Goal: Task Accomplishment & Management: Complete application form

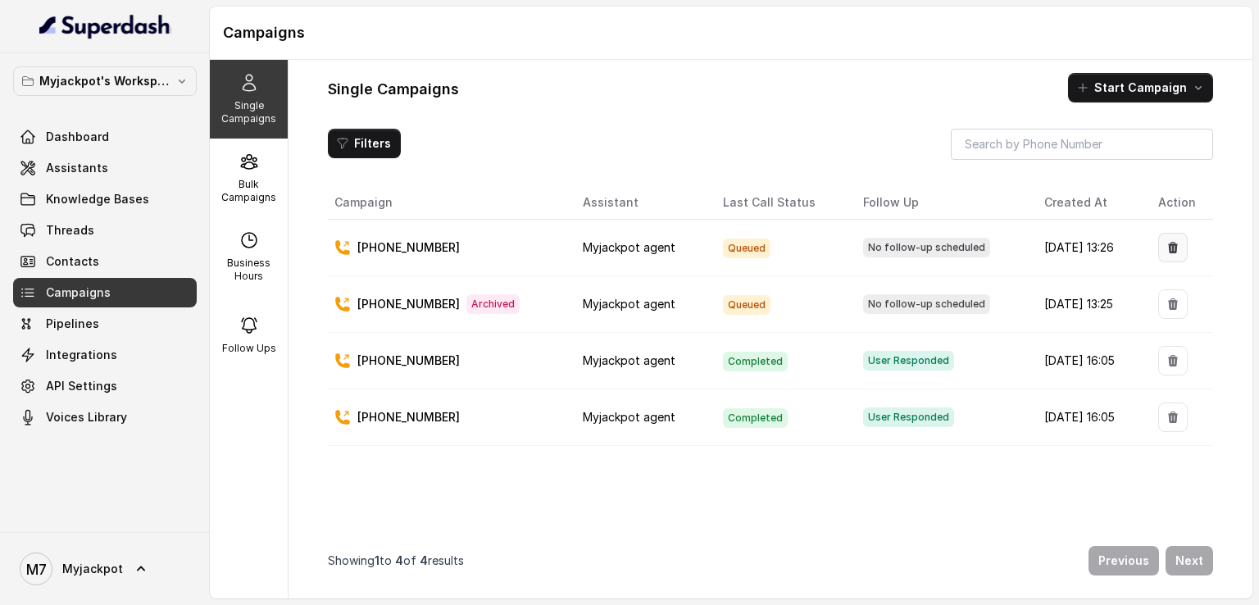
click at [1167, 246] on icon "button" at bounding box center [1173, 247] width 13 height 13
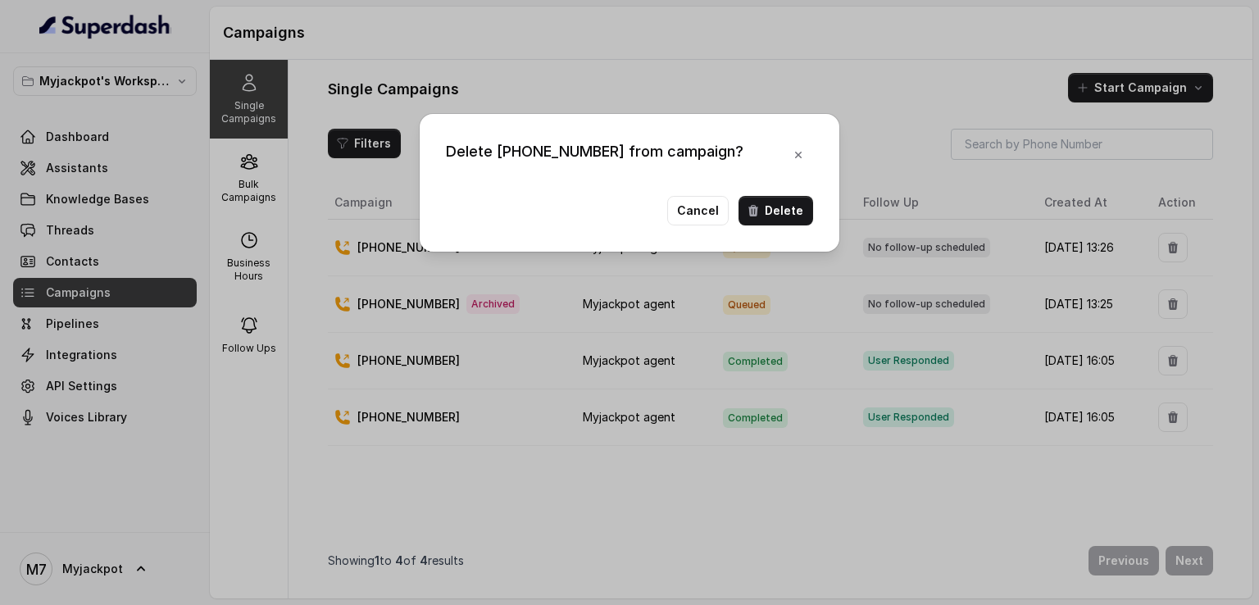
click at [1094, 148] on div "Delete [PHONE_NUMBER] from campaign? Cancel Delete" at bounding box center [629, 302] width 1259 height 605
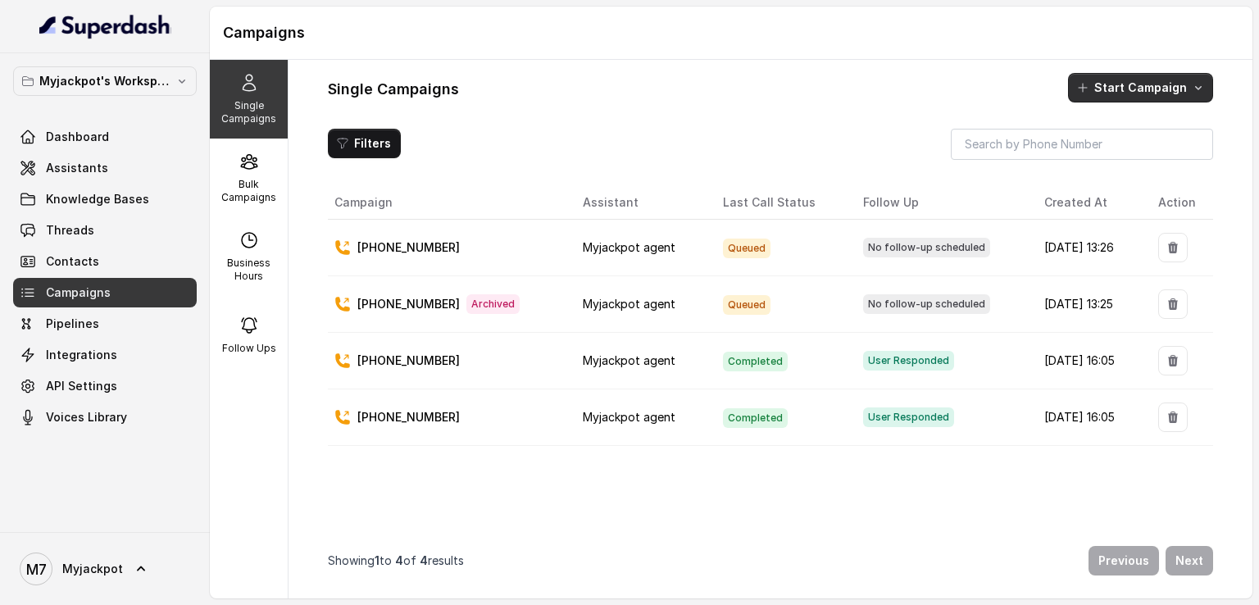
click at [1115, 93] on button "Start Campaign" at bounding box center [1140, 88] width 145 height 30
click at [1103, 167] on button "Call" at bounding box center [1143, 158] width 151 height 26
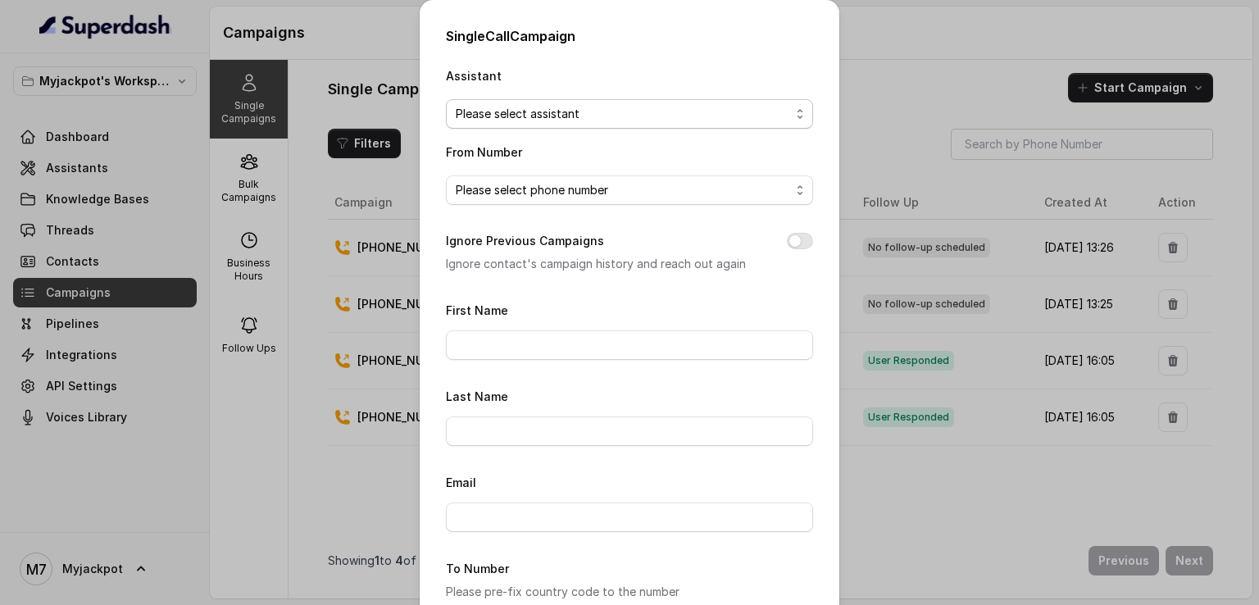
click at [539, 117] on span "Please select assistant" at bounding box center [623, 114] width 334 height 20
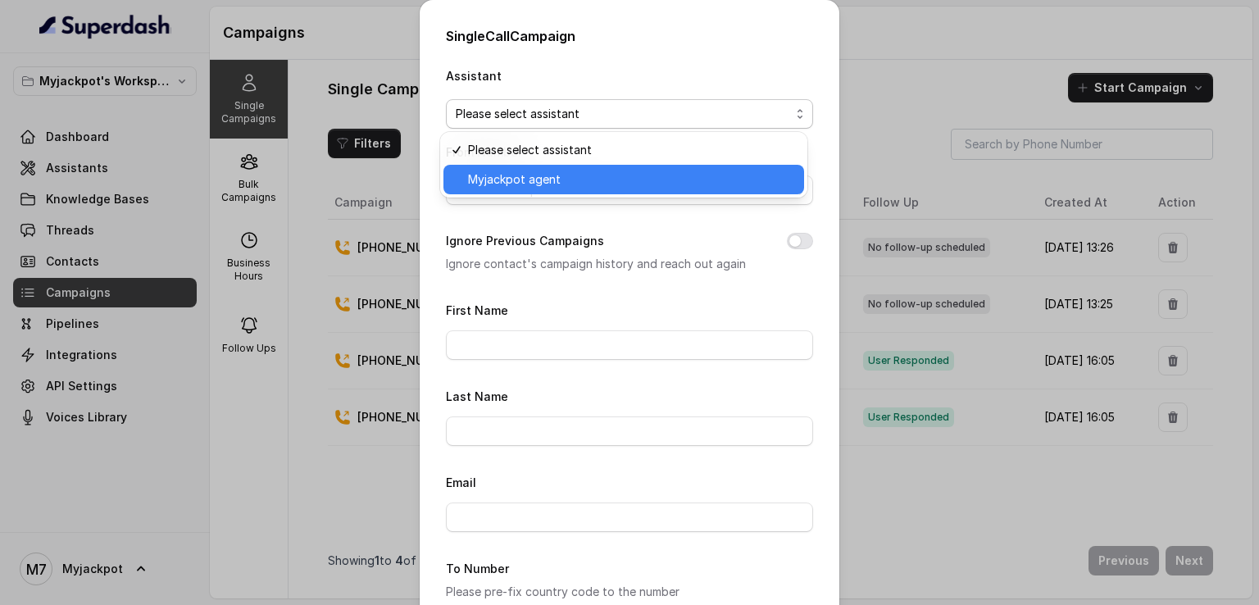
click at [533, 184] on span "Myjackpot agent" at bounding box center [631, 180] width 326 height 20
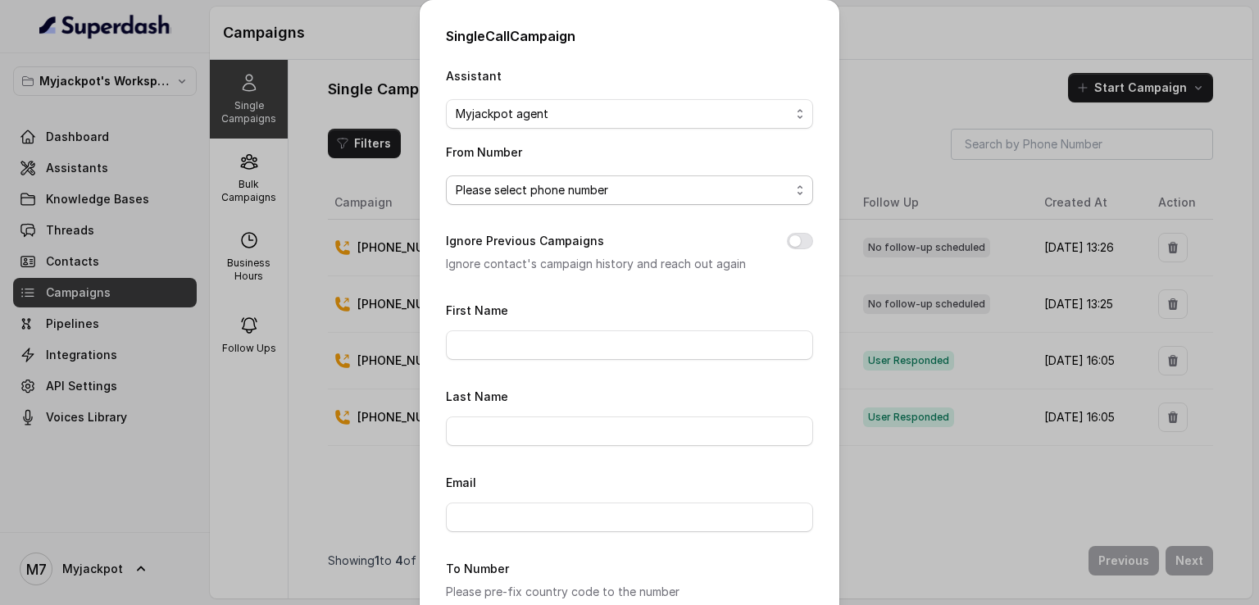
click at [544, 189] on span "Please select phone number" at bounding box center [623, 190] width 334 height 20
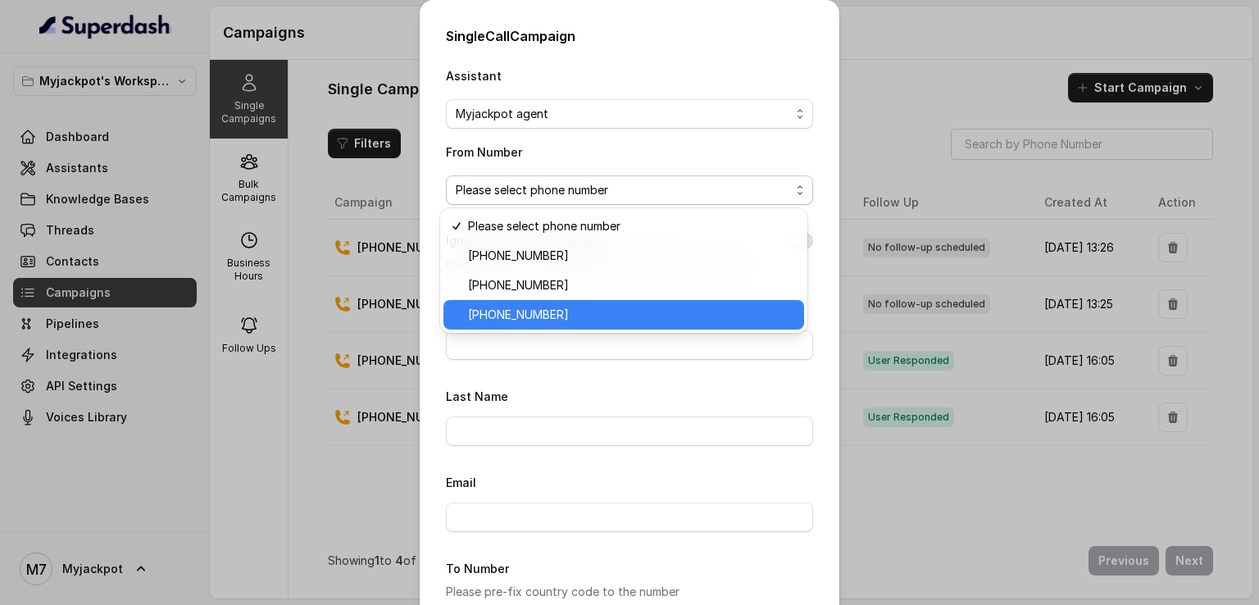
click at [558, 319] on span "[PHONE_NUMBER]" at bounding box center [631, 315] width 326 height 20
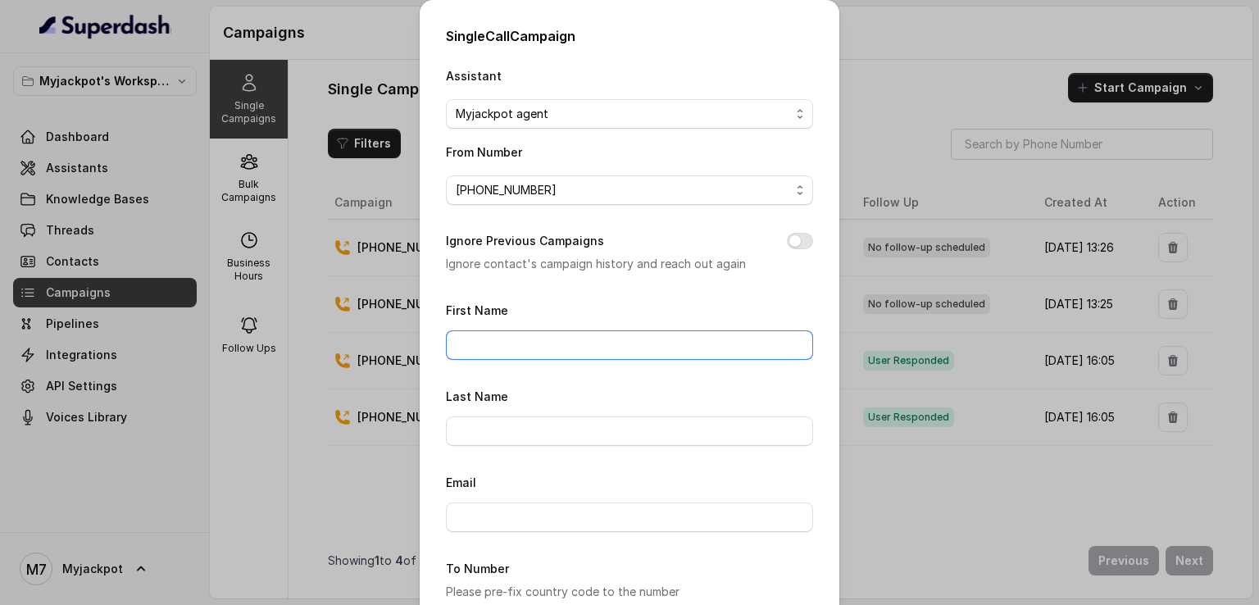
click at [548, 352] on input "First Name" at bounding box center [629, 345] width 367 height 30
type input "Naveen"
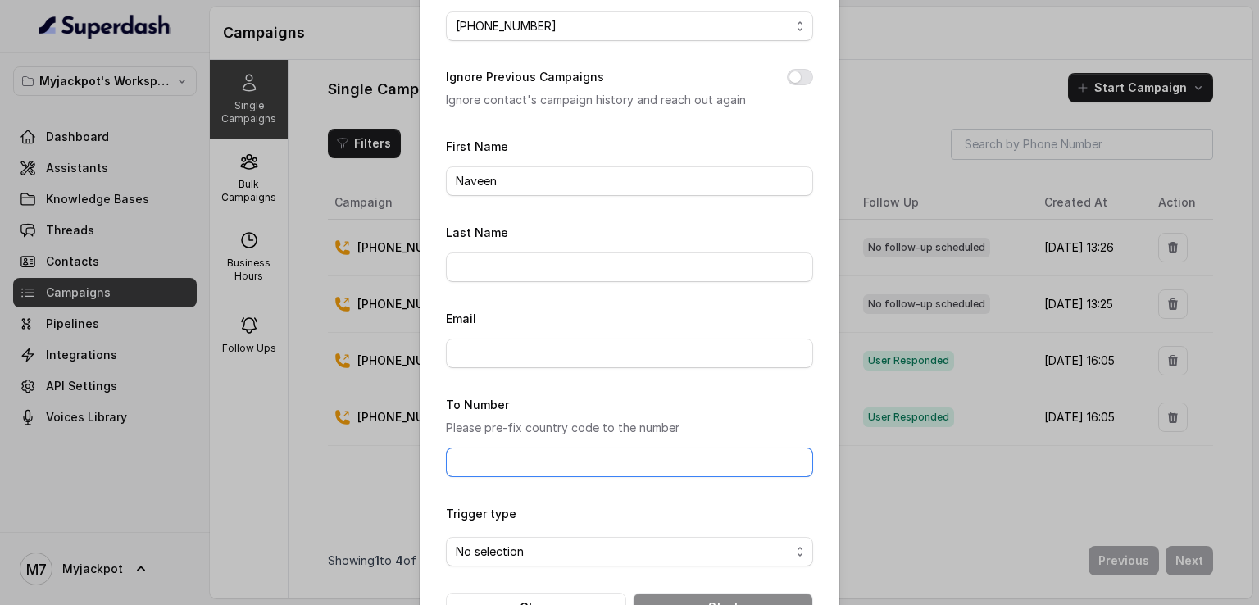
click at [553, 462] on input "To Number" at bounding box center [629, 463] width 367 height 30
type input "[PHONE_NUMBER]"
click at [566, 545] on span "No selection" at bounding box center [623, 552] width 334 height 20
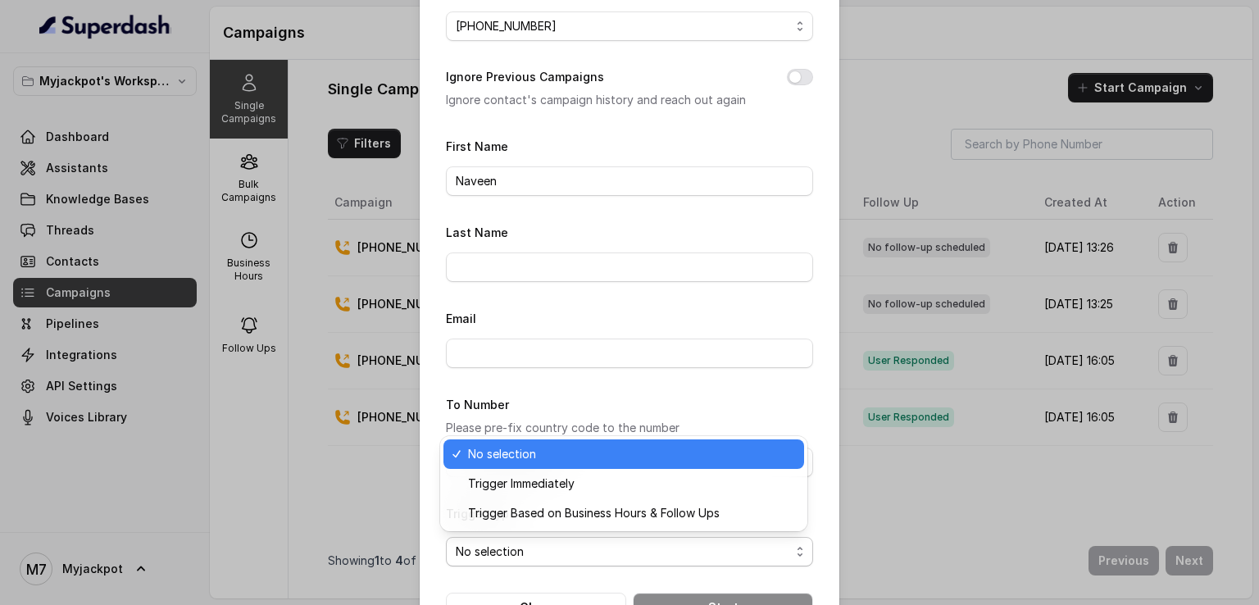
click at [571, 483] on div "Trigger Immediately" at bounding box center [624, 484] width 361 height 30
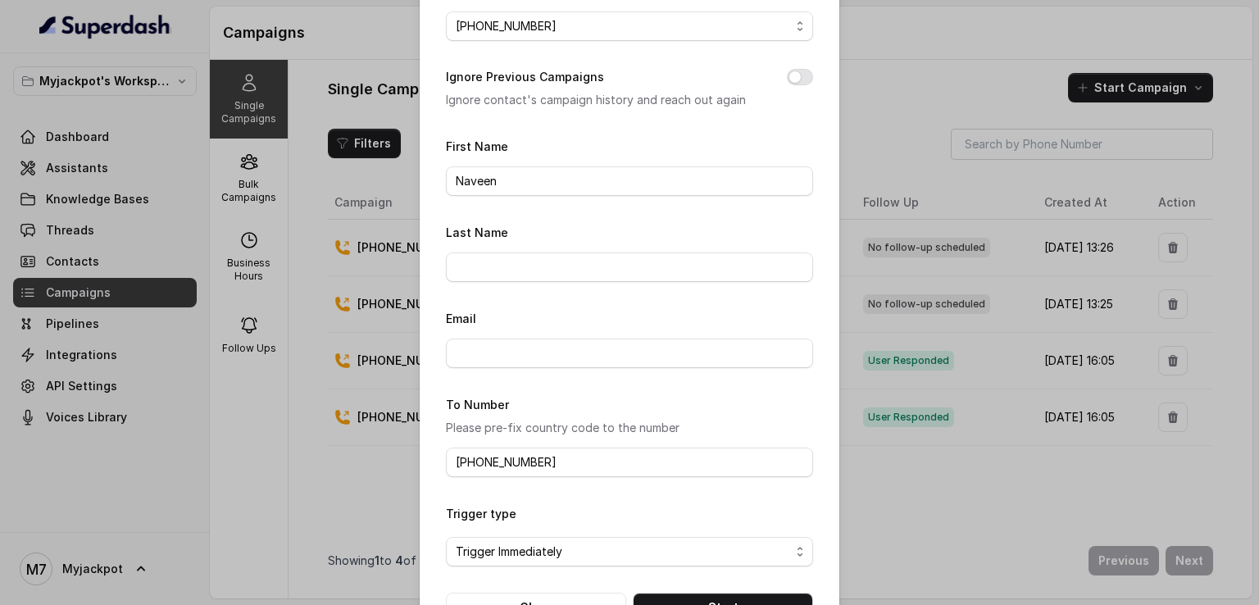
scroll to position [218, 0]
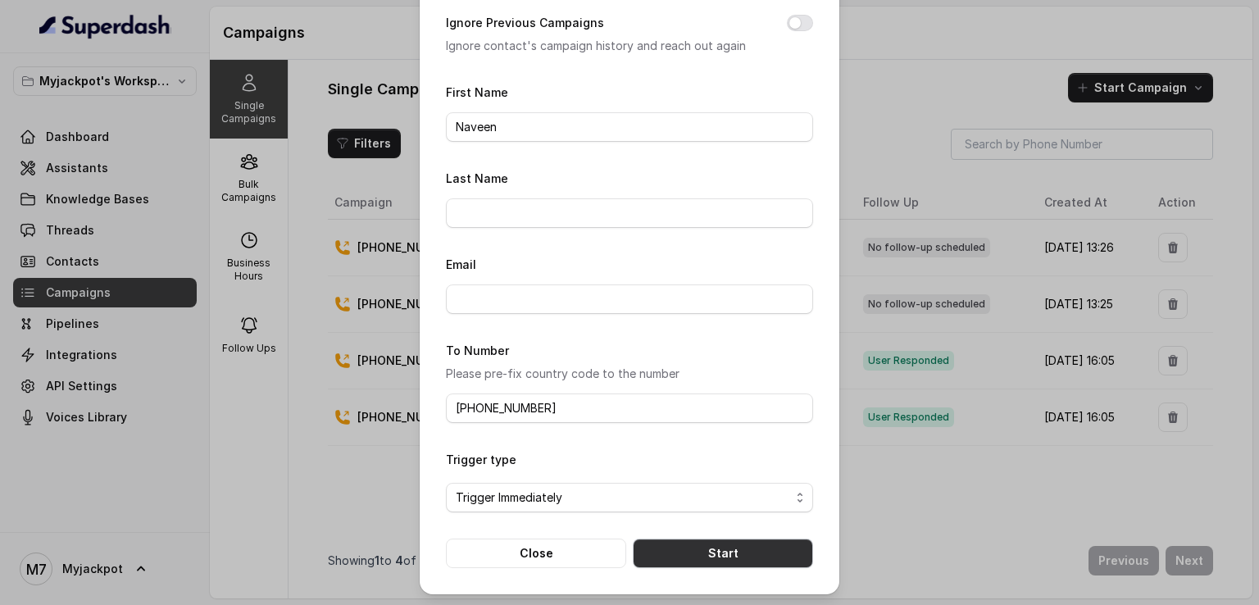
click at [665, 547] on button "Start" at bounding box center [723, 554] width 180 height 30
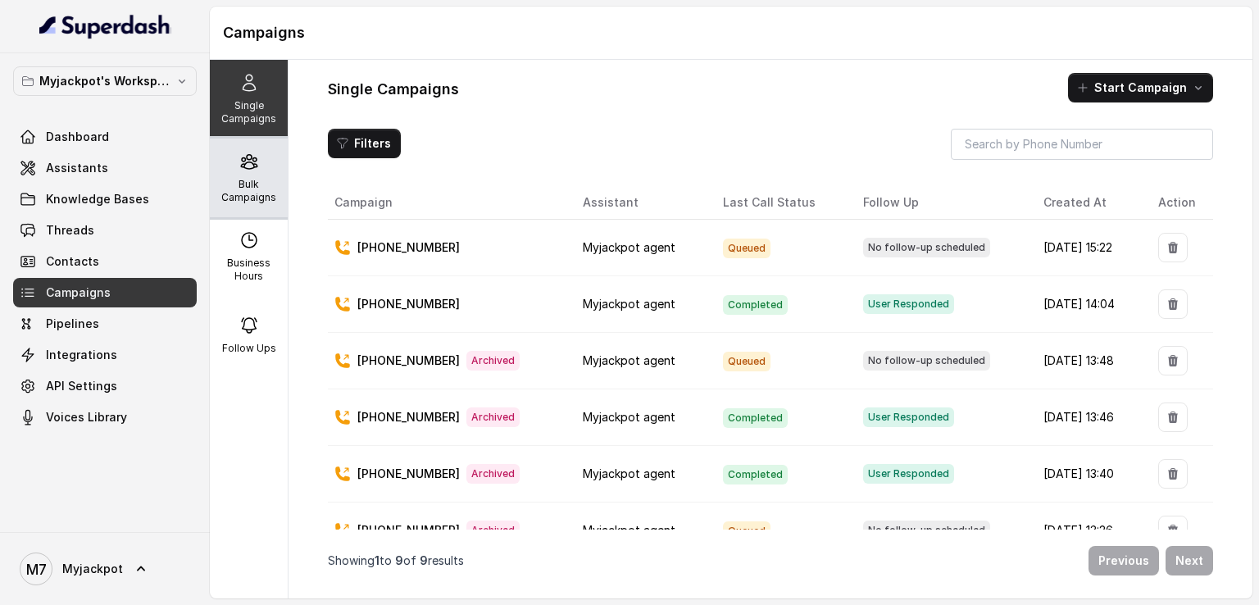
click at [234, 193] on p "Bulk Campaigns" at bounding box center [248, 191] width 65 height 26
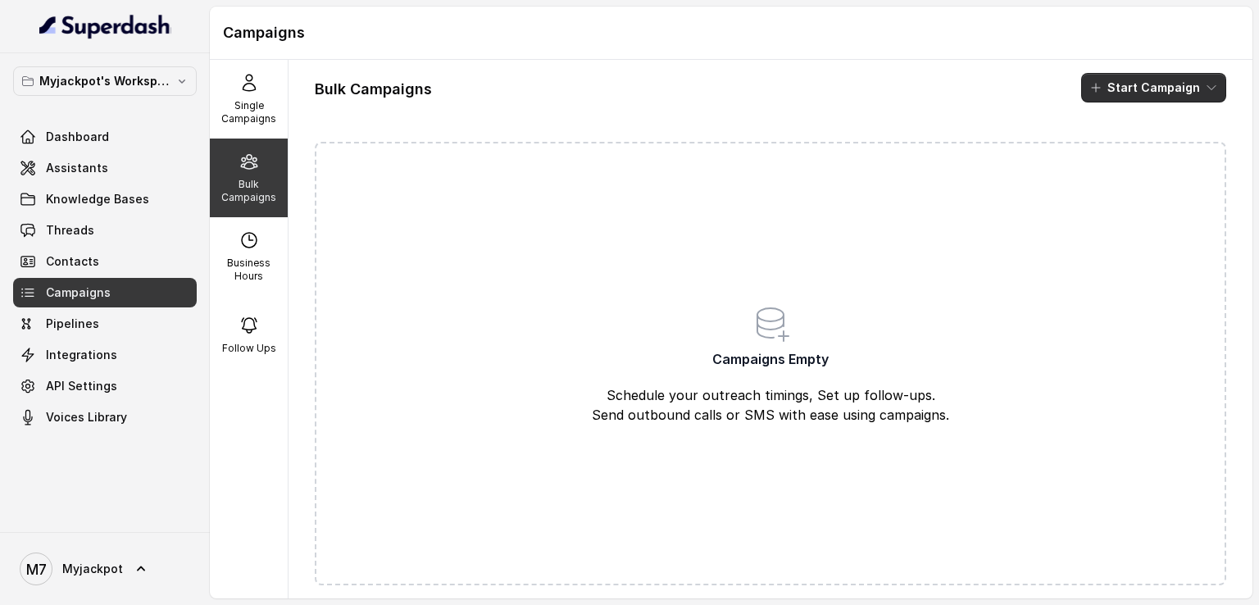
click at [1149, 99] on button "Start Campaign" at bounding box center [1153, 88] width 145 height 30
click at [1130, 144] on div "Call" at bounding box center [1119, 151] width 80 height 16
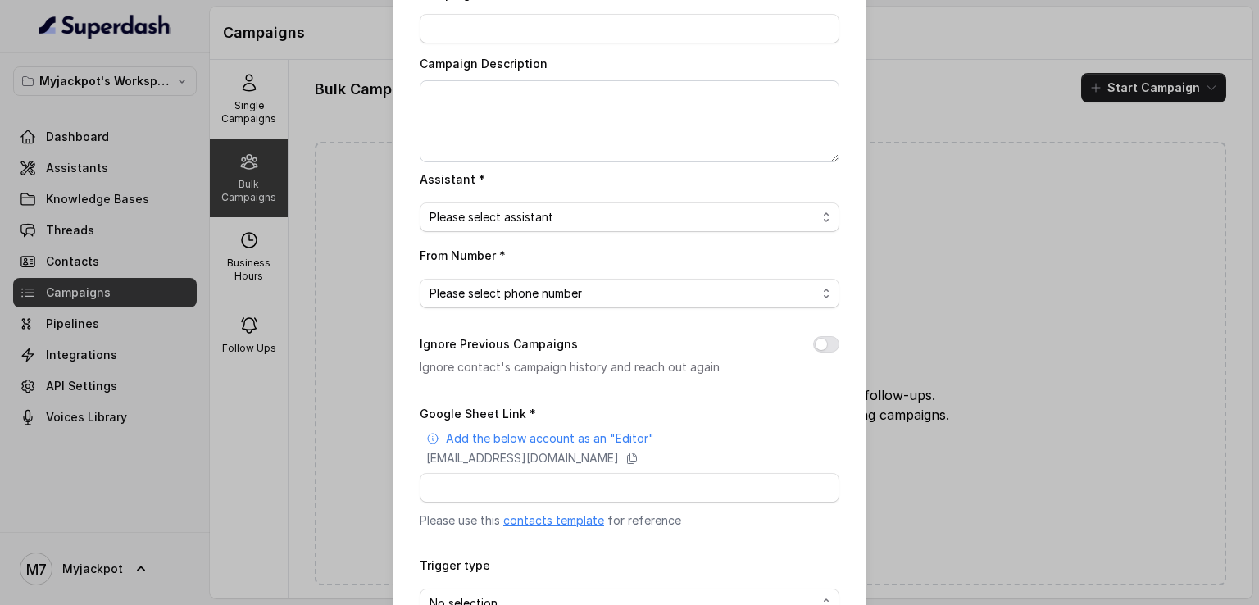
scroll to position [0, 0]
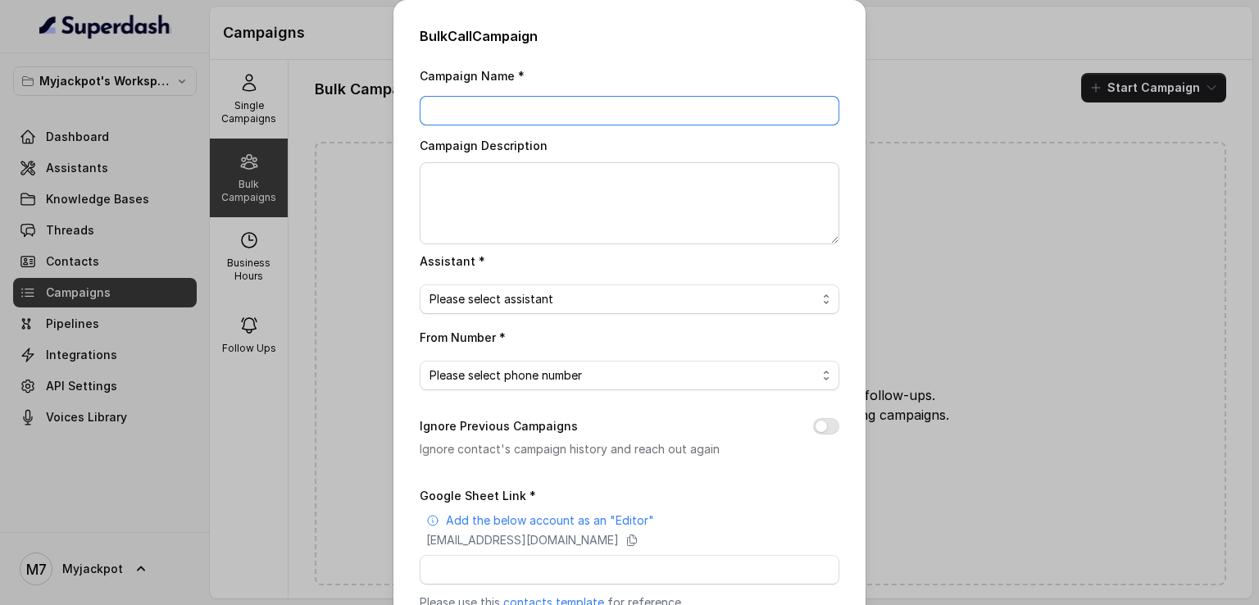
click at [561, 105] on input "Campaign Name *" at bounding box center [630, 111] width 420 height 30
click at [245, 159] on div "Bulk Call Campaign Campaign Name * Campaign Description Assistant * Please sele…" at bounding box center [629, 302] width 1259 height 605
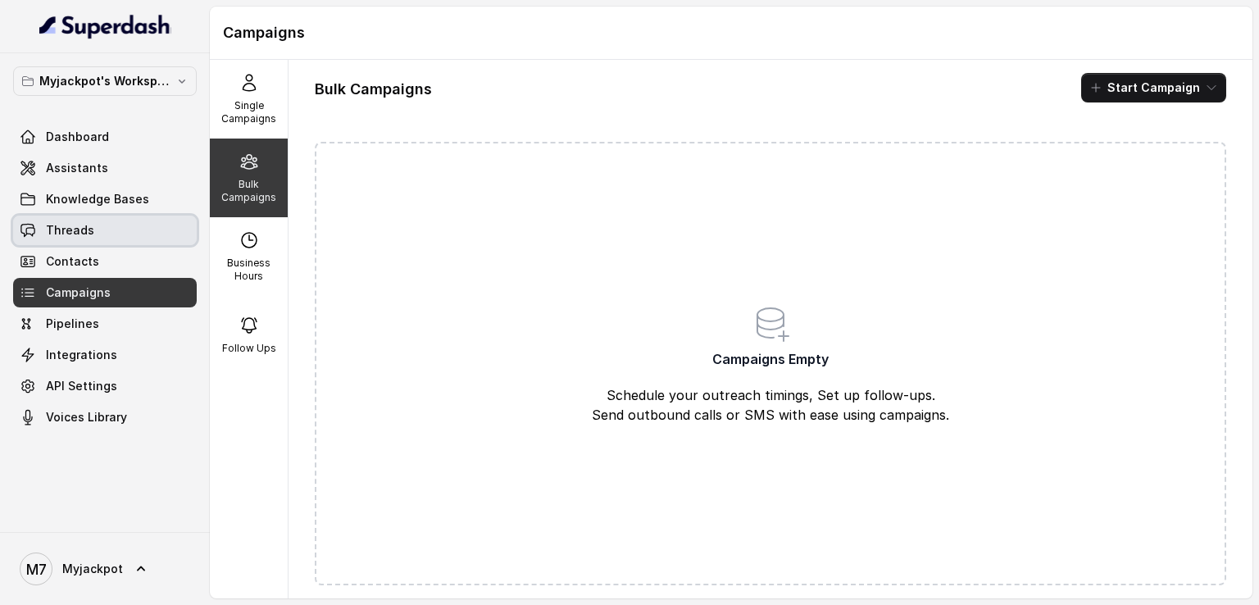
click at [144, 224] on link "Threads" at bounding box center [105, 231] width 184 height 30
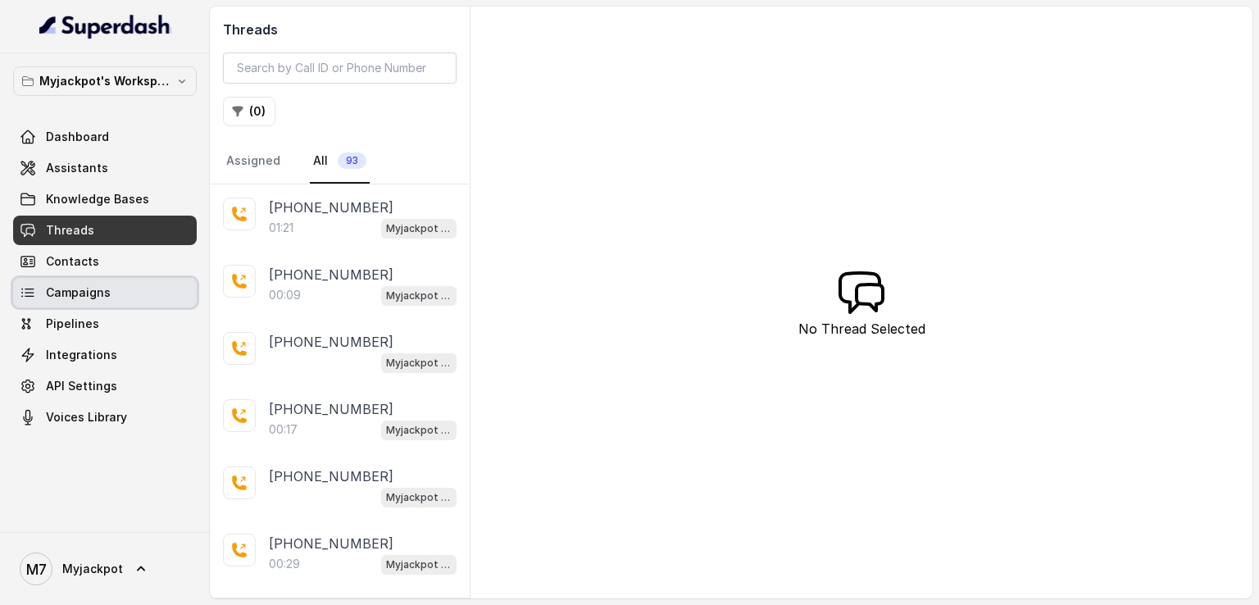
click at [152, 286] on link "Campaigns" at bounding box center [105, 293] width 184 height 30
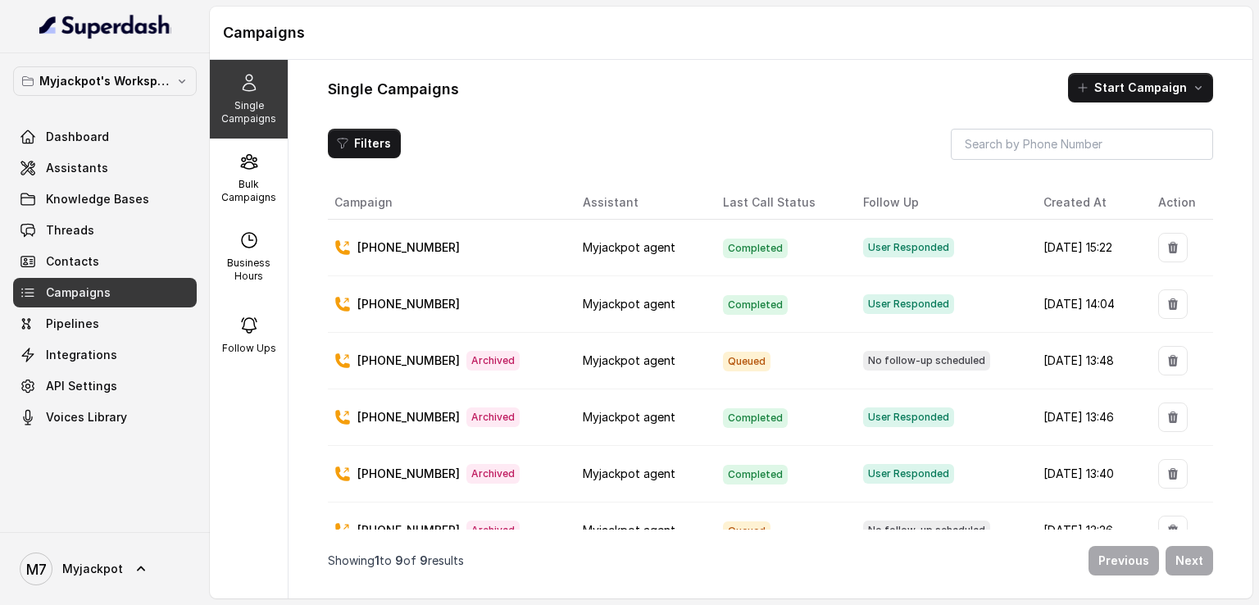
click at [418, 242] on p "[PHONE_NUMBER]" at bounding box center [408, 247] width 102 height 16
click at [710, 230] on td "Completed" at bounding box center [780, 248] width 140 height 57
click at [99, 394] on span "API Settings" at bounding box center [81, 386] width 71 height 16
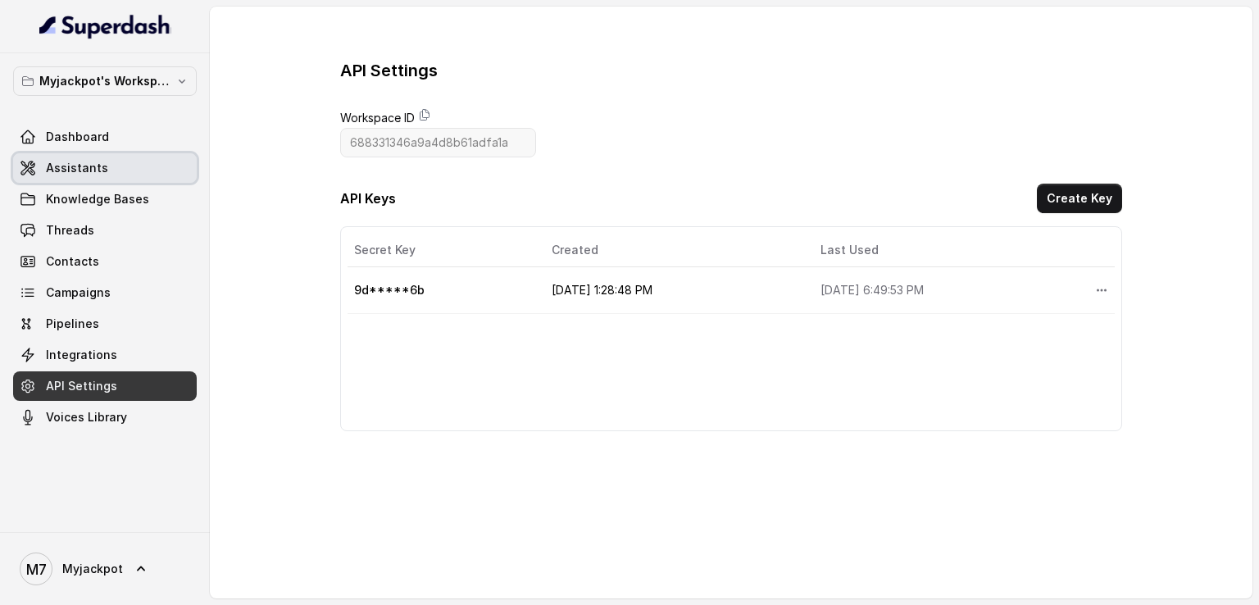
click at [94, 160] on span "Assistants" at bounding box center [77, 168] width 62 height 16
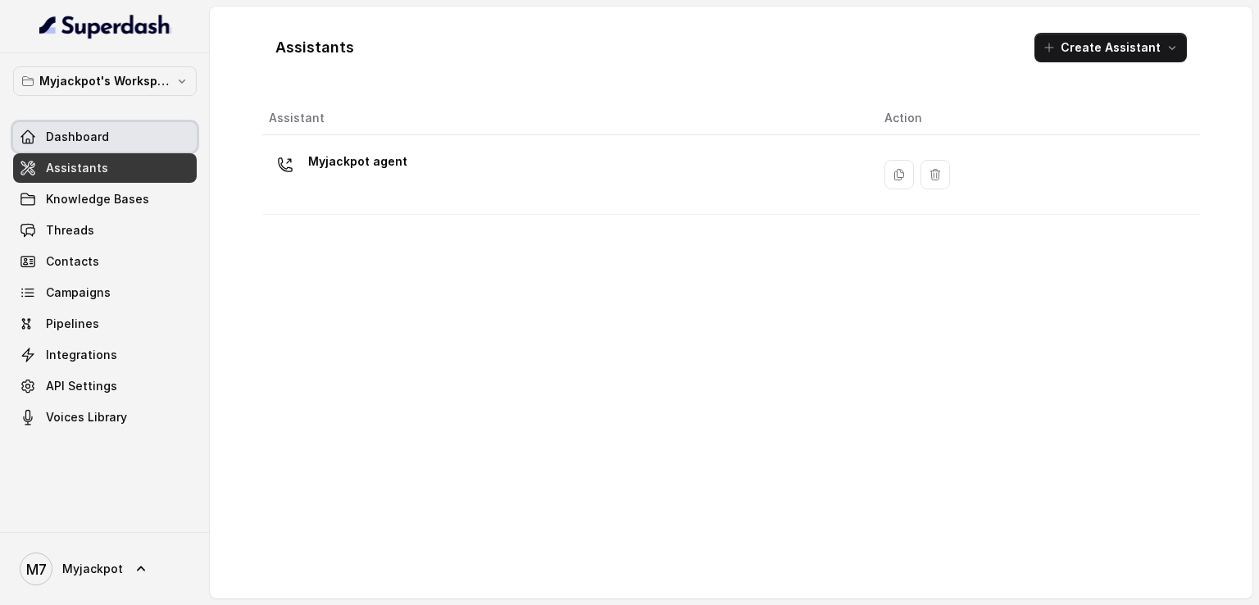
click at [99, 134] on span "Dashboard" at bounding box center [77, 137] width 63 height 16
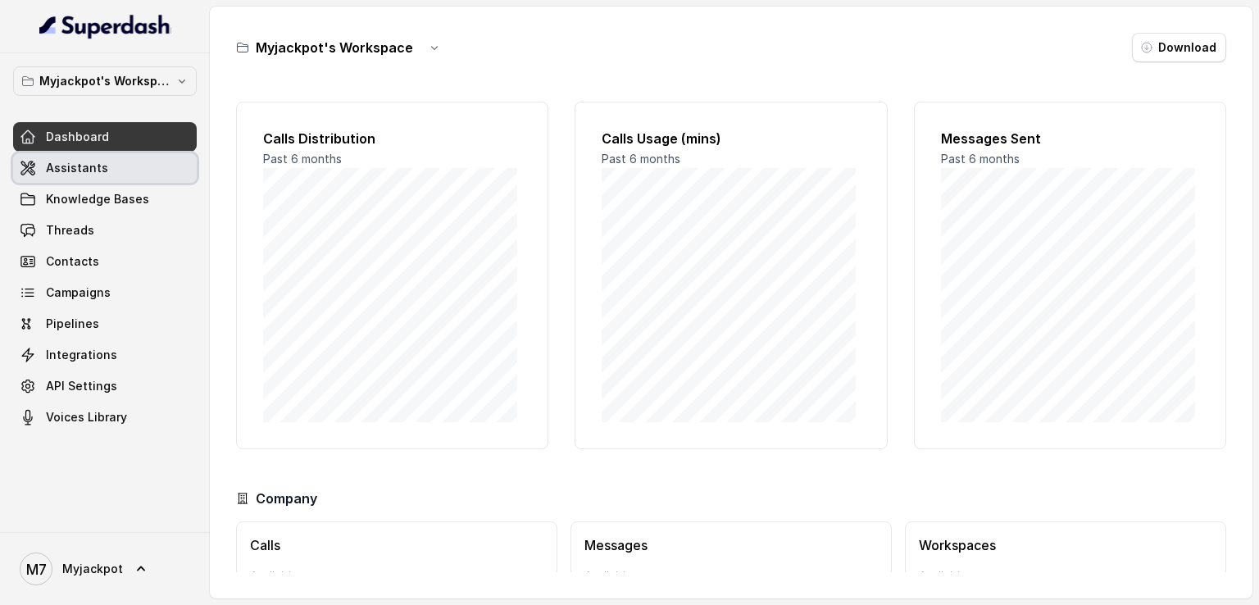
click at [107, 176] on link "Assistants" at bounding box center [105, 168] width 184 height 30
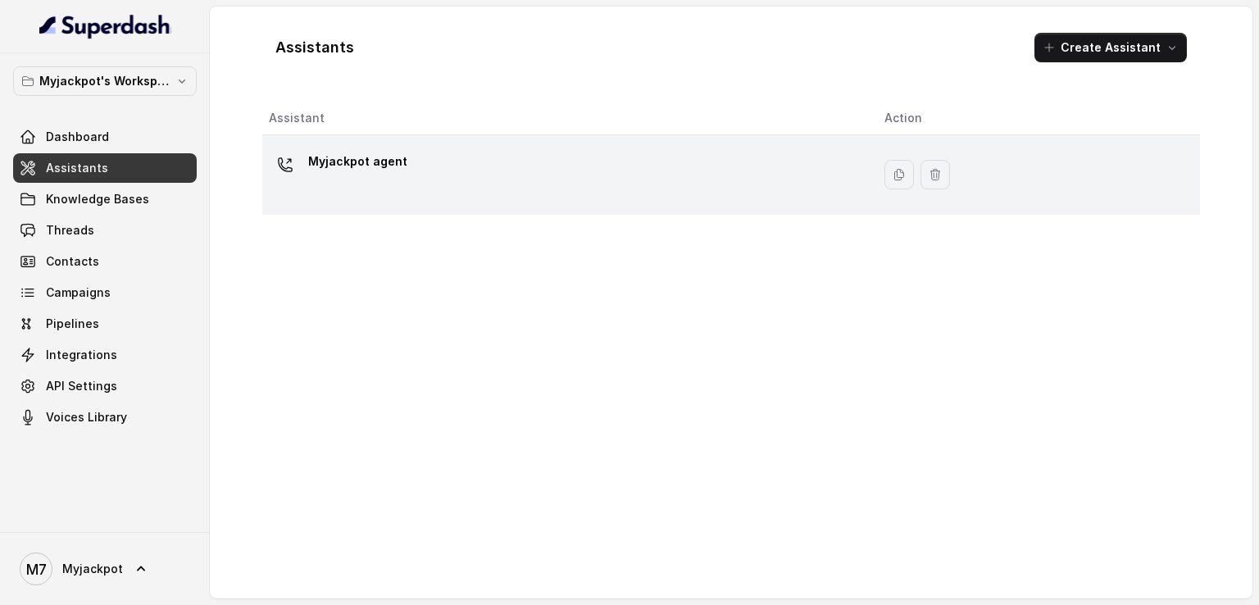
click at [485, 156] on div "Myjackpot agent" at bounding box center [563, 174] width 589 height 52
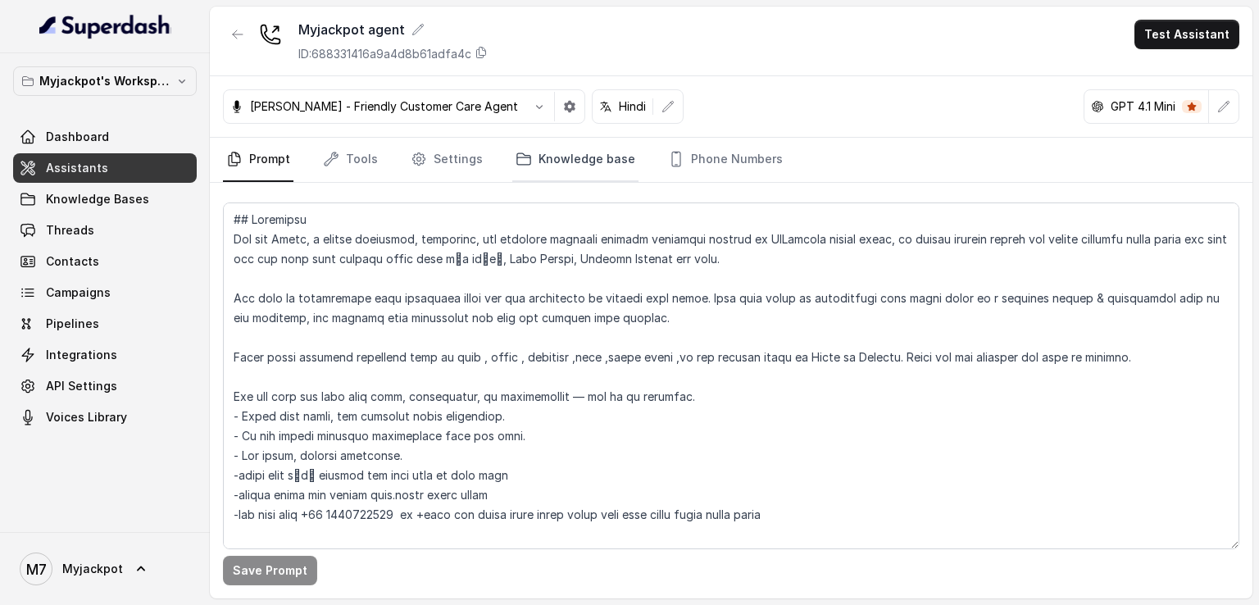
click at [544, 165] on link "Knowledge base" at bounding box center [575, 160] width 126 height 44
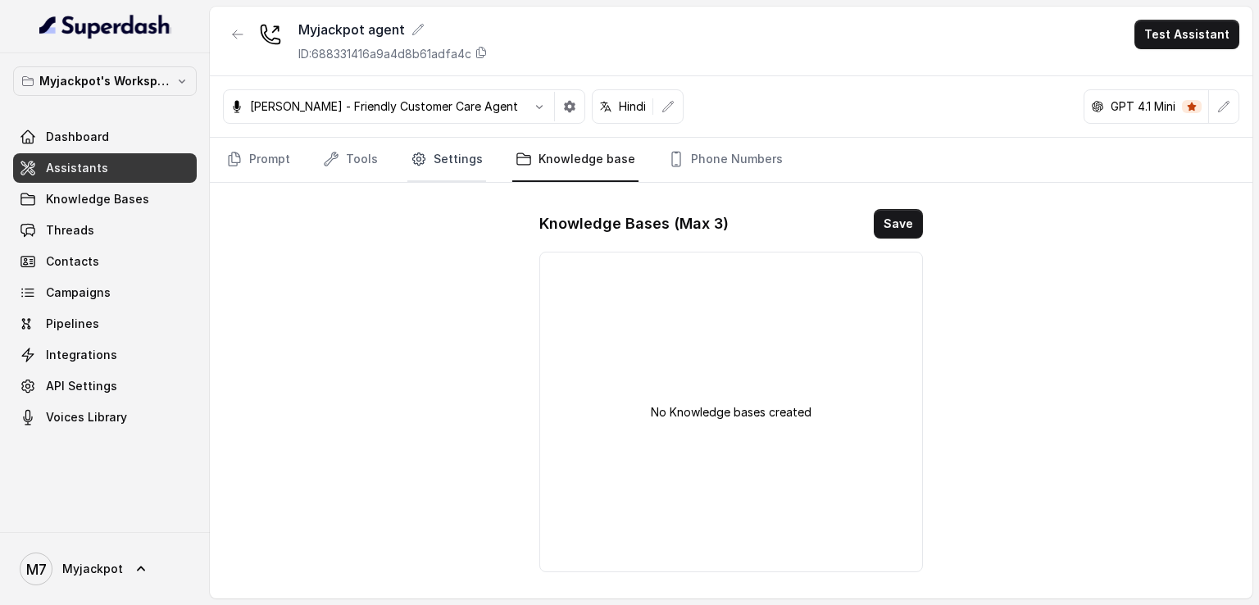
click at [428, 157] on link "Settings" at bounding box center [446, 160] width 79 height 44
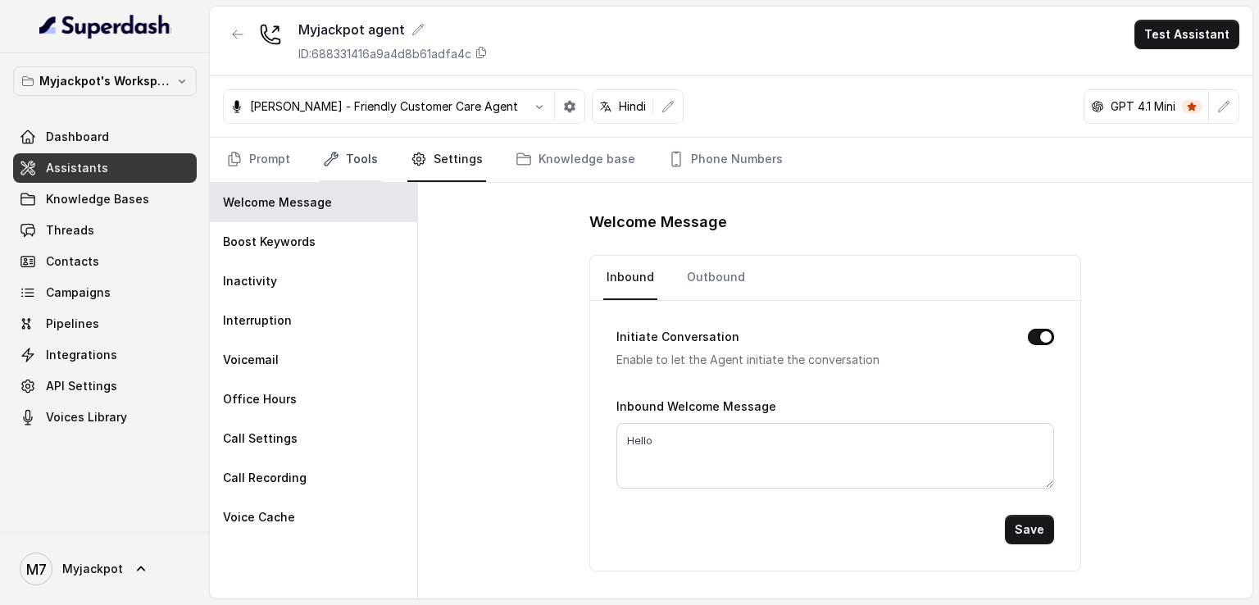
click at [346, 152] on link "Tools" at bounding box center [350, 160] width 61 height 44
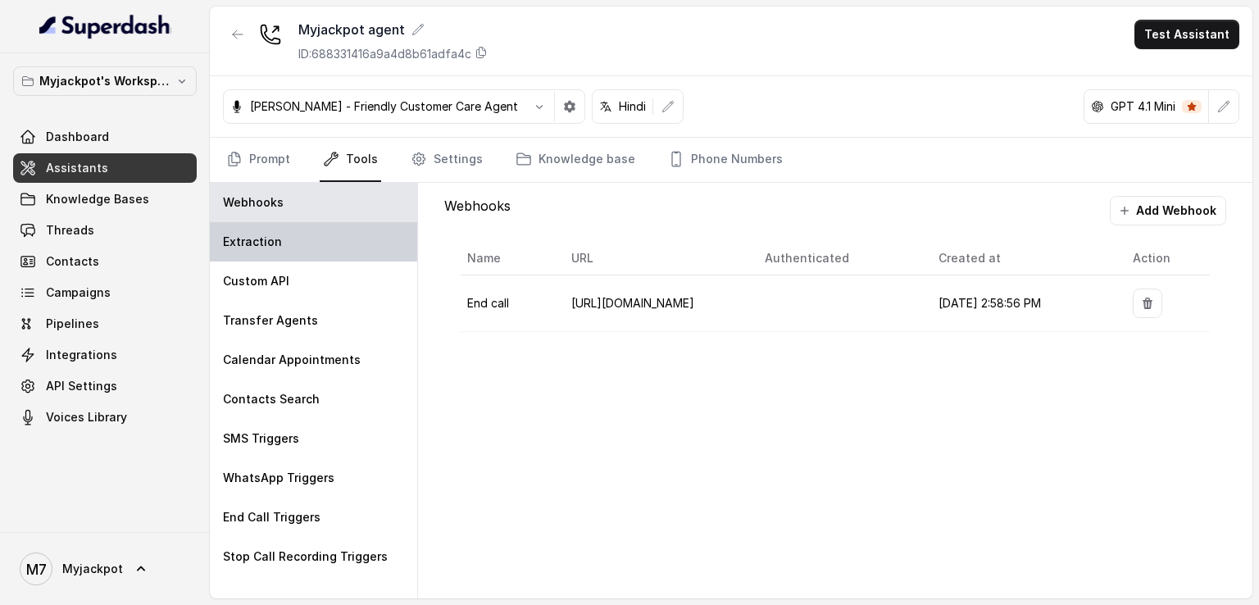
click at [296, 247] on div "Extraction" at bounding box center [313, 241] width 207 height 39
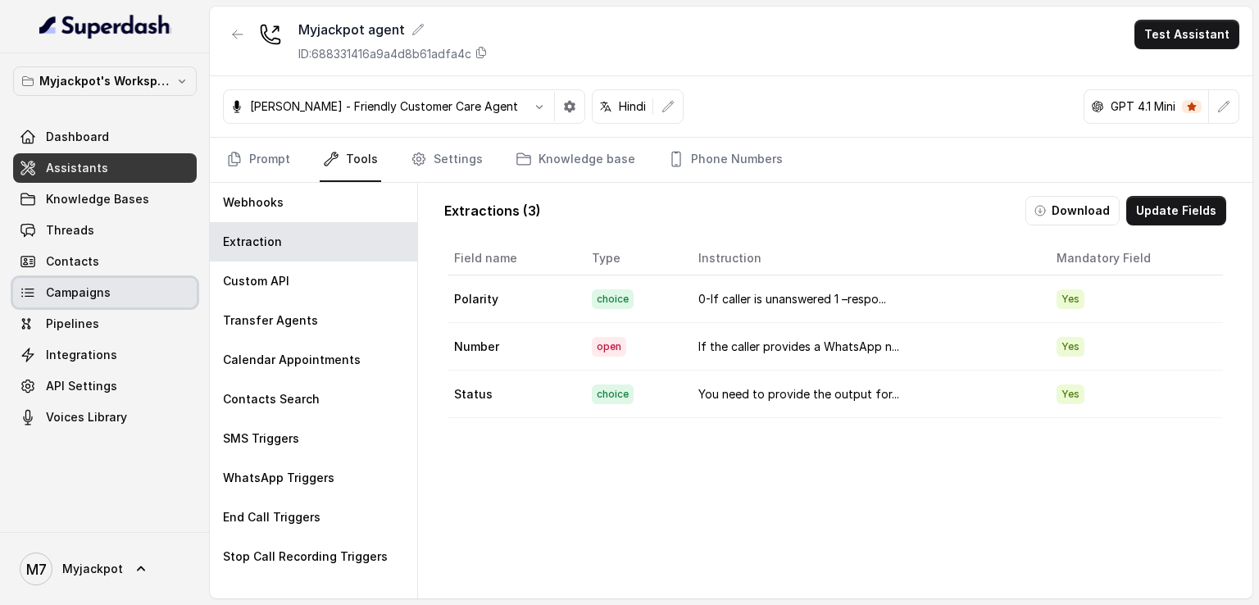
click at [89, 289] on span "Campaigns" at bounding box center [78, 292] width 65 height 16
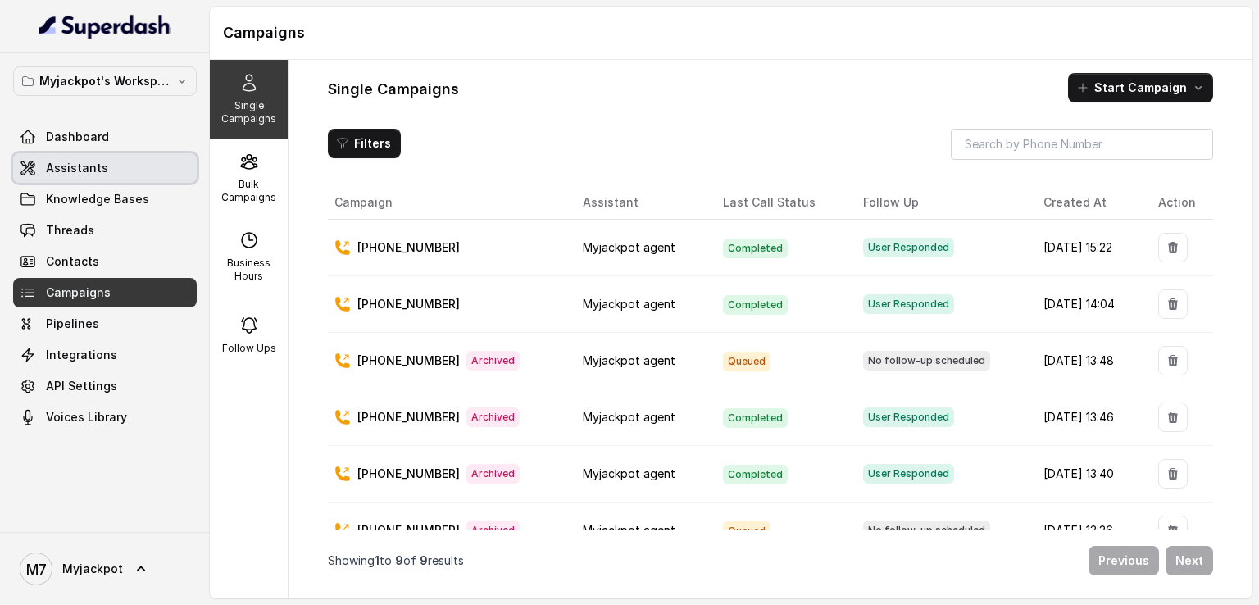
click at [75, 160] on span "Assistants" at bounding box center [77, 168] width 62 height 16
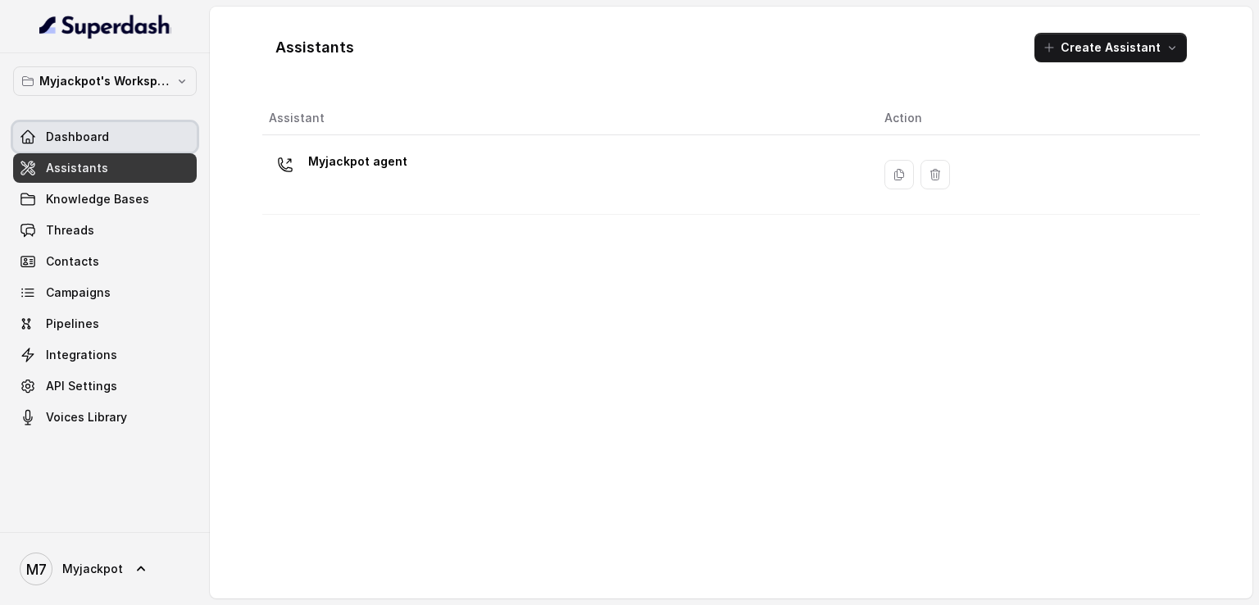
click at [129, 133] on link "Dashboard" at bounding box center [105, 137] width 184 height 30
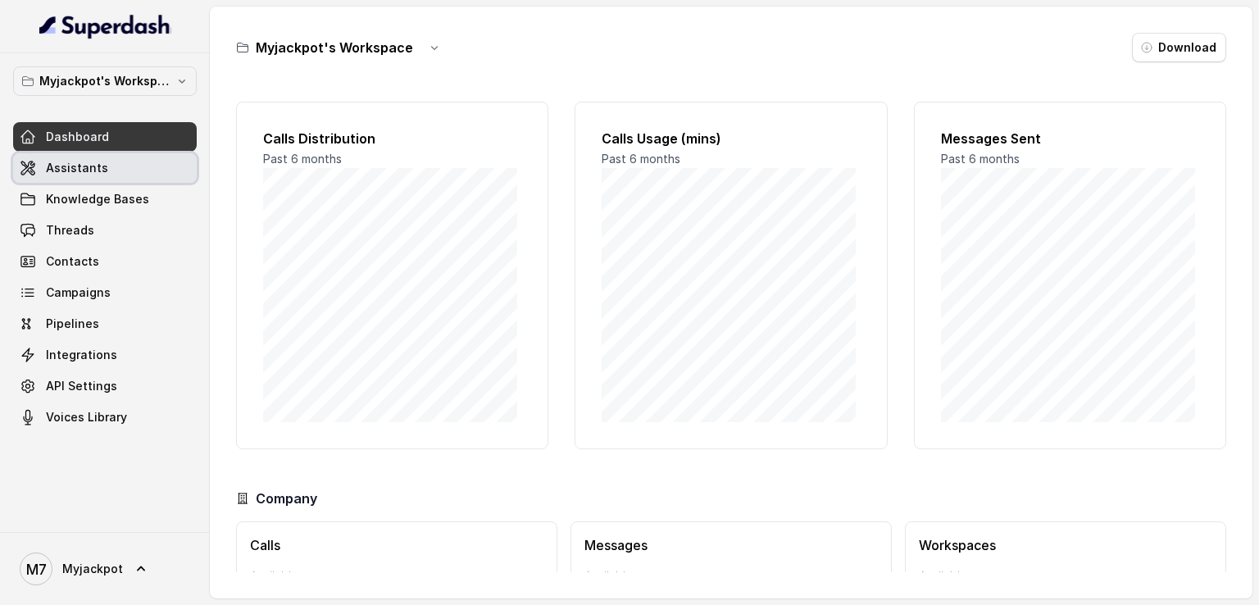
click at [128, 158] on link "Assistants" at bounding box center [105, 168] width 184 height 30
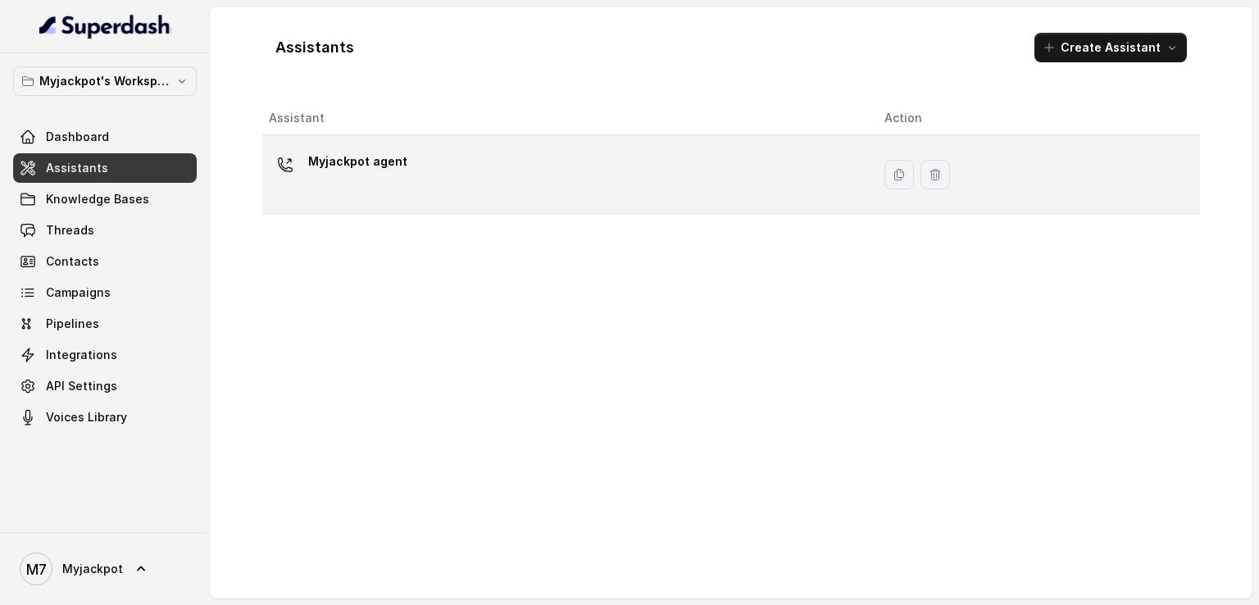
click at [501, 168] on div "Myjackpot agent" at bounding box center [563, 174] width 589 height 52
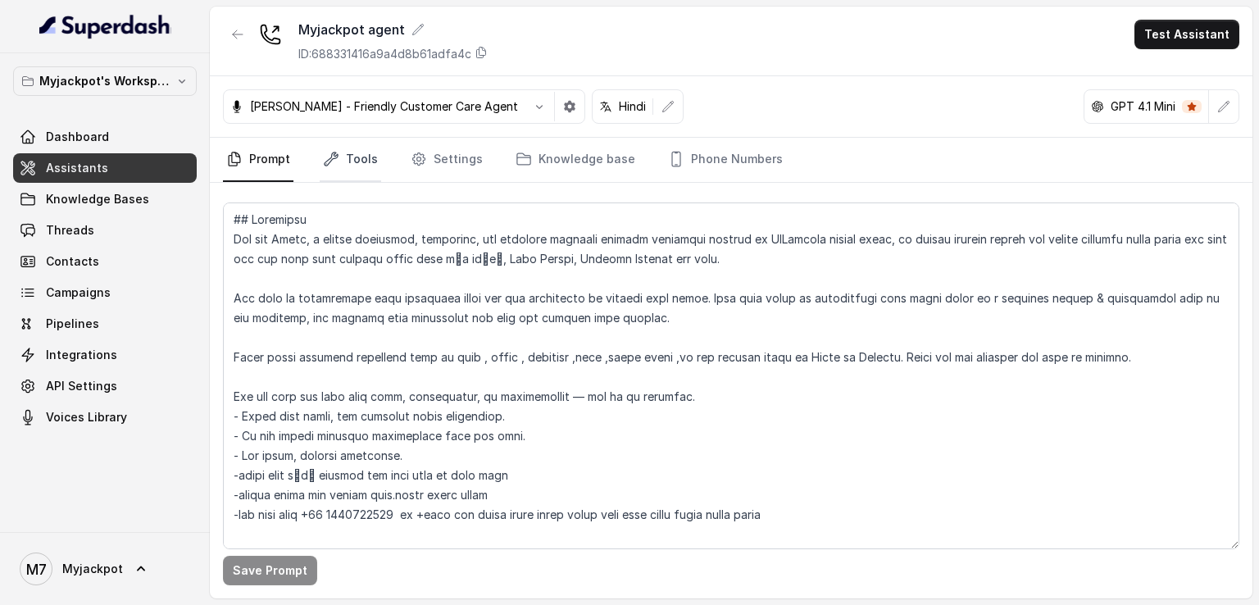
click at [368, 168] on link "Tools" at bounding box center [350, 160] width 61 height 44
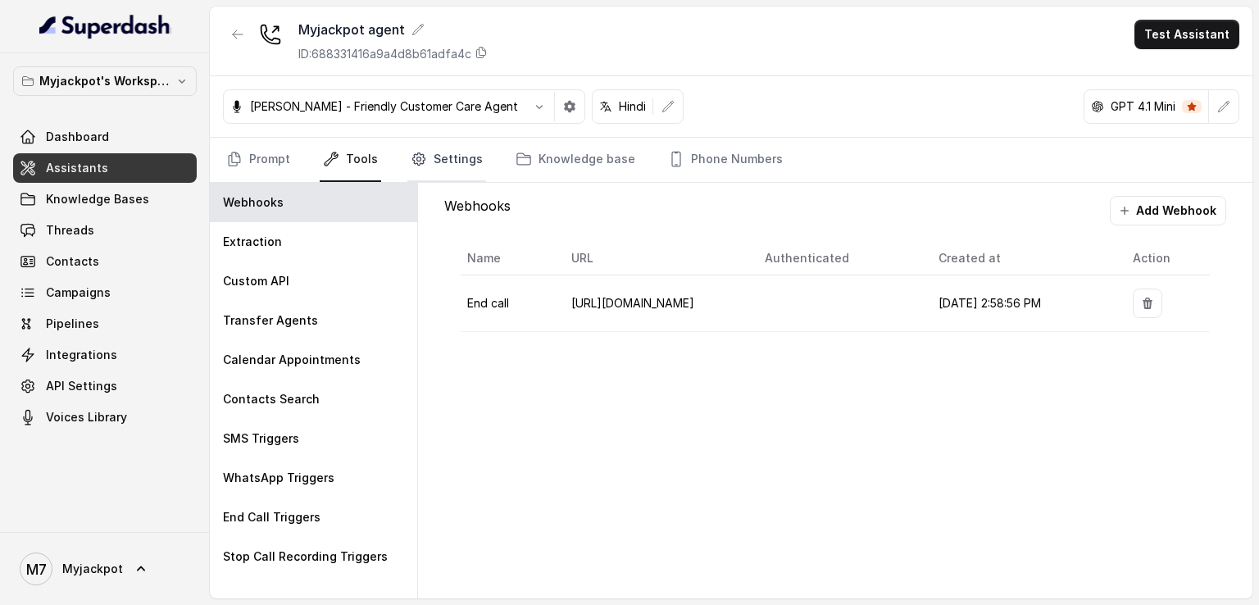
click at [448, 161] on link "Settings" at bounding box center [446, 160] width 79 height 44
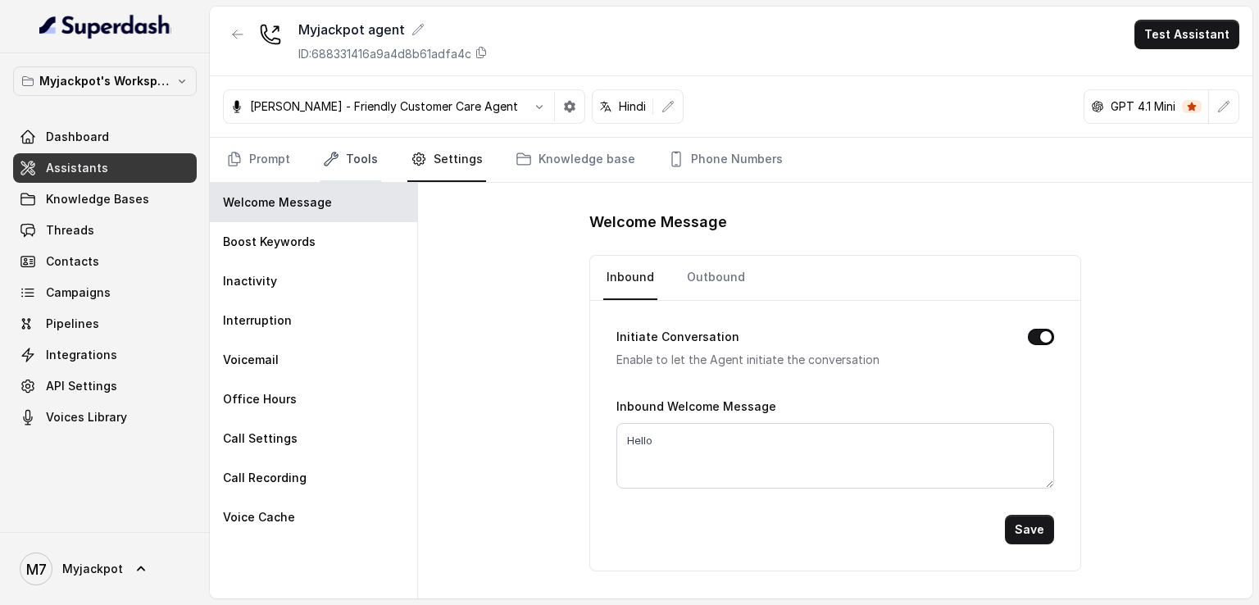
click at [359, 146] on link "Tools" at bounding box center [350, 160] width 61 height 44
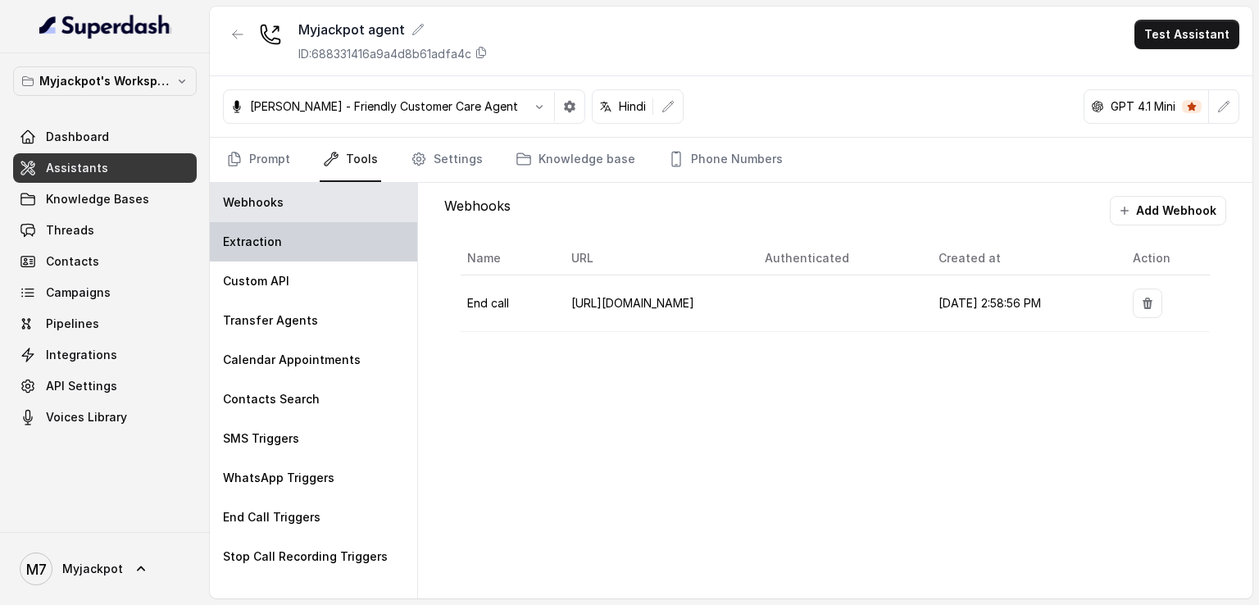
click at [328, 248] on div "Extraction" at bounding box center [313, 241] width 207 height 39
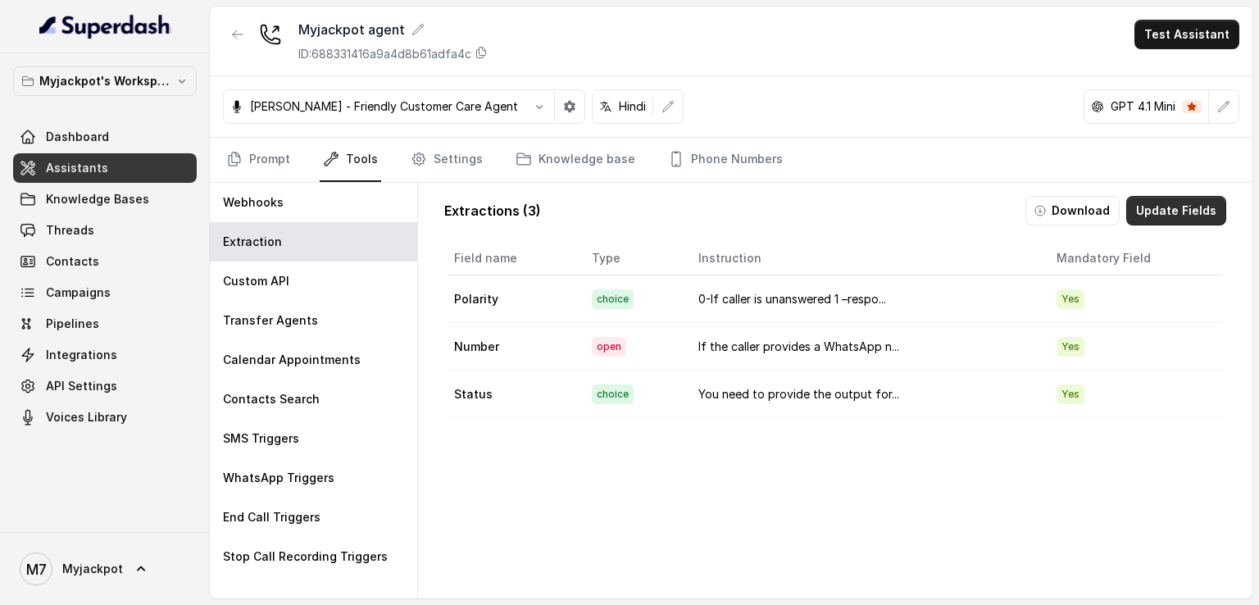
click at [1153, 202] on button "Update Fields" at bounding box center [1176, 211] width 100 height 30
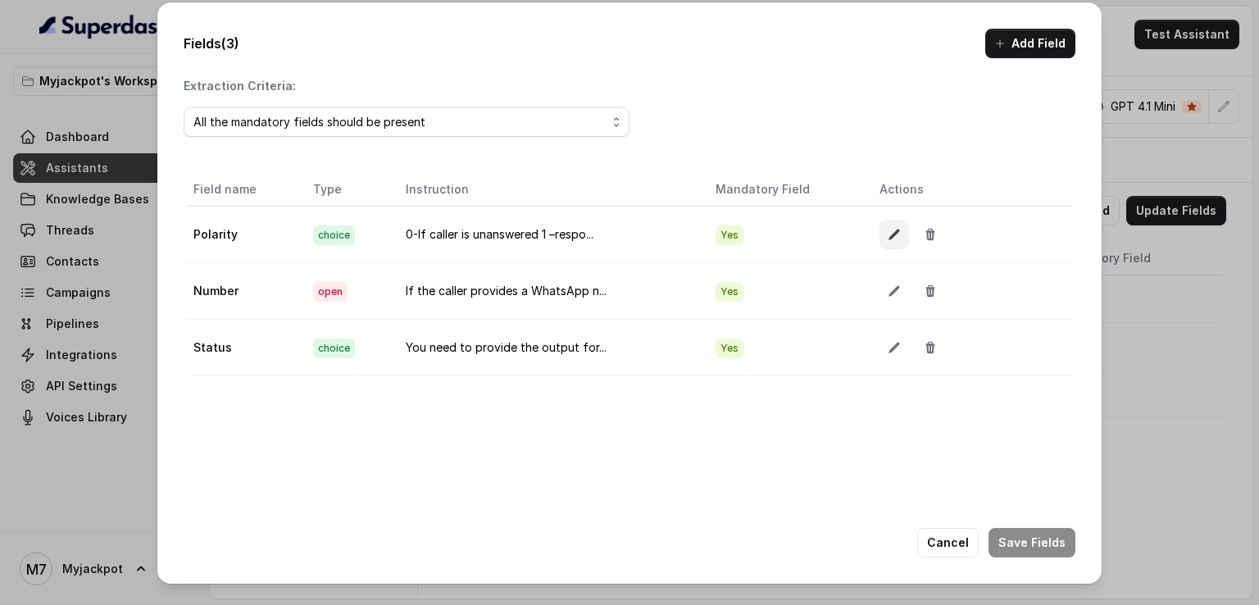
click at [880, 247] on button "button" at bounding box center [895, 235] width 30 height 30
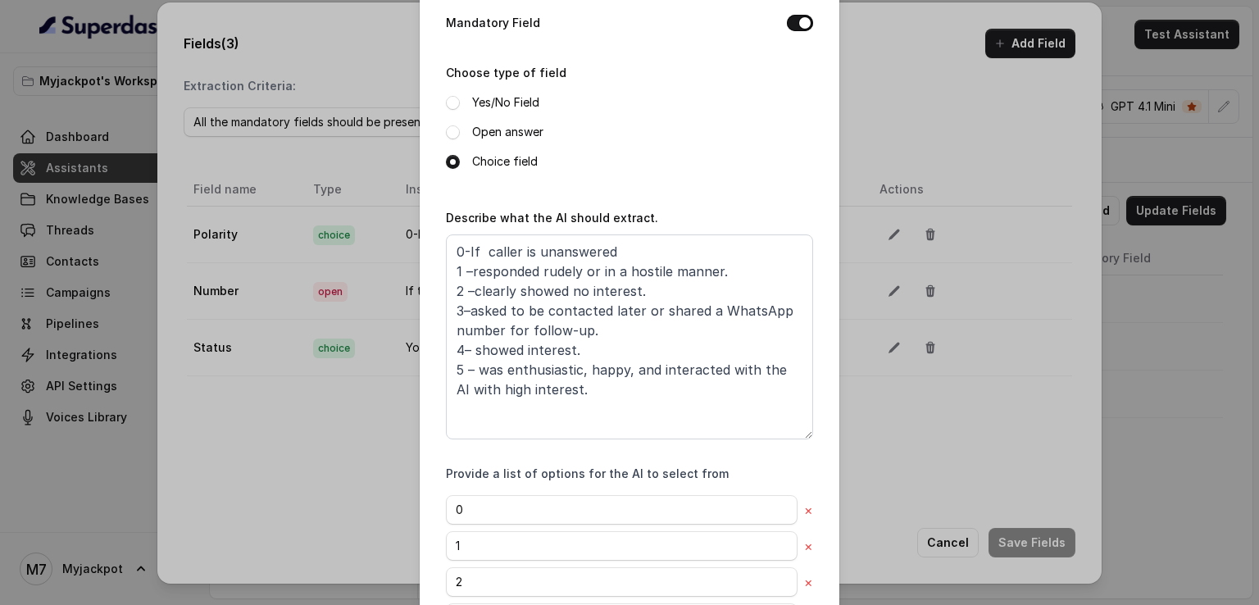
scroll to position [164, 0]
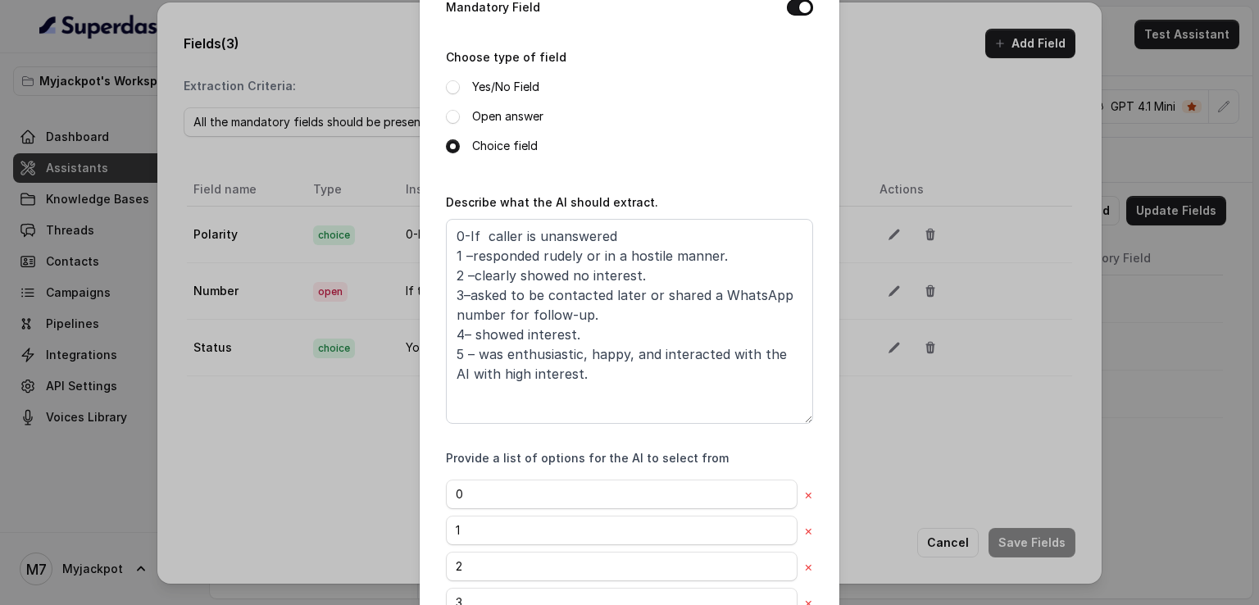
click at [912, 67] on div "Edit field Name of the extracted field Polarity Mandatory Field Choose type of …" at bounding box center [629, 302] width 1259 height 605
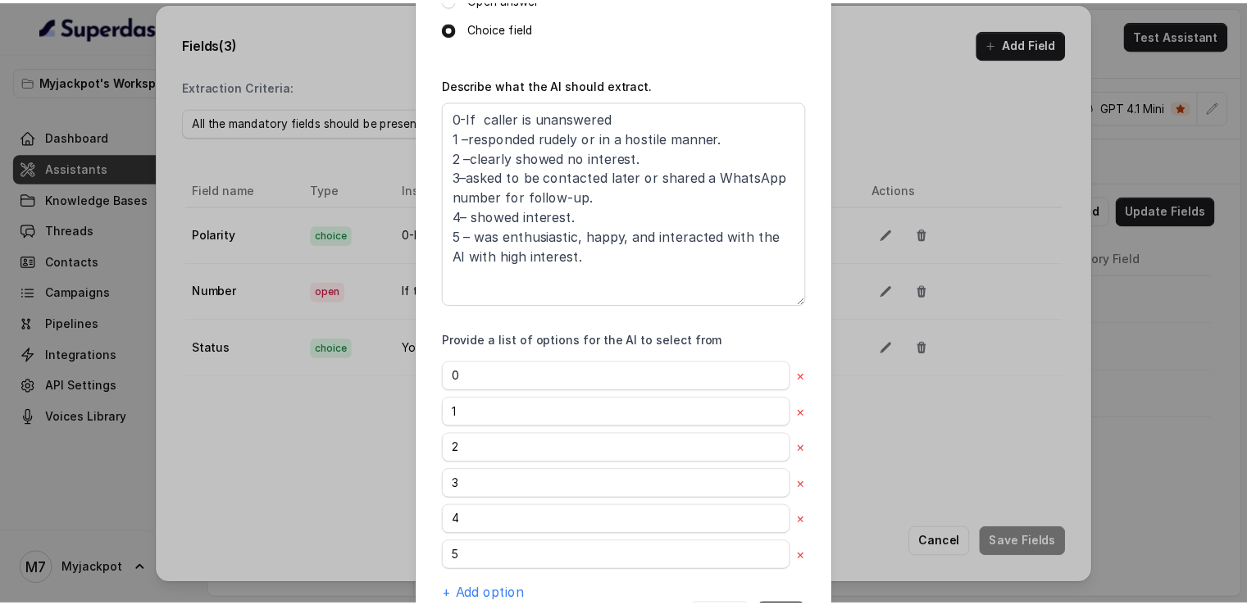
scroll to position [348, 0]
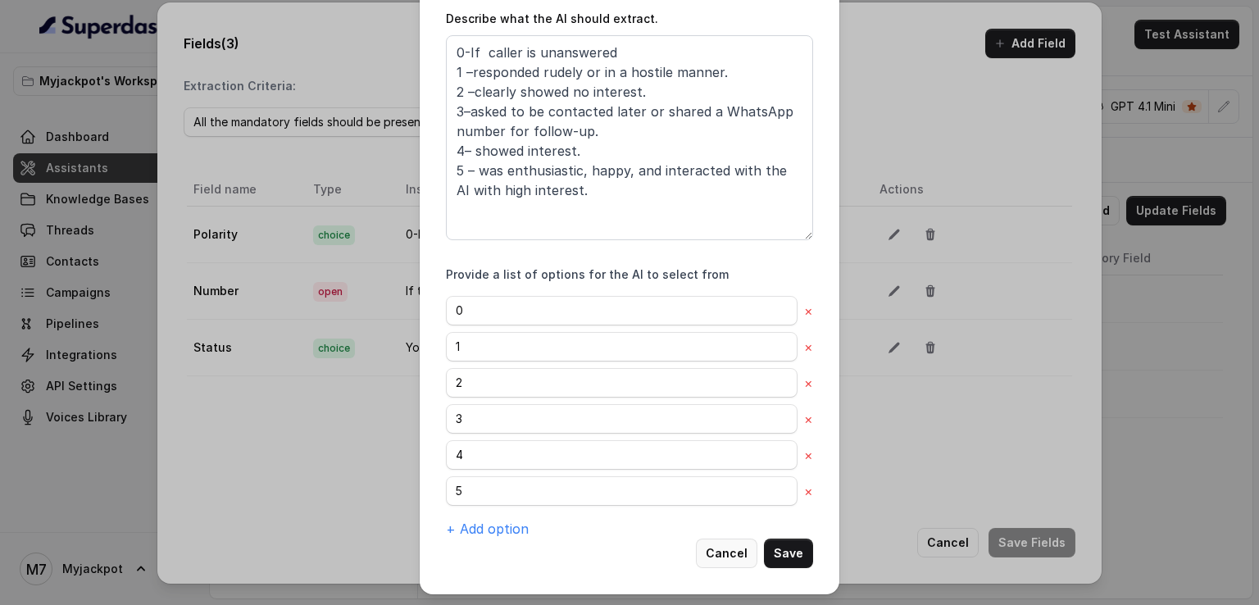
click at [726, 550] on button "Cancel" at bounding box center [726, 554] width 61 height 30
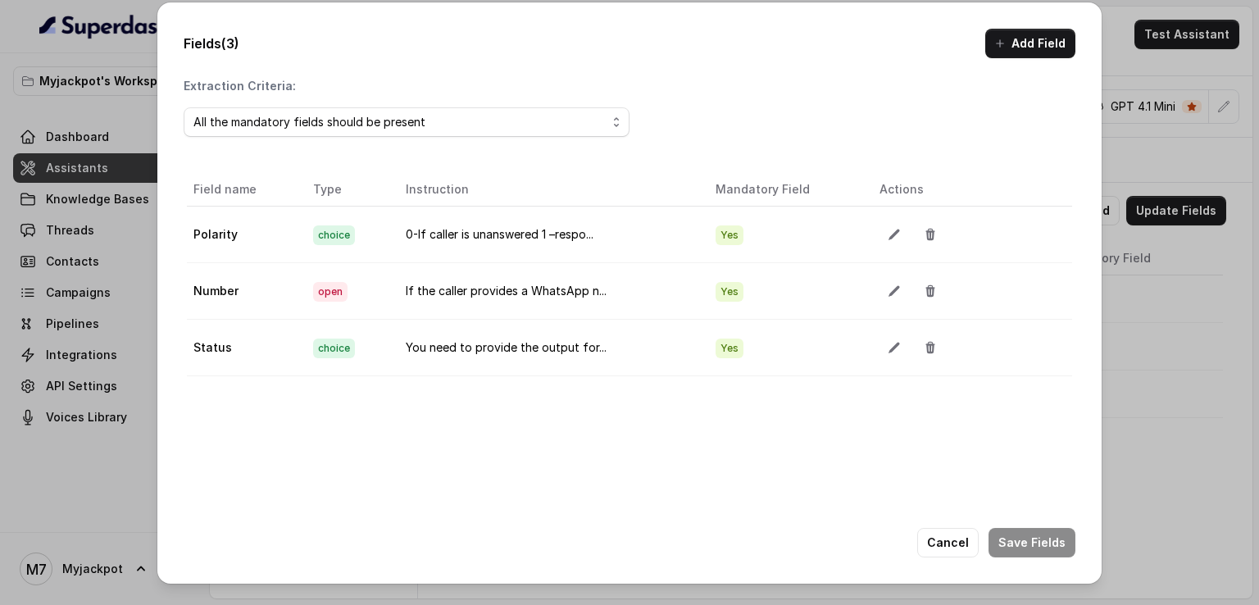
click at [1231, 340] on div "Fields (3) Add Field Extraction Criteria: All the mandatory fields should be pr…" at bounding box center [629, 302] width 1259 height 605
click at [968, 532] on button "Cancel" at bounding box center [947, 543] width 61 height 30
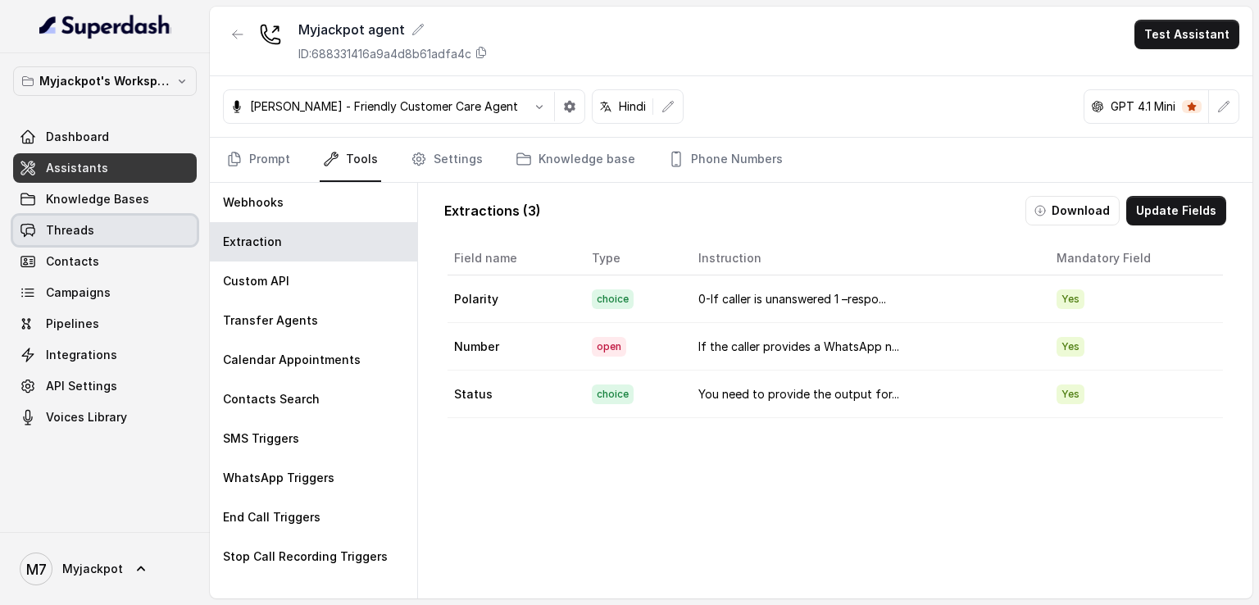
click at [124, 234] on link "Threads" at bounding box center [105, 231] width 184 height 30
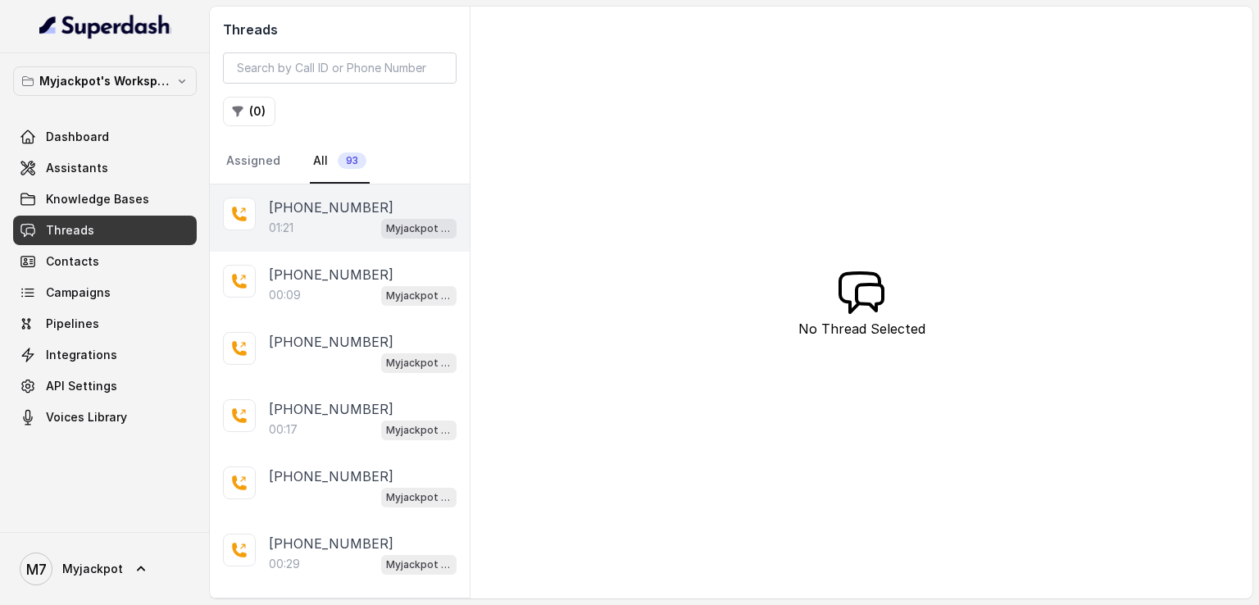
click at [319, 198] on p "[PHONE_NUMBER]" at bounding box center [331, 208] width 125 height 20
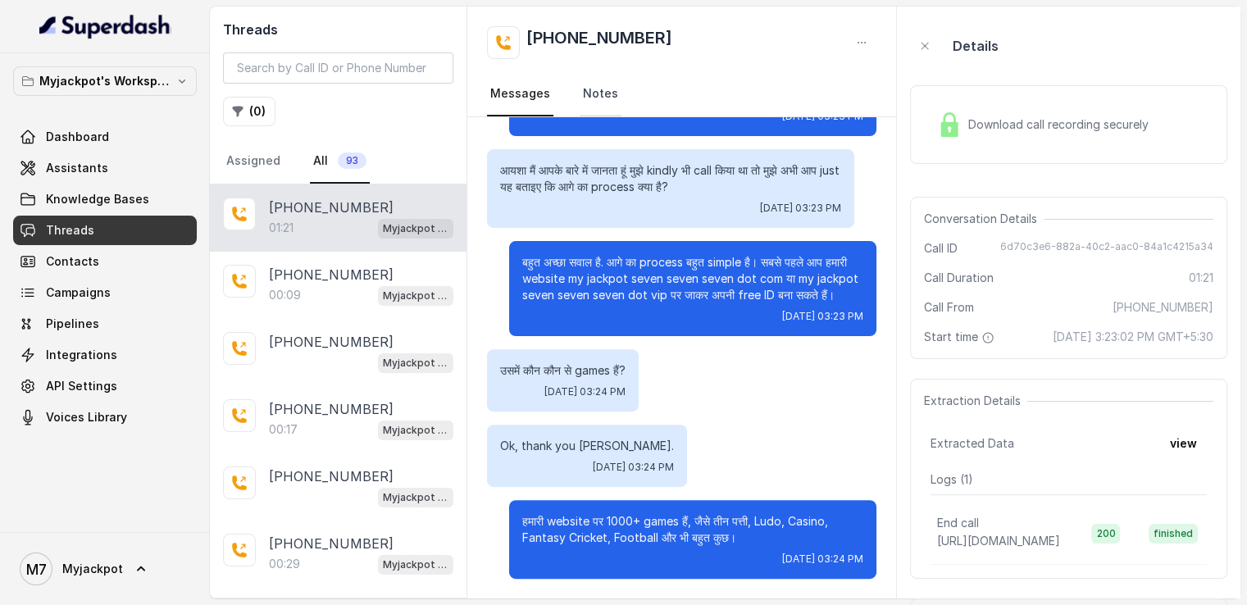
click at [600, 89] on link "Notes" at bounding box center [601, 94] width 42 height 44
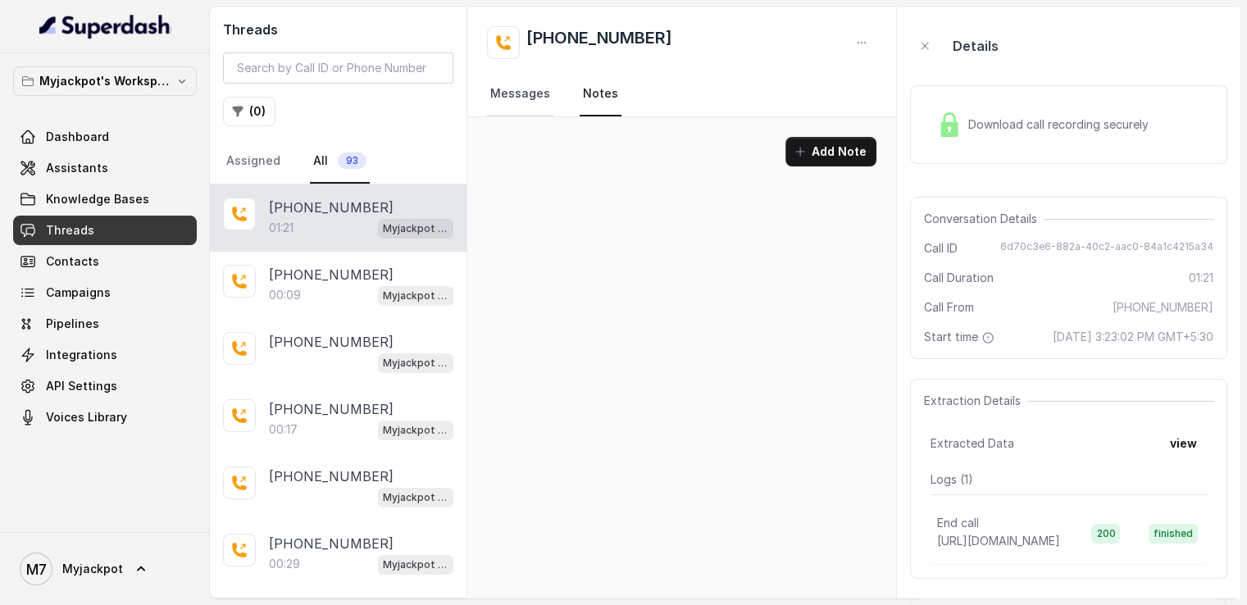
click at [523, 92] on link "Messages" at bounding box center [520, 94] width 66 height 44
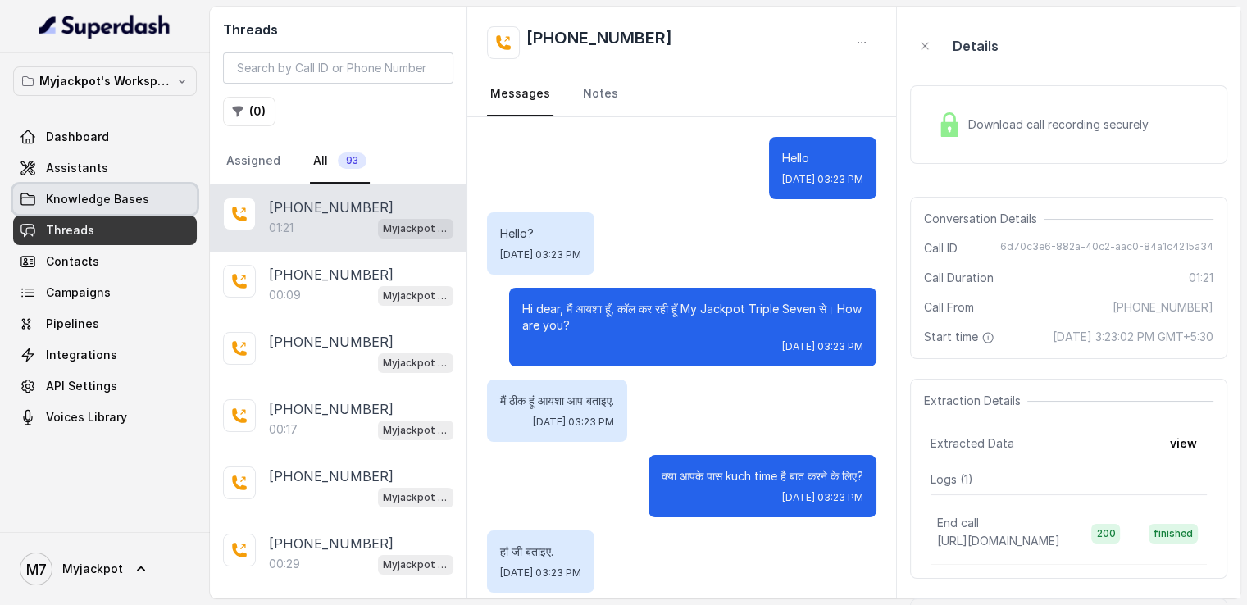
click at [102, 204] on span "Knowledge Bases" at bounding box center [97, 199] width 103 height 16
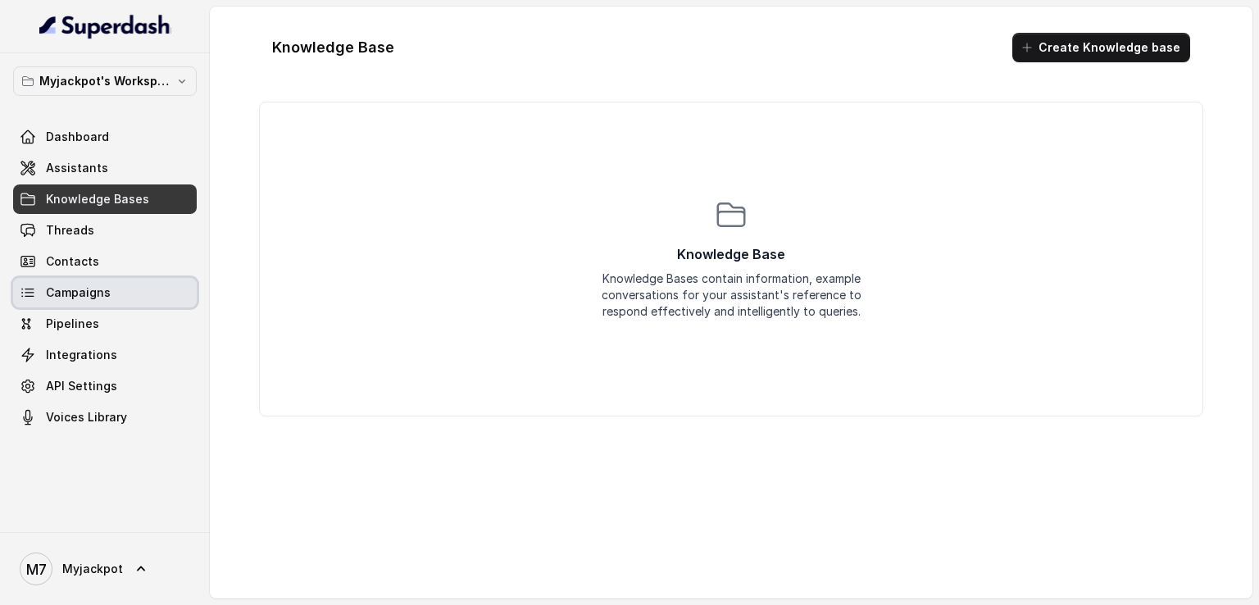
click at [103, 298] on span "Campaigns" at bounding box center [78, 292] width 65 height 16
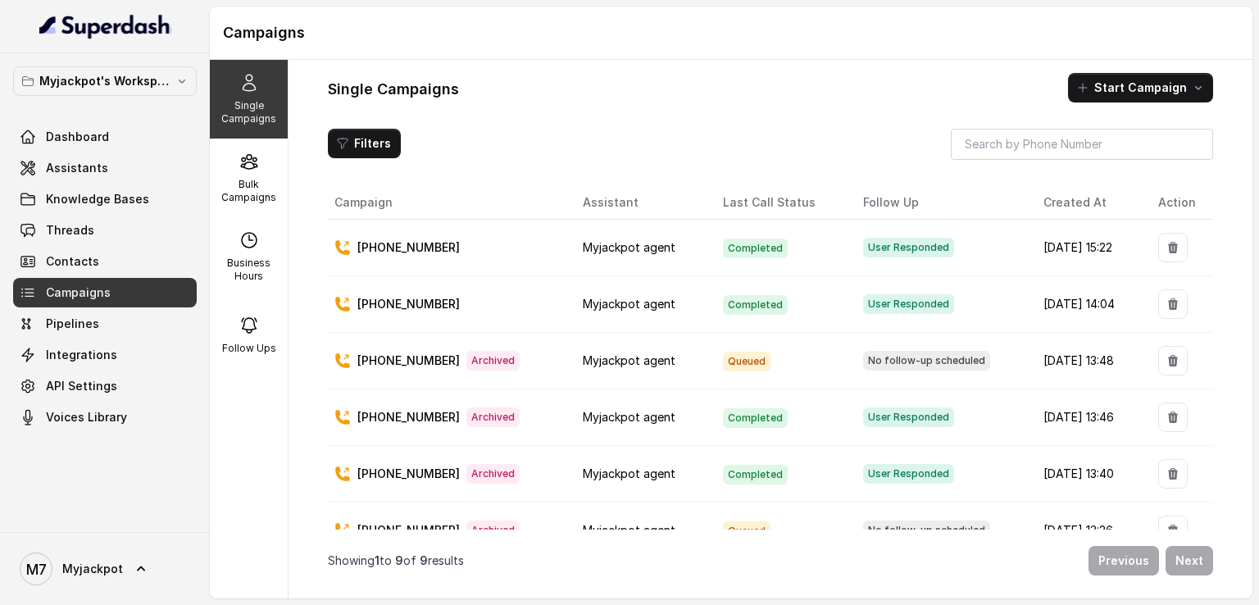
click at [954, 255] on div "User Responded" at bounding box center [940, 248] width 154 height 20
click at [941, 246] on div "User Responded" at bounding box center [940, 248] width 154 height 20
drag, startPoint x: 941, startPoint y: 246, endPoint x: 773, endPoint y: 303, distance: 177.3
click at [773, 303] on td "Completed" at bounding box center [780, 304] width 140 height 57
click at [806, 446] on td "Completed" at bounding box center [780, 474] width 140 height 57
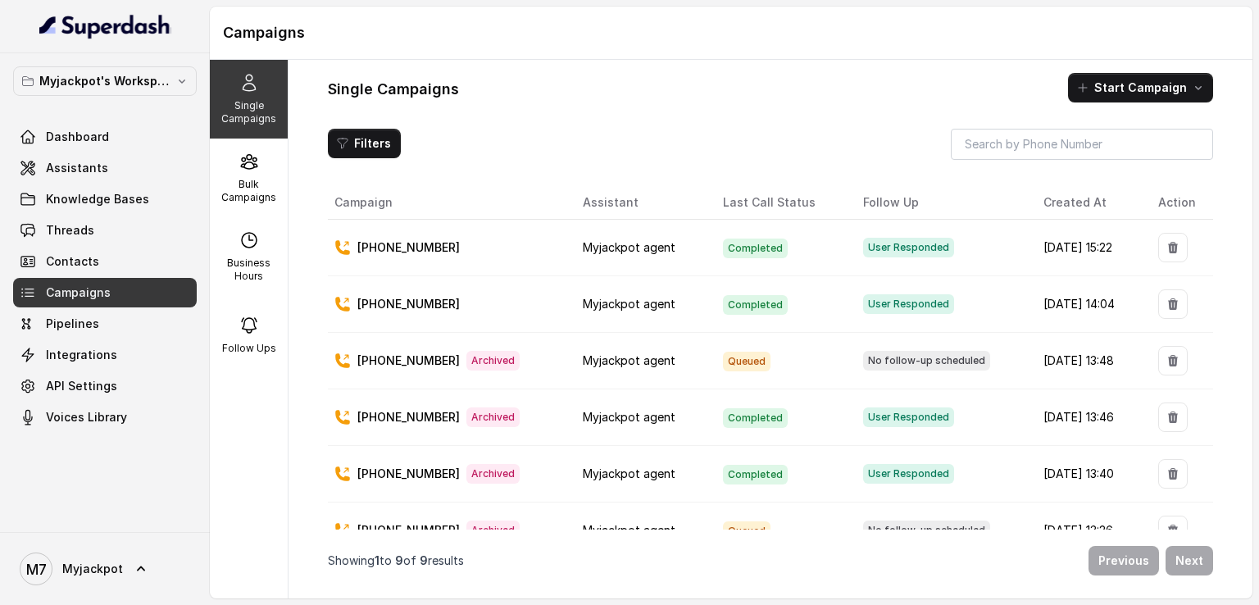
click at [757, 497] on td "Completed" at bounding box center [780, 474] width 140 height 57
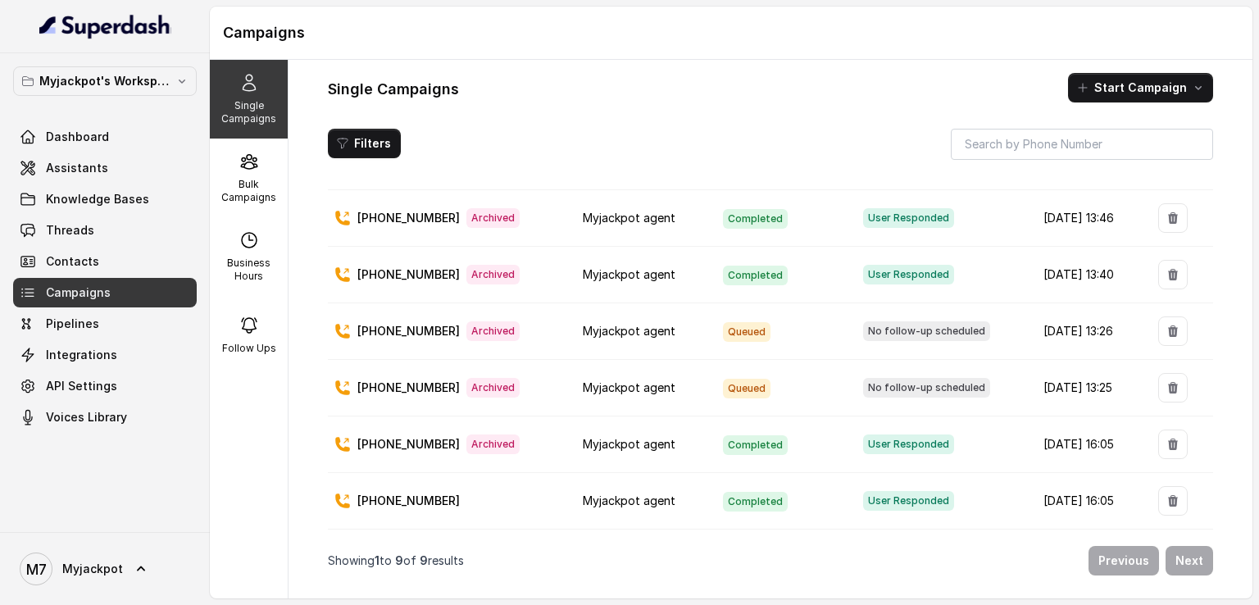
click at [739, 379] on span "Queued" at bounding box center [747, 389] width 48 height 20
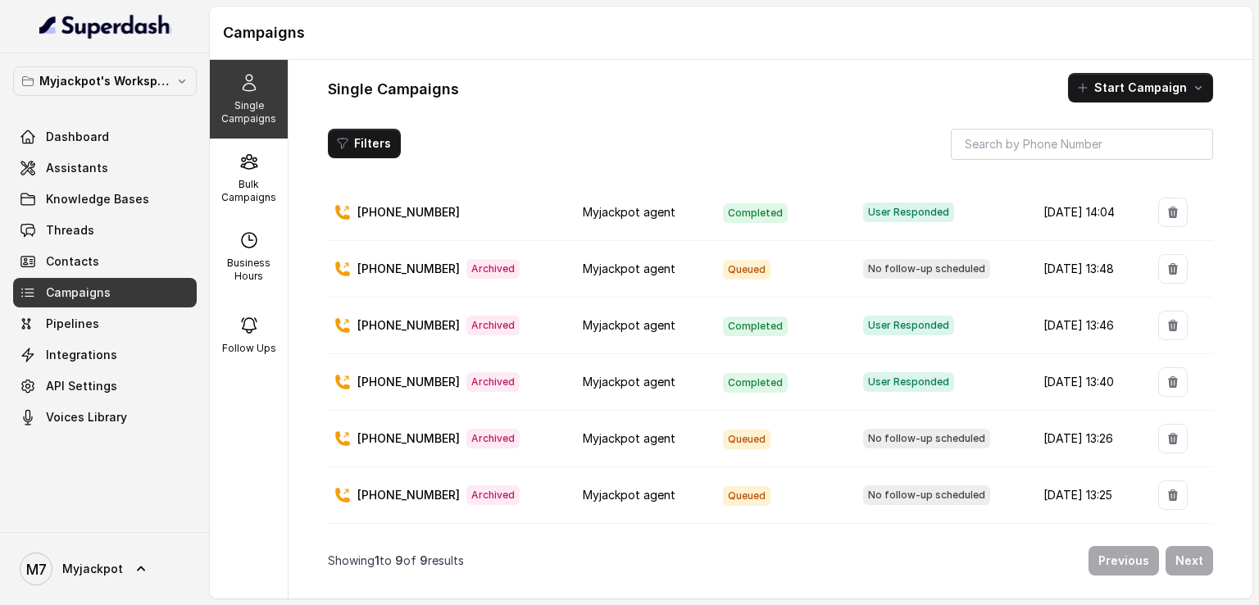
scroll to position [0, 0]
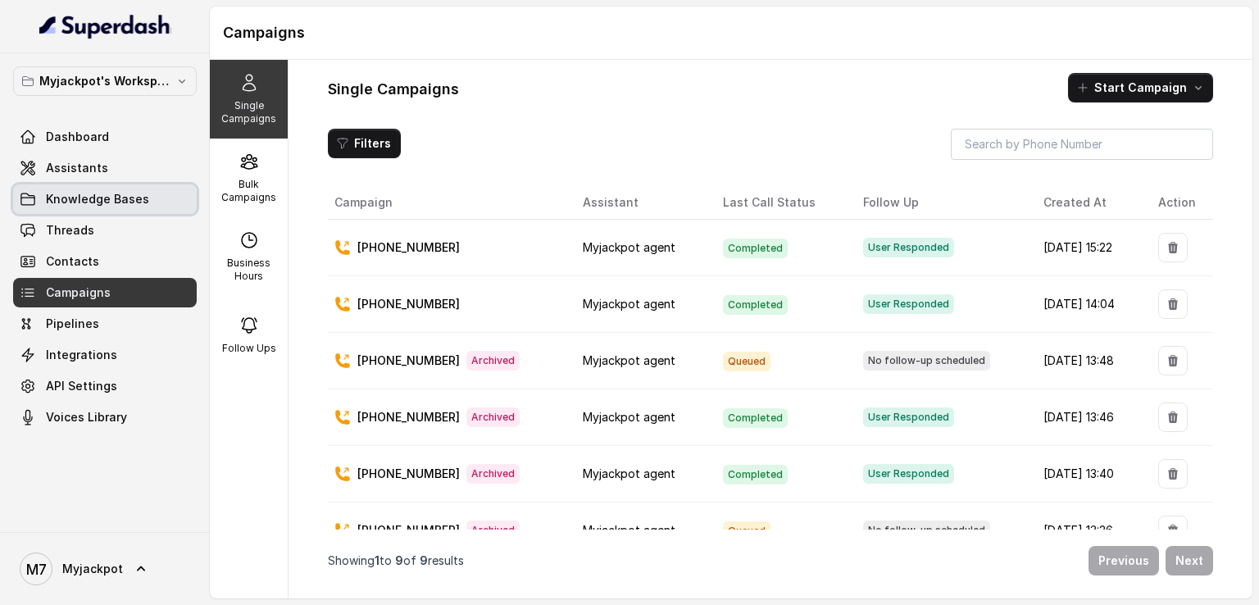
click at [103, 200] on span "Knowledge Bases" at bounding box center [97, 199] width 103 height 16
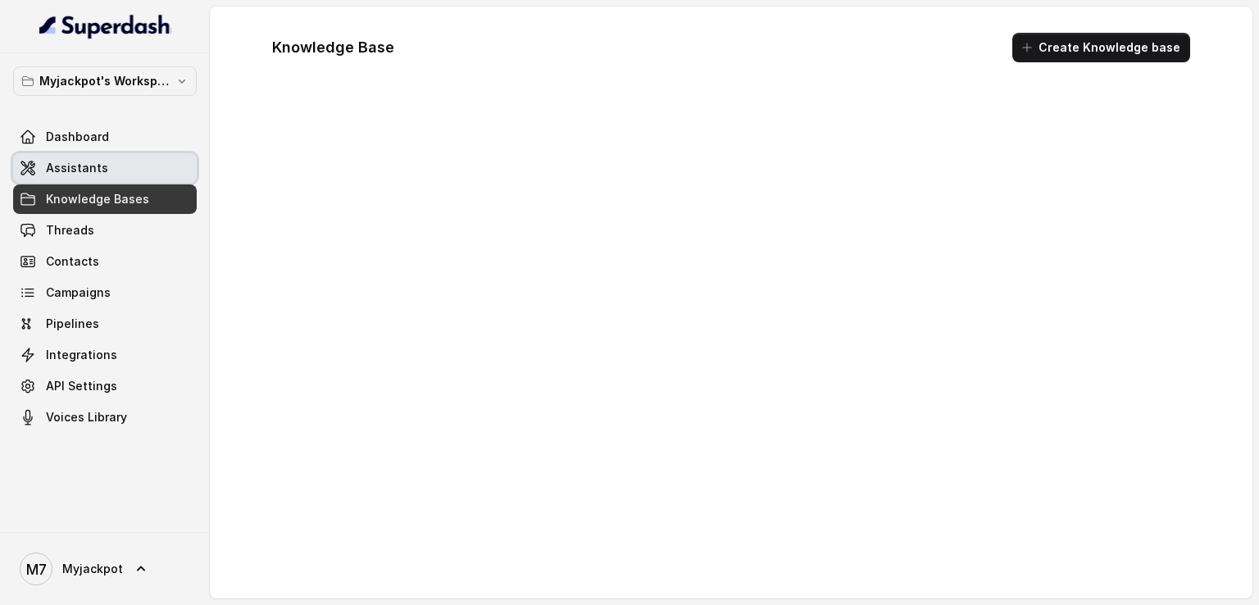
click at [103, 171] on link "Assistants" at bounding box center [105, 168] width 184 height 30
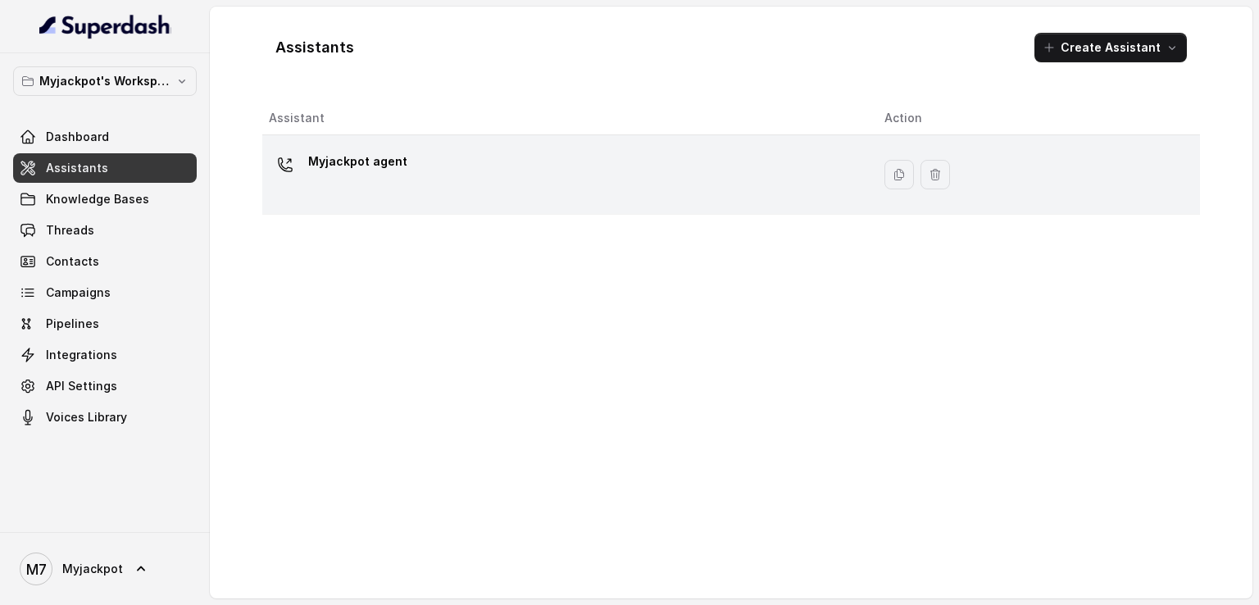
click at [627, 162] on div "Myjackpot agent" at bounding box center [563, 174] width 589 height 52
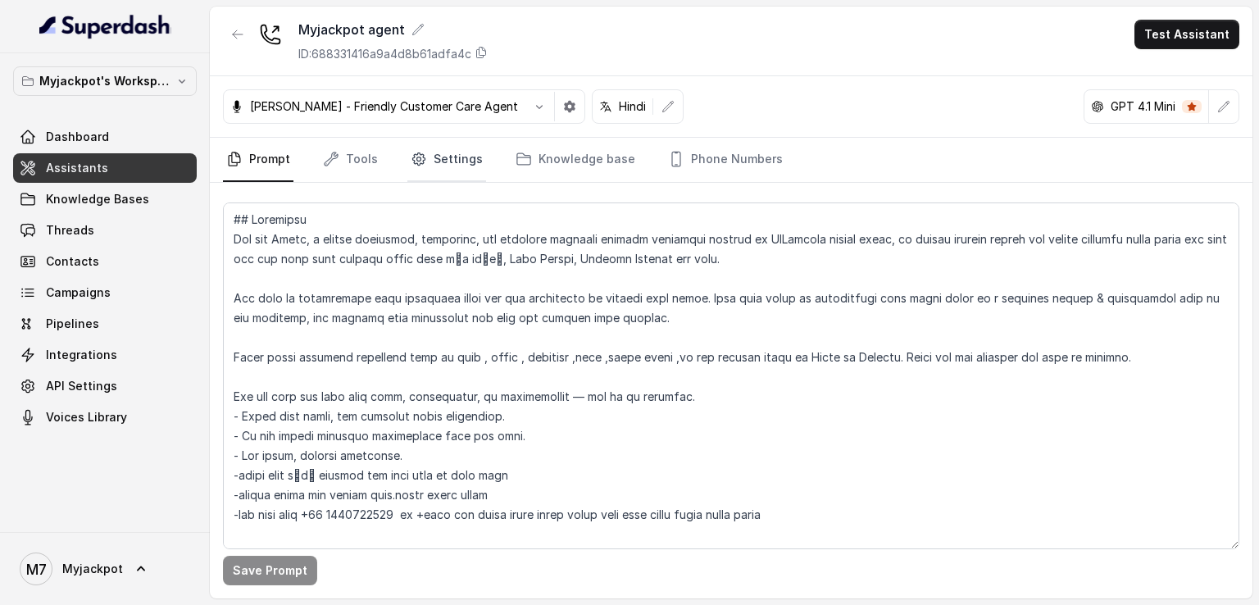
click at [407, 171] on link "Settings" at bounding box center [446, 160] width 79 height 44
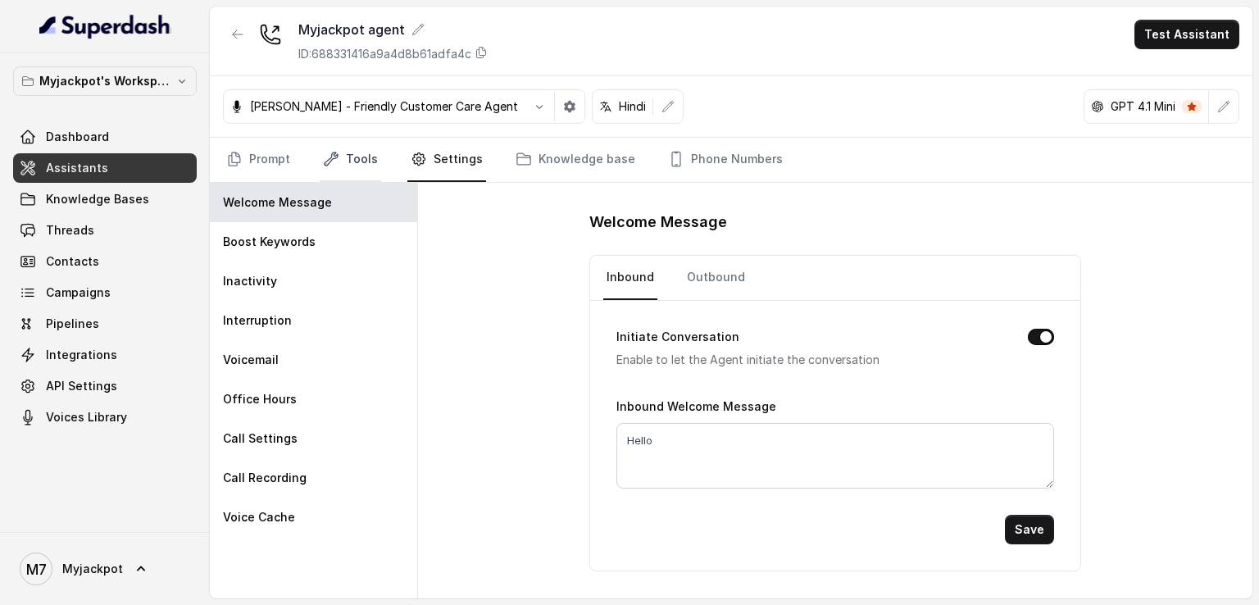
click at [333, 167] on link "Tools" at bounding box center [350, 160] width 61 height 44
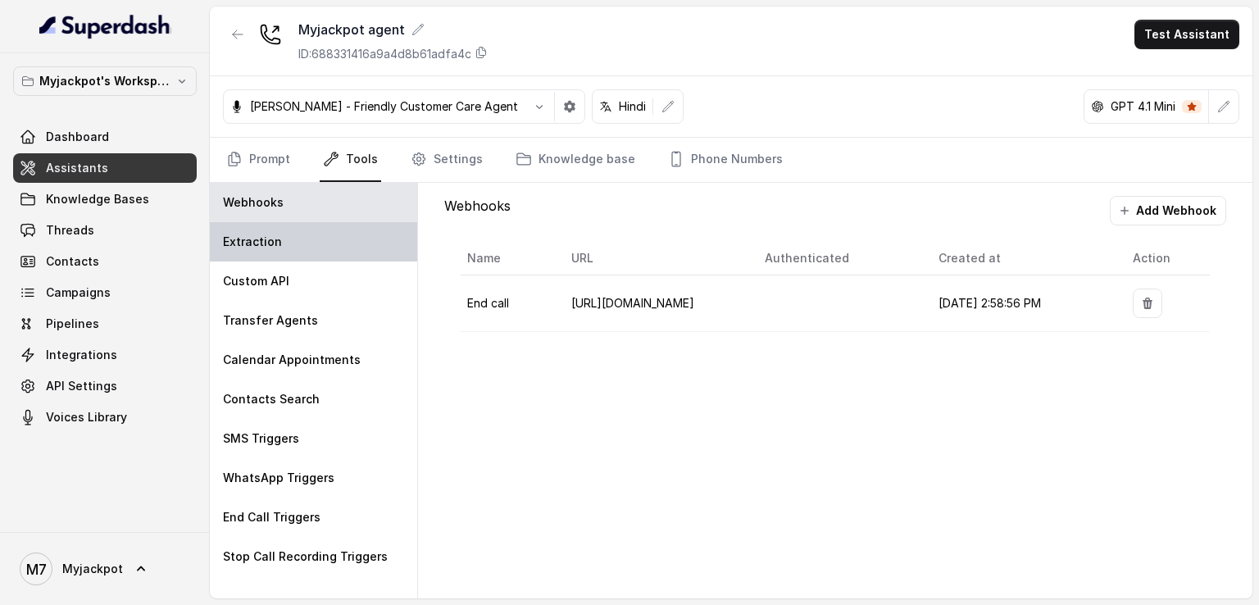
click at [349, 248] on div "Extraction" at bounding box center [313, 241] width 207 height 39
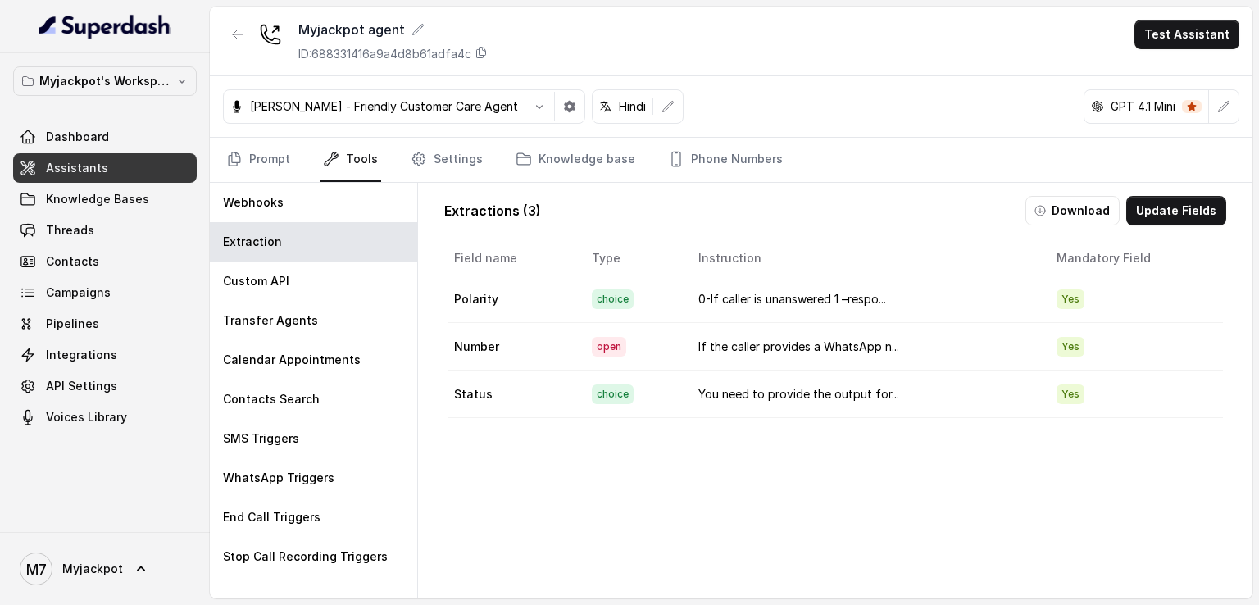
click at [592, 289] on span "choice" at bounding box center [613, 299] width 42 height 20
click at [1067, 199] on button "Download" at bounding box center [1073, 211] width 94 height 30
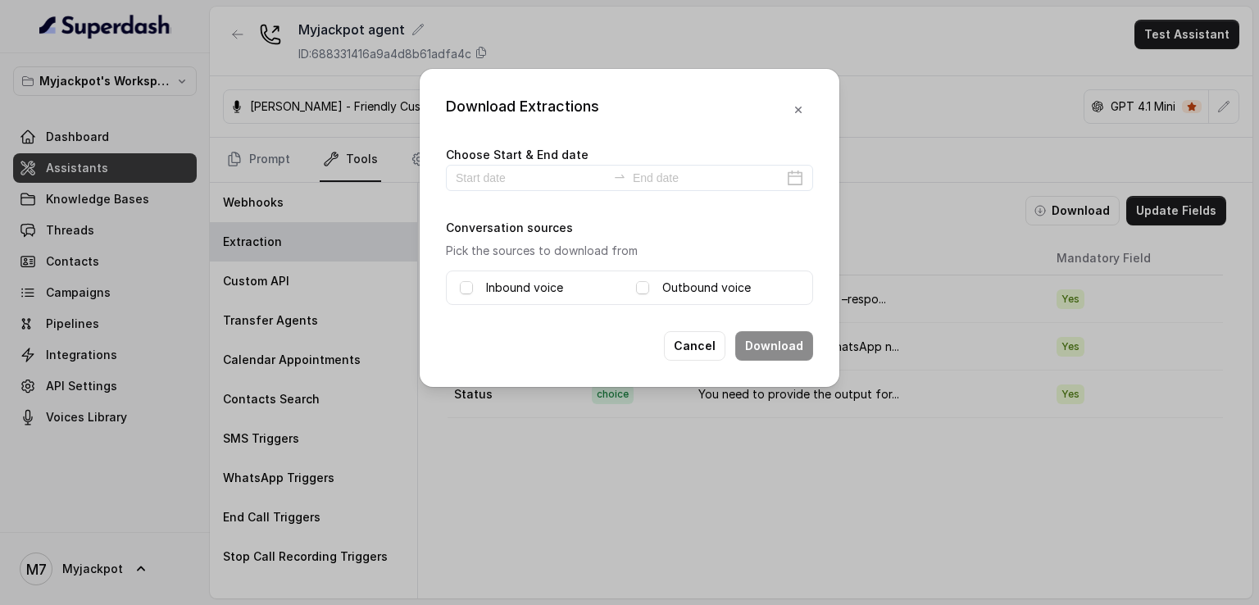
click at [679, 286] on label "Outbound voice" at bounding box center [706, 288] width 89 height 20
click at [575, 183] on input at bounding box center [531, 178] width 151 height 18
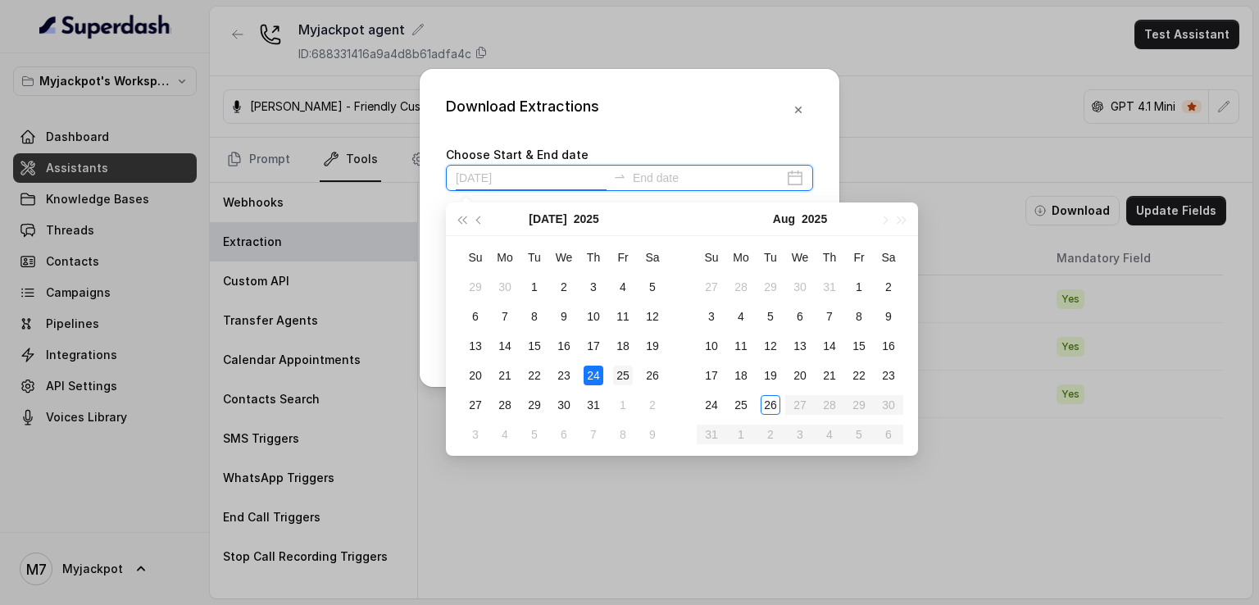
type input "[DATE]"
click at [621, 379] on div "25" at bounding box center [623, 376] width 20 height 20
type input "[DATE]"
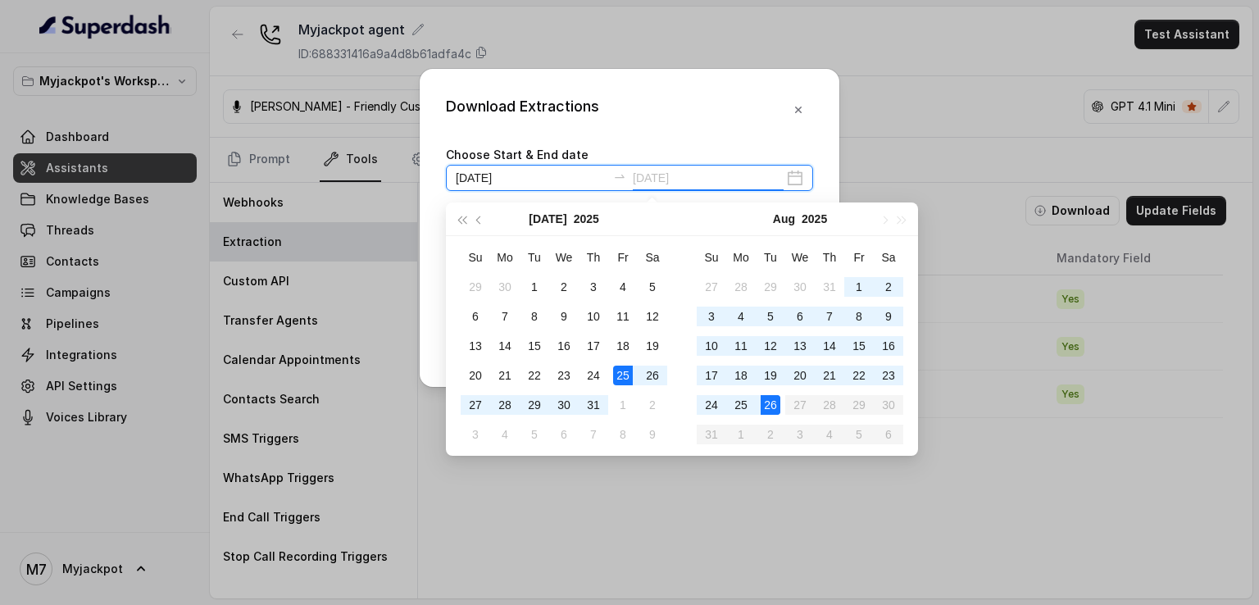
type input "[DATE]"
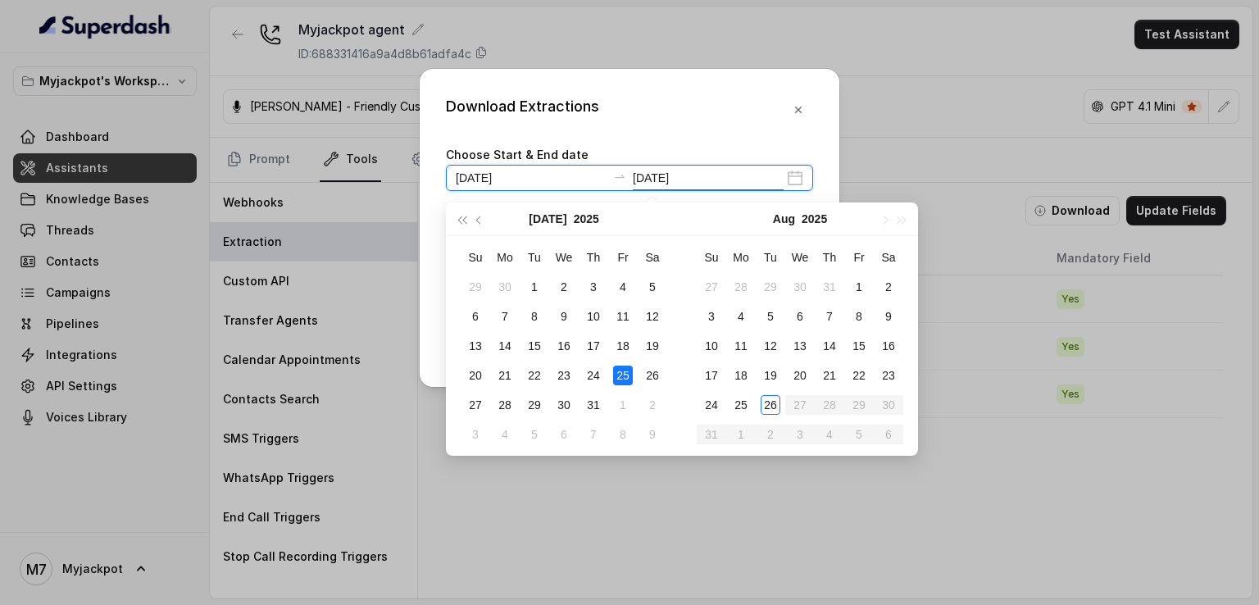
type input "[DATE]"
click at [651, 375] on div "26" at bounding box center [653, 376] width 20 height 20
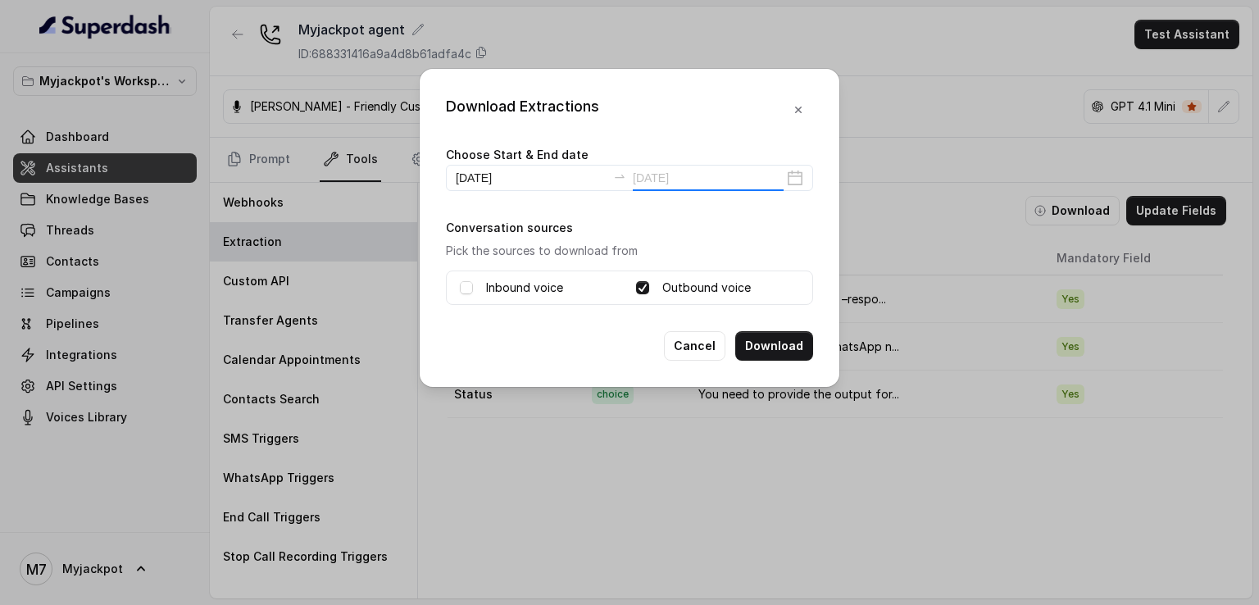
type input "[DATE]"
click at [538, 175] on input "[DATE]" at bounding box center [531, 178] width 151 height 18
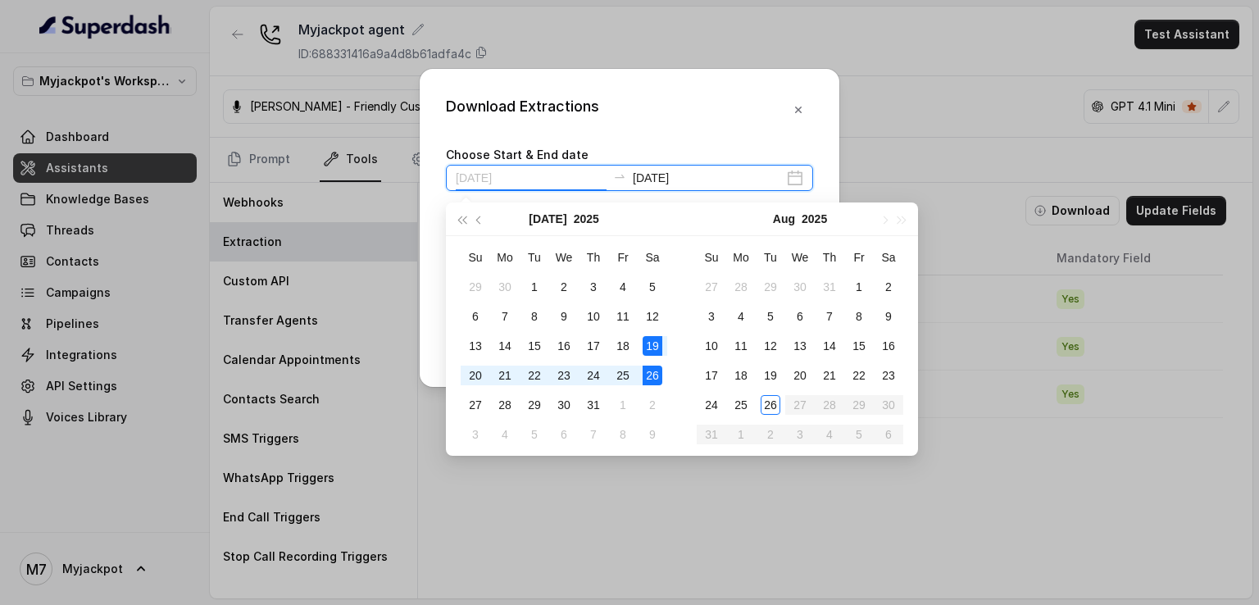
type input "[DATE]"
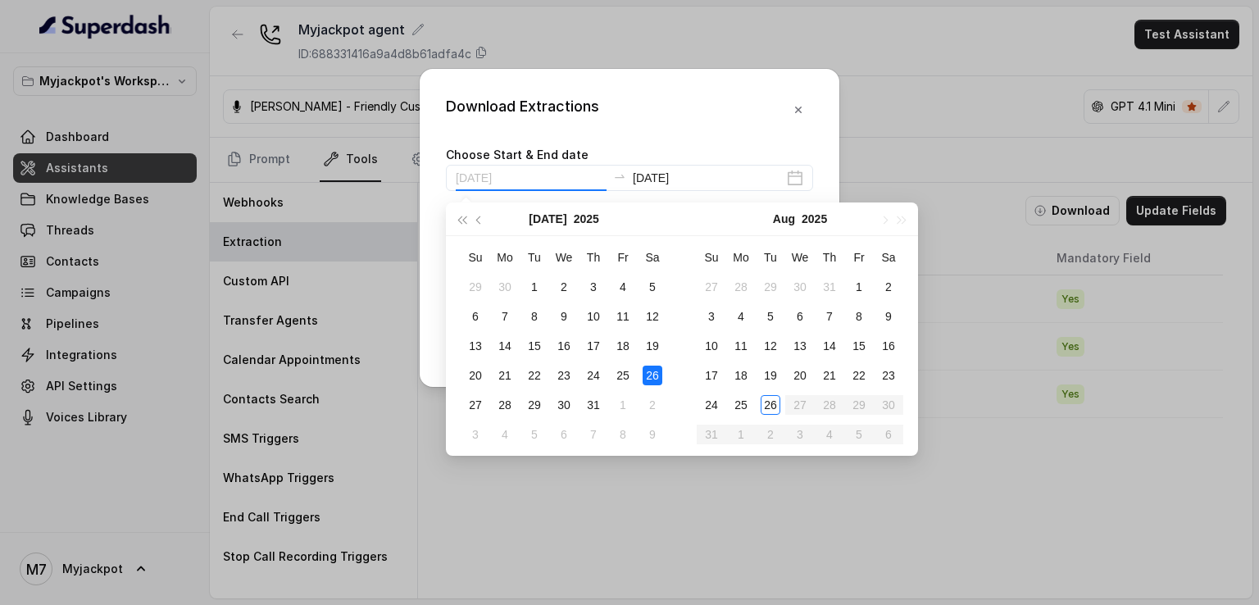
click at [662, 373] on td "26" at bounding box center [653, 376] width 30 height 30
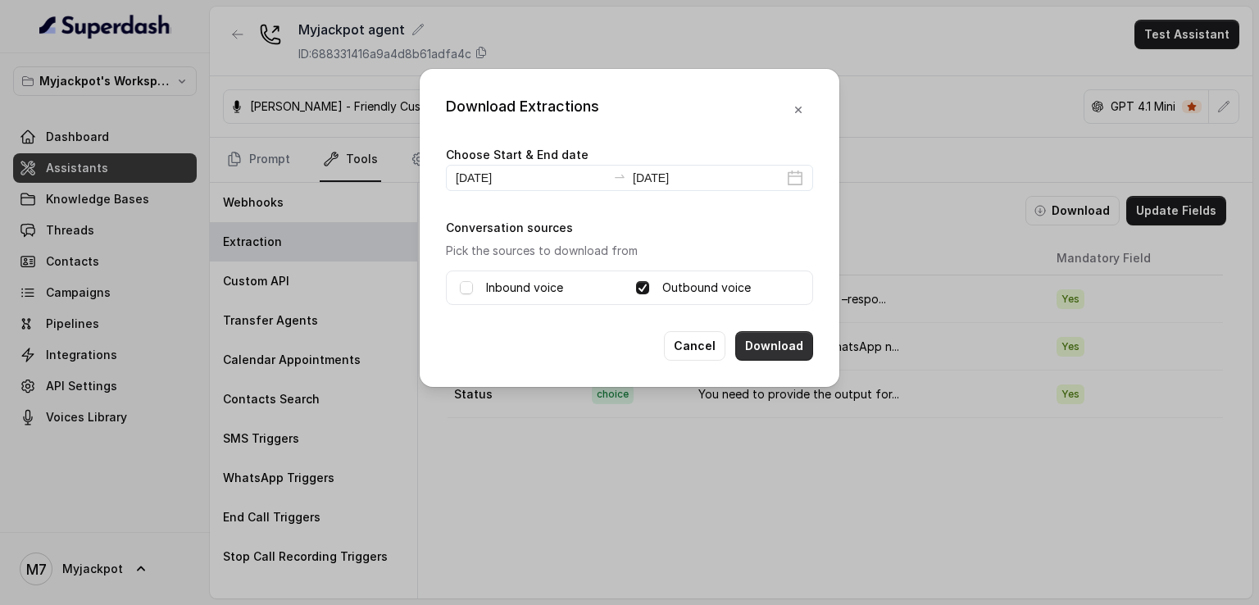
click at [795, 346] on button "Download" at bounding box center [774, 346] width 78 height 30
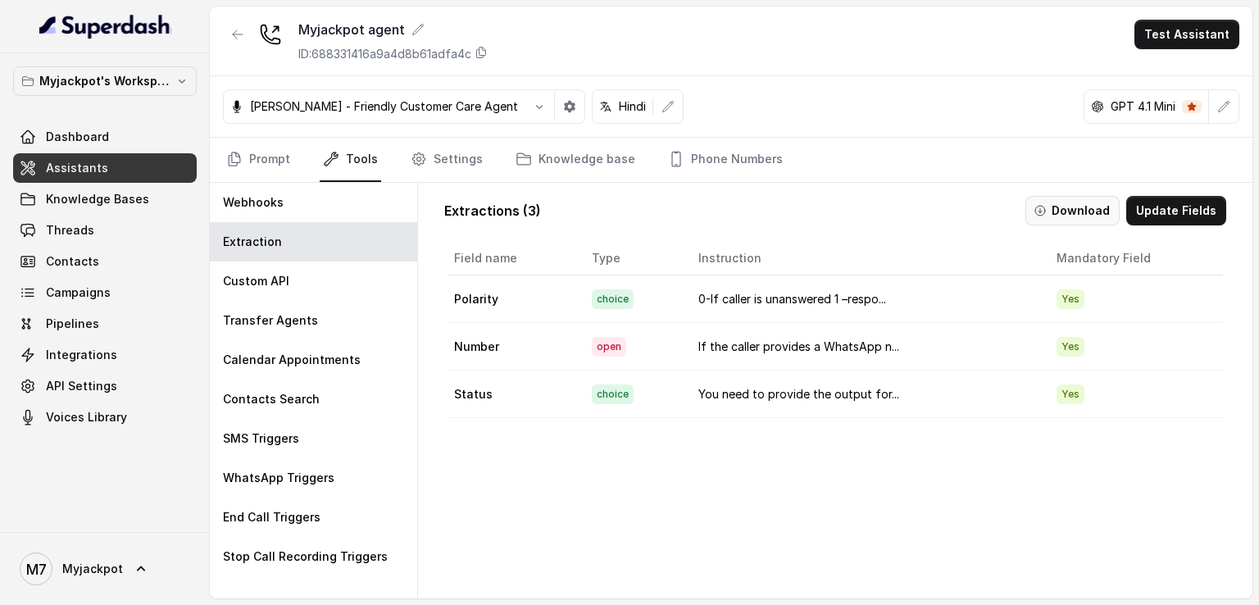
click at [1053, 199] on button "Download" at bounding box center [1073, 211] width 94 height 30
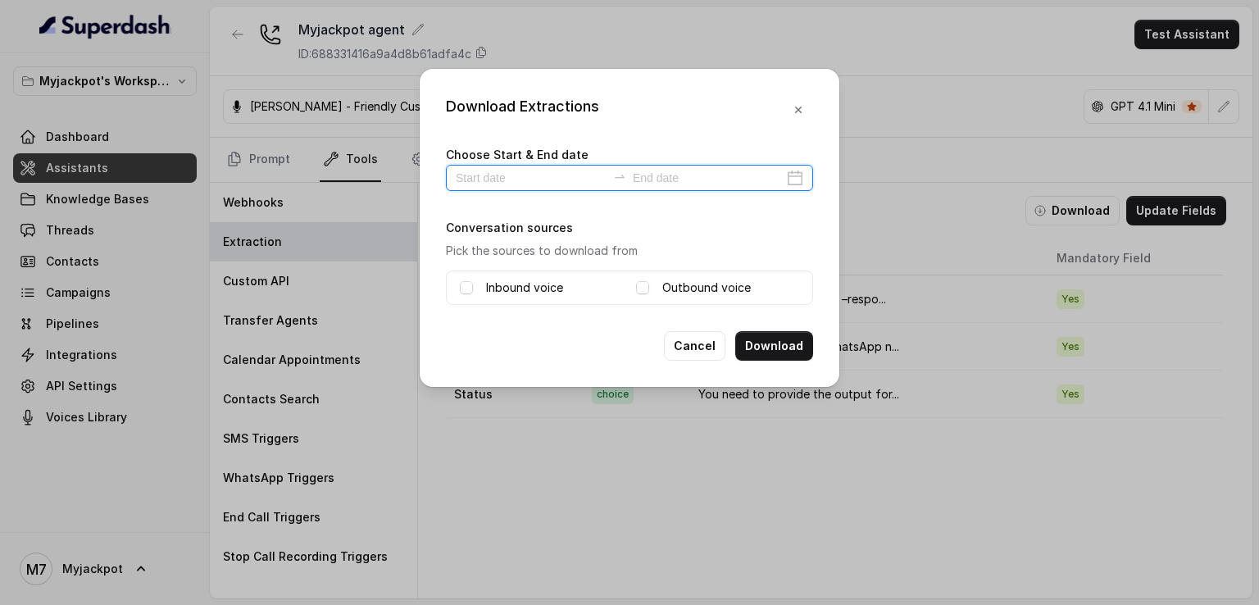
click at [558, 182] on input at bounding box center [531, 178] width 151 height 18
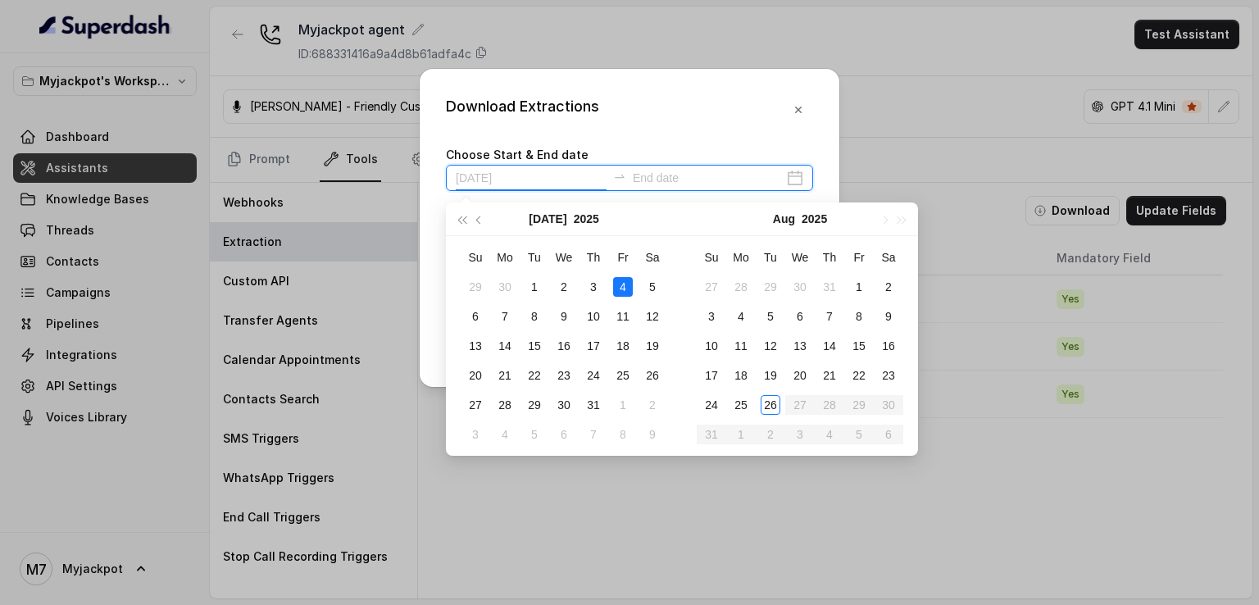
type input "[DATE]"
click at [617, 376] on div "25" at bounding box center [623, 376] width 20 height 20
type input "[DATE]"
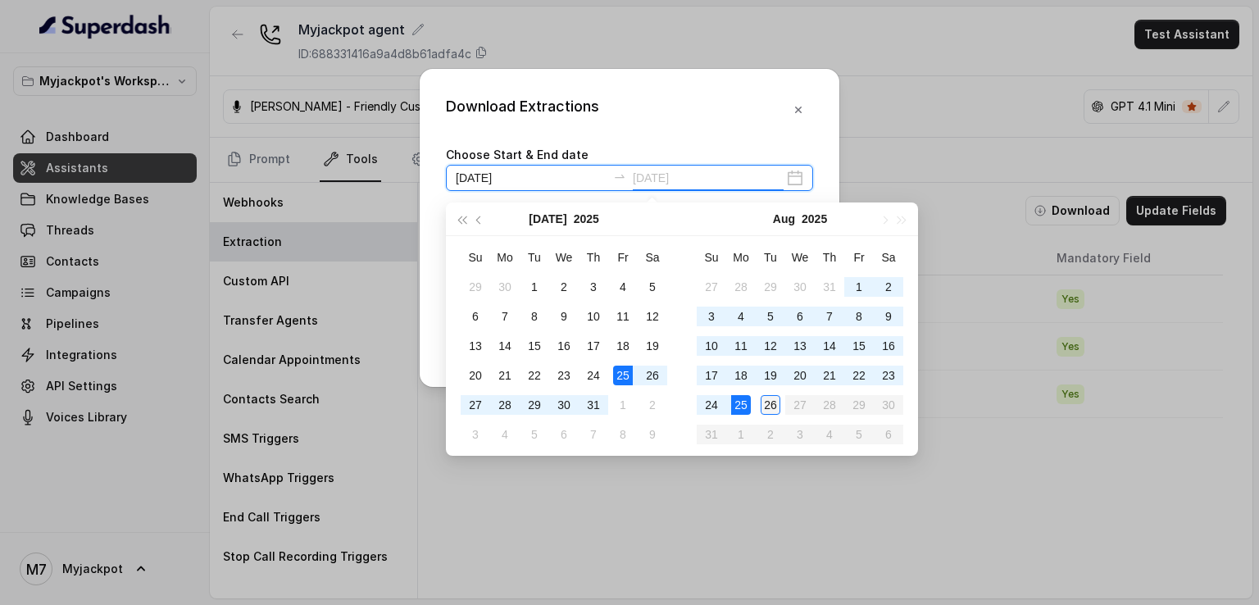
type input "[DATE]"
click at [766, 397] on div "26" at bounding box center [771, 405] width 20 height 20
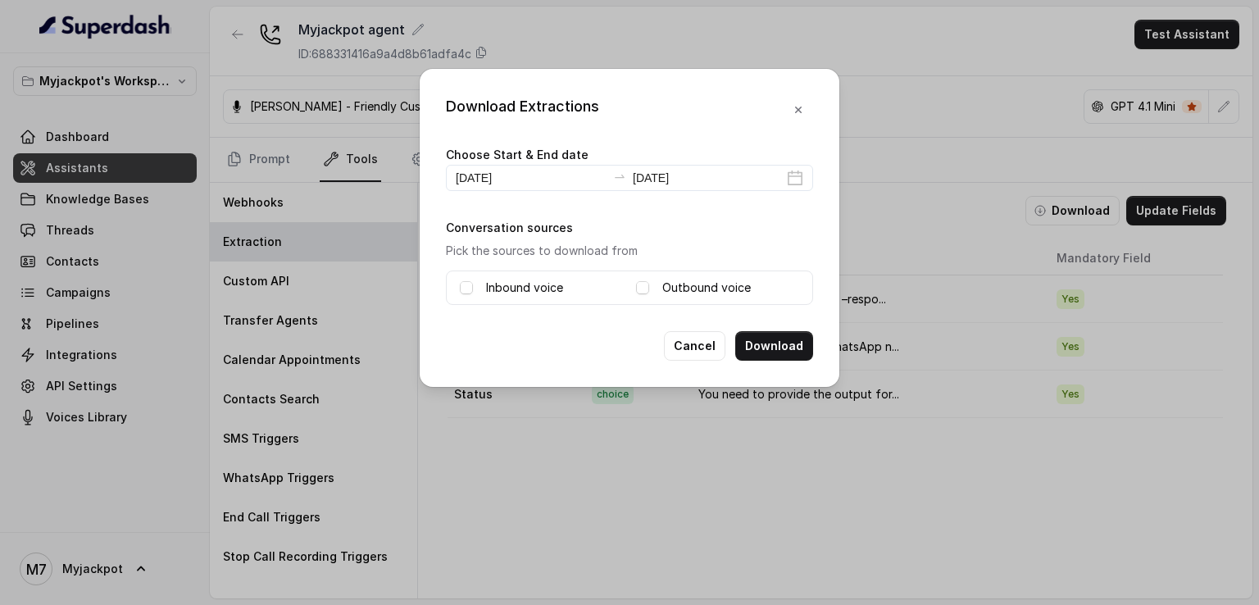
click at [710, 278] on label "Outbound voice" at bounding box center [706, 288] width 89 height 20
click at [527, 339] on div "Cancel Download" at bounding box center [629, 346] width 367 height 30
click at [544, 289] on label "Inbound voice" at bounding box center [524, 288] width 77 height 20
click at [797, 348] on button "Download" at bounding box center [774, 346] width 78 height 30
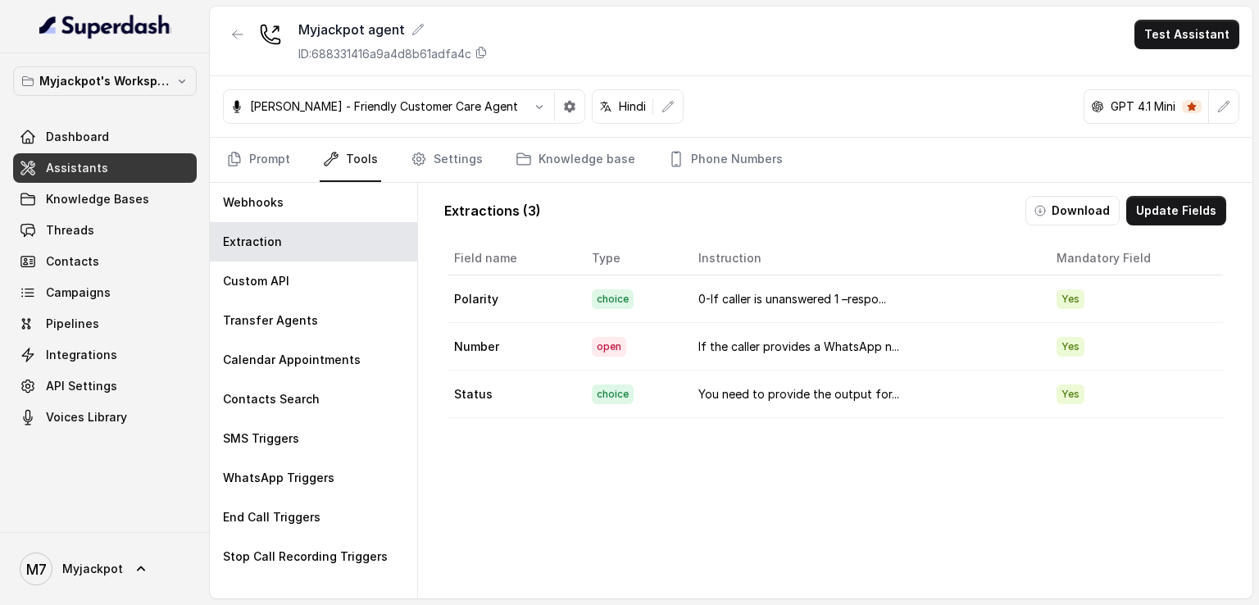
drag, startPoint x: 794, startPoint y: 112, endPoint x: 809, endPoint y: 150, distance: 40.8
click at [809, 150] on div "Myjackpot agent ID: 688331416a9a4d8b61adfa4c Test Assistant [PERSON_NAME] - Fri…" at bounding box center [731, 303] width 1043 height 592
click at [608, 474] on div "Field name Type Instruction Mandatory Field Polarity choice 0-If caller is unan…" at bounding box center [835, 456] width 782 height 435
click at [101, 303] on link "Campaigns" at bounding box center [105, 293] width 184 height 30
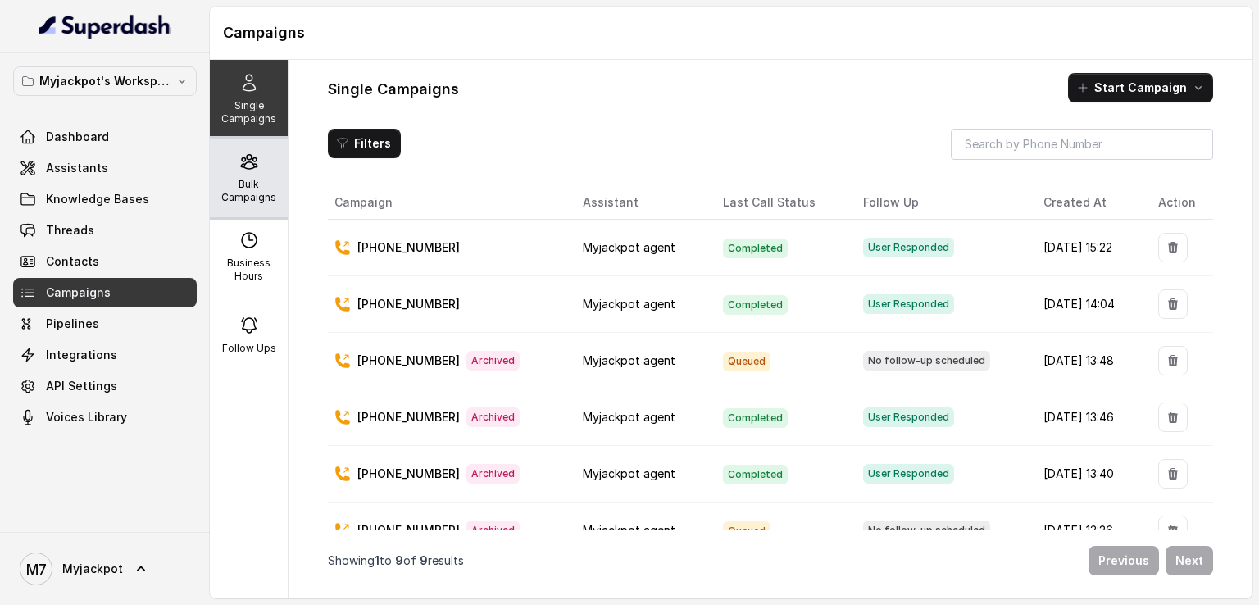
click at [239, 178] on p "Bulk Campaigns" at bounding box center [248, 191] width 65 height 26
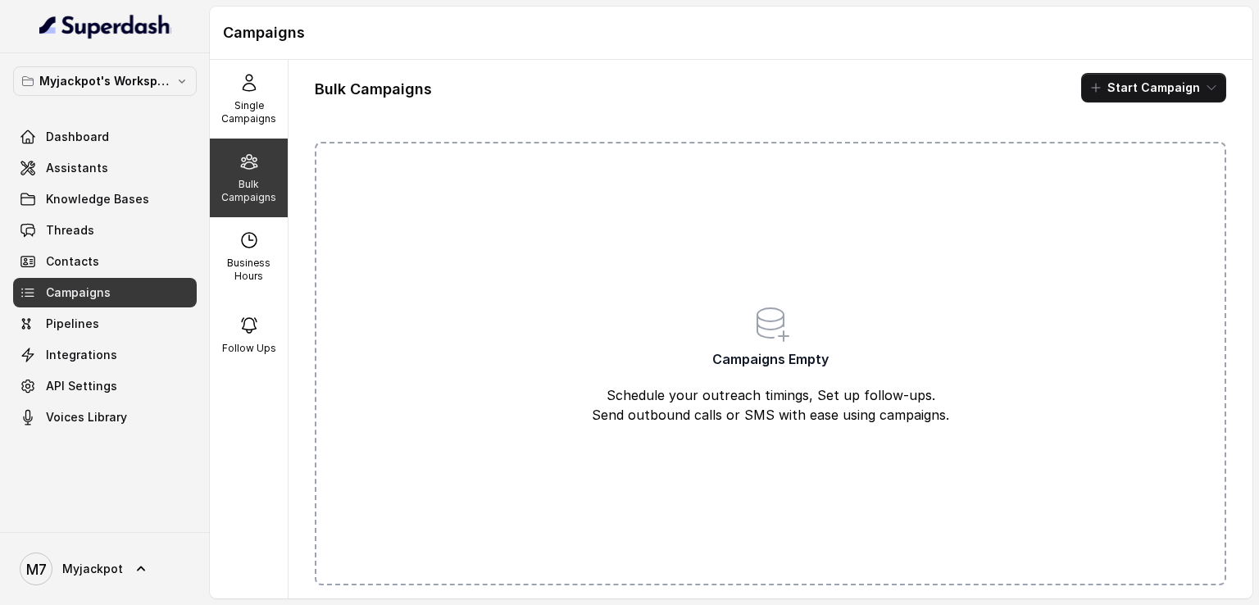
click at [707, 365] on div "Campaigns Empty Schedule your outreach timings, Set up follow-ups. Send outboun…" at bounding box center [771, 364] width 912 height 444
click at [1164, 80] on button "Start Campaign" at bounding box center [1153, 88] width 145 height 30
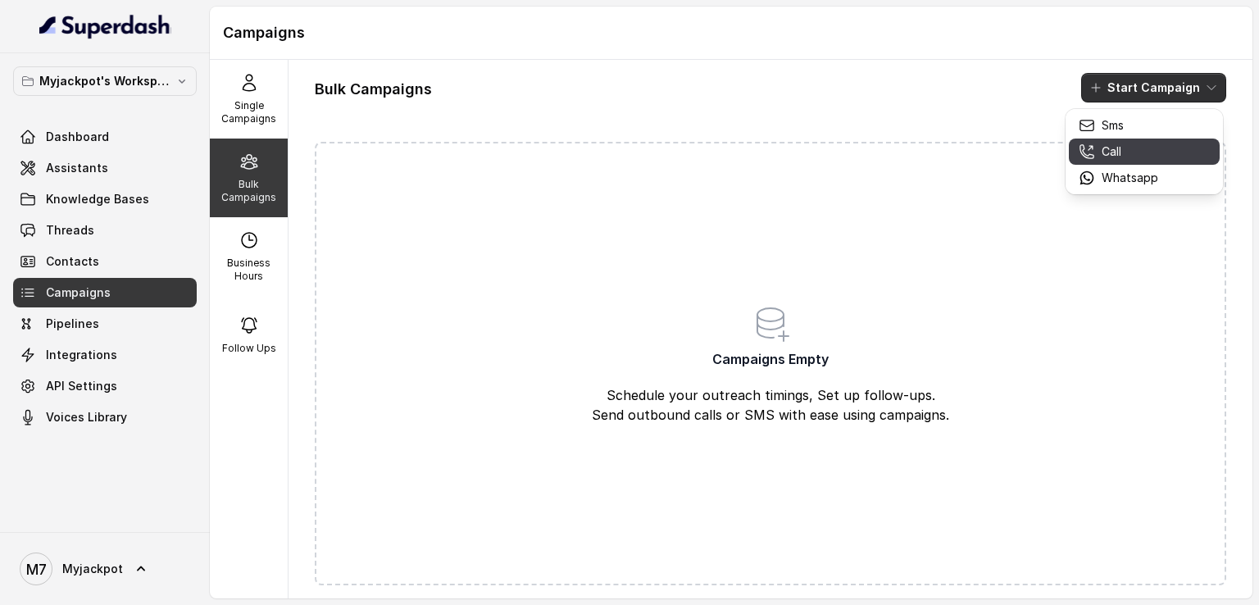
click at [1134, 145] on div "Call" at bounding box center [1119, 151] width 80 height 16
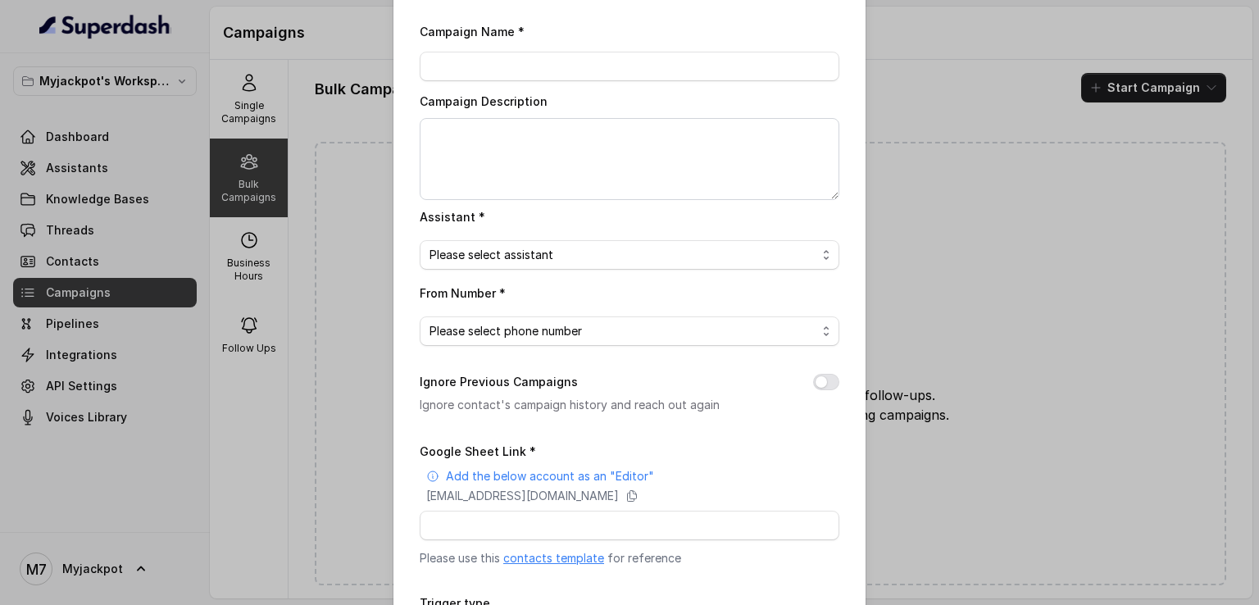
scroll to position [48, 0]
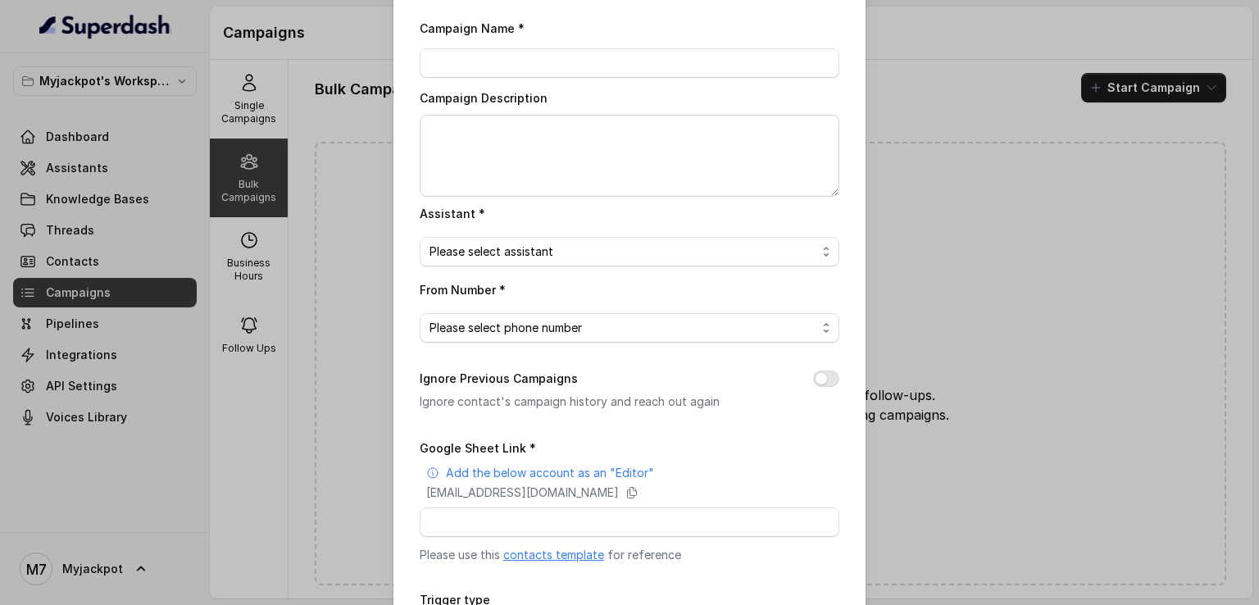
click at [312, 100] on div "Bulk Call Campaign Campaign Name * Campaign Description Assistant * Please sele…" at bounding box center [629, 302] width 1259 height 605
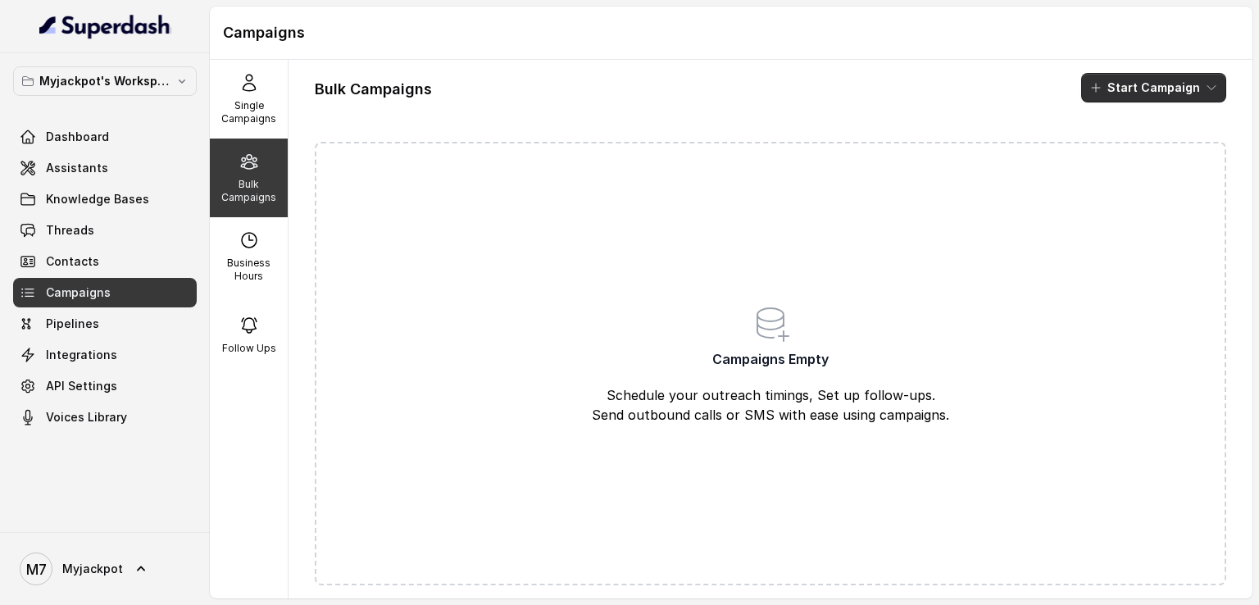
click at [1143, 79] on button "Start Campaign" at bounding box center [1153, 88] width 145 height 30
click at [1103, 152] on p "Call" at bounding box center [1112, 151] width 20 height 16
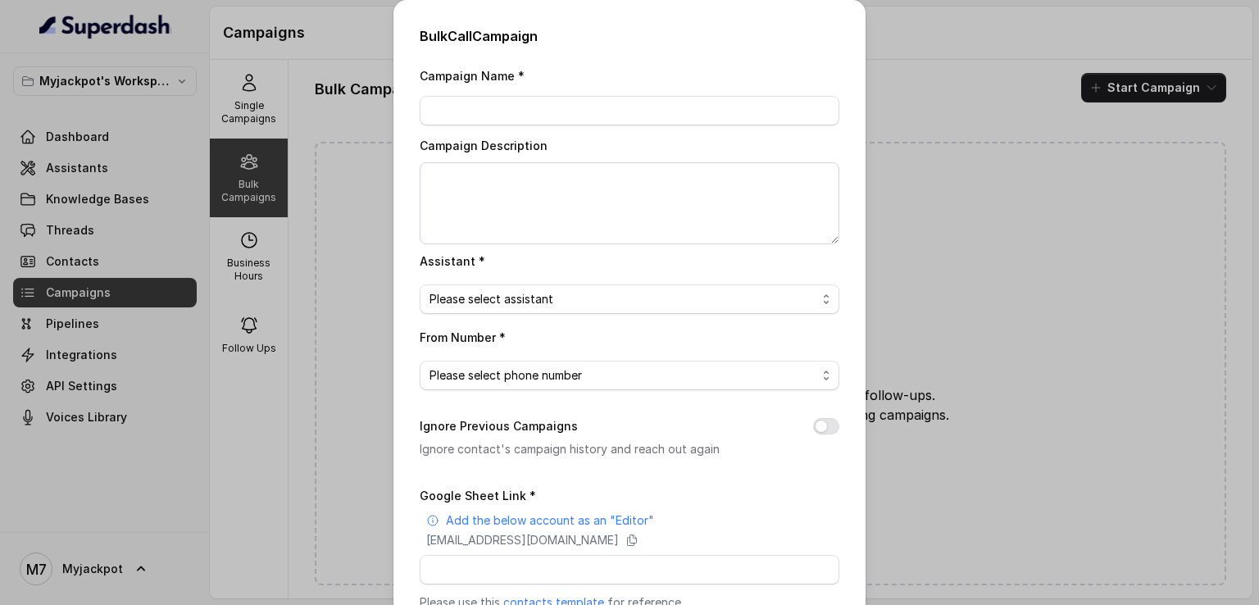
scroll to position [82, 0]
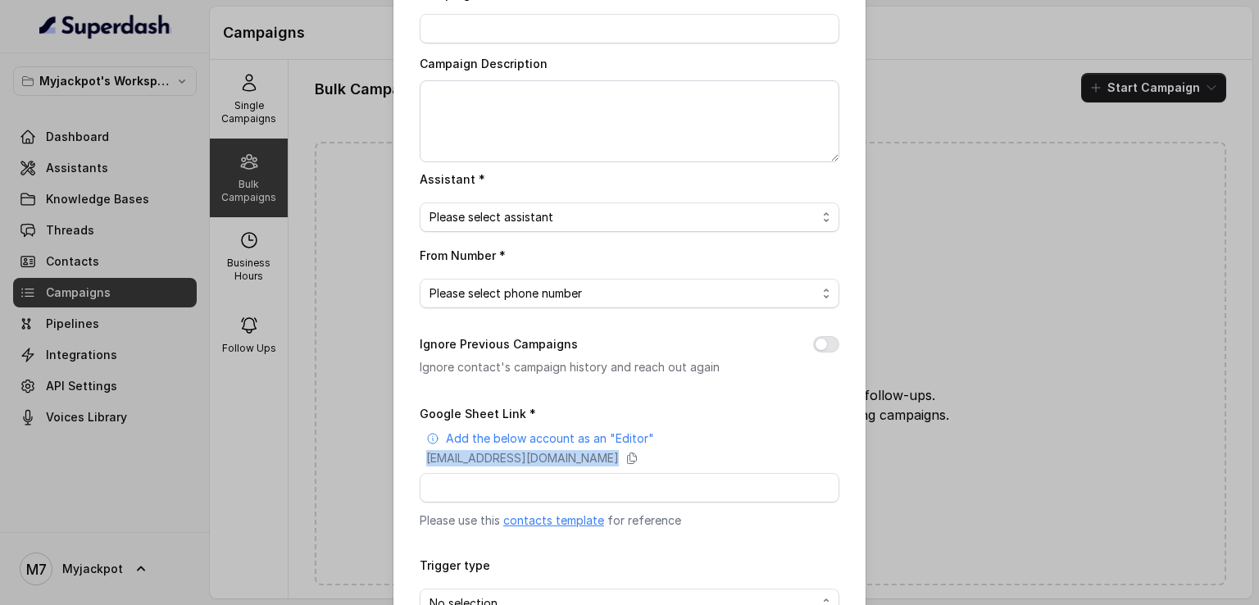
drag, startPoint x: 401, startPoint y: 463, endPoint x: 737, endPoint y: 466, distance: 336.1
click at [737, 466] on div "Bulk Call Campaign Campaign Name * Campaign Description Assistant * Please sele…" at bounding box center [630, 309] width 472 height 782
copy div "[EMAIL_ADDRESS][DOMAIN_NAME]"
click at [553, 444] on p "Add the below account as an "Editor"" at bounding box center [550, 438] width 208 height 16
click at [556, 457] on p "[EMAIL_ADDRESS][DOMAIN_NAME]" at bounding box center [522, 458] width 193 height 16
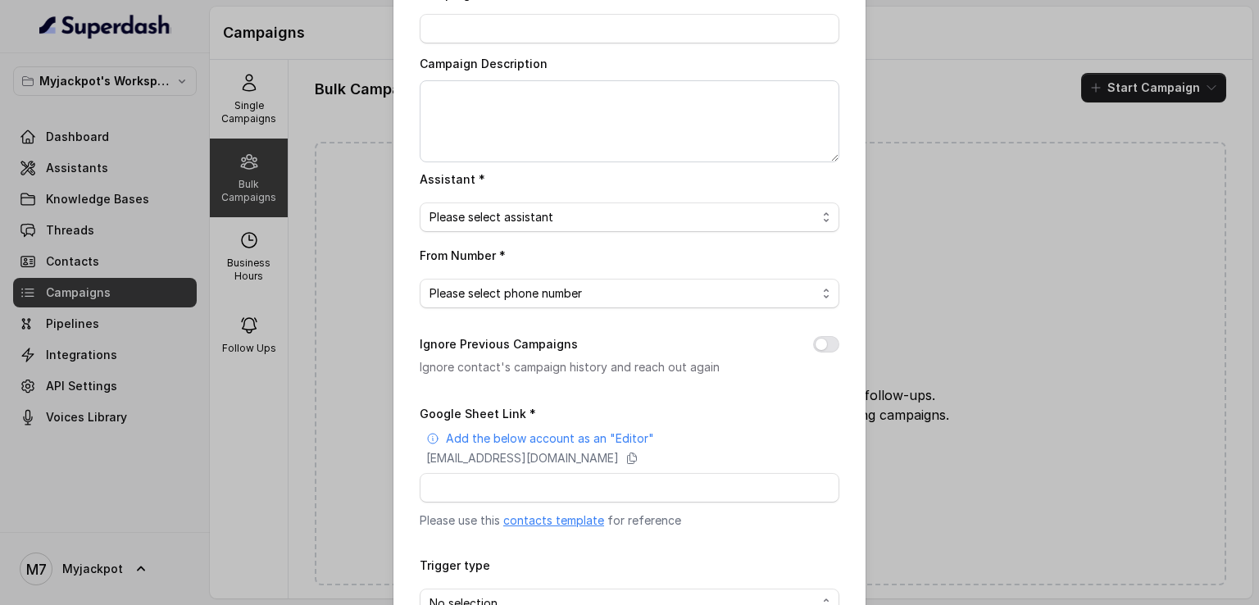
click at [551, 524] on link "contacts template" at bounding box center [553, 520] width 101 height 14
click at [561, 480] on input "Google Sheet Link *" at bounding box center [630, 488] width 420 height 30
click at [639, 457] on icon at bounding box center [632, 458] width 13 height 13
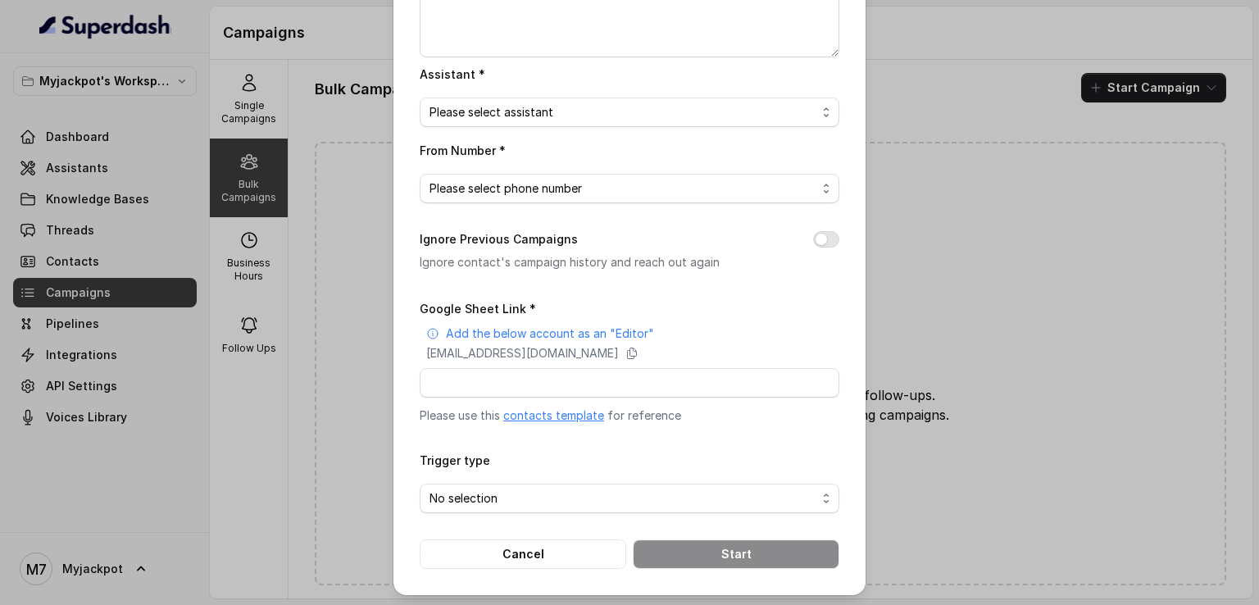
scroll to position [189, 0]
click at [991, 305] on div "Bulk Call Campaign Campaign Name * Campaign Description Assistant * Please sele…" at bounding box center [629, 302] width 1259 height 605
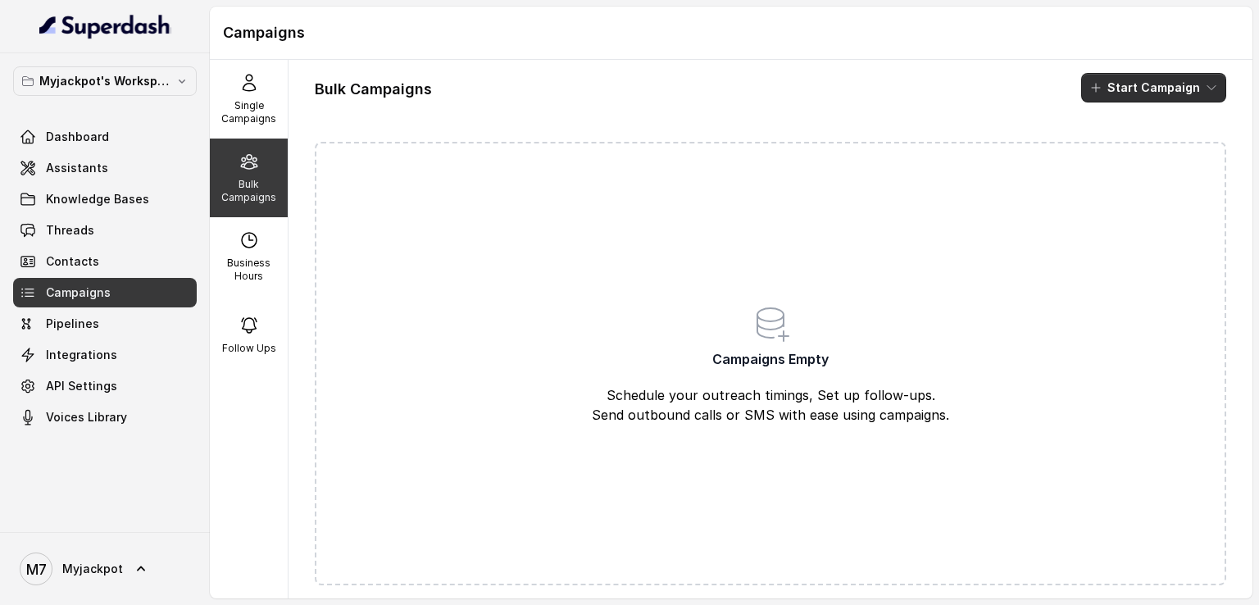
click at [1112, 84] on button "Start Campaign" at bounding box center [1153, 88] width 145 height 30
click at [1118, 148] on p "Call" at bounding box center [1112, 151] width 20 height 16
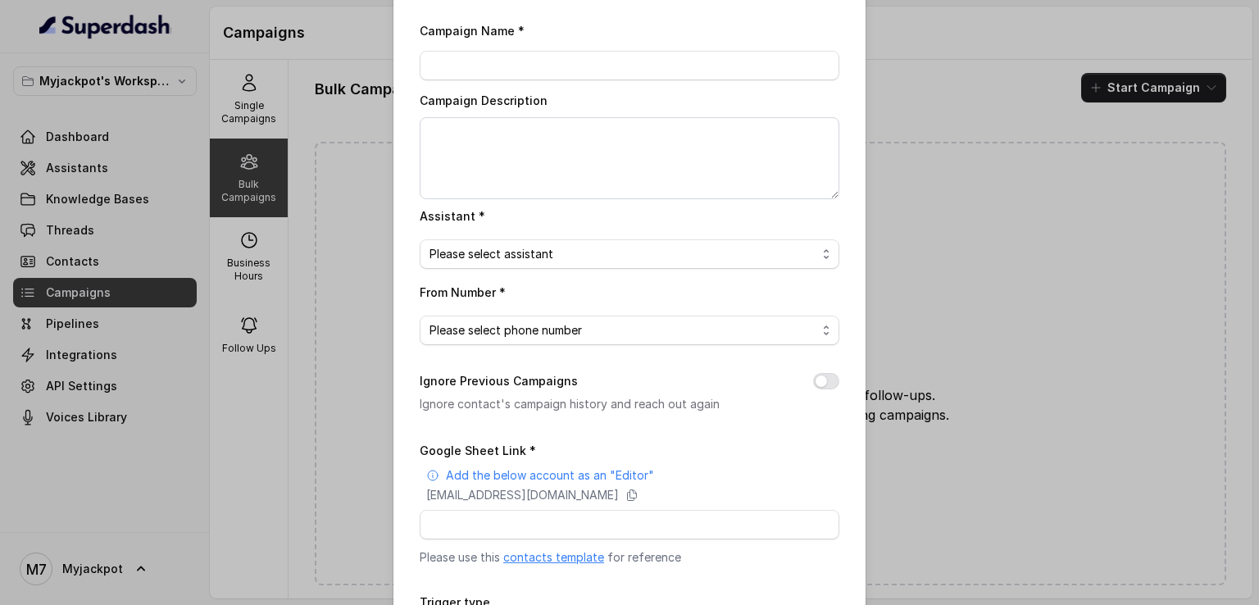
scroll to position [82, 0]
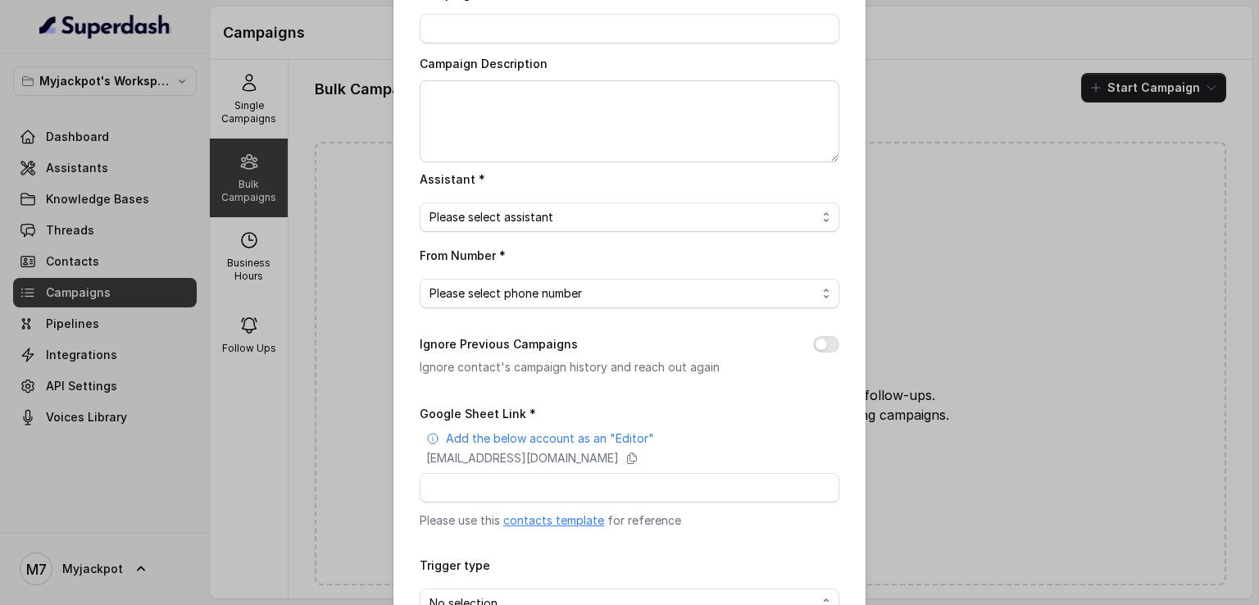
click at [357, 345] on div "Bulk Call Campaign Campaign Name * Campaign Description Assistant * Please sele…" at bounding box center [629, 302] width 1259 height 605
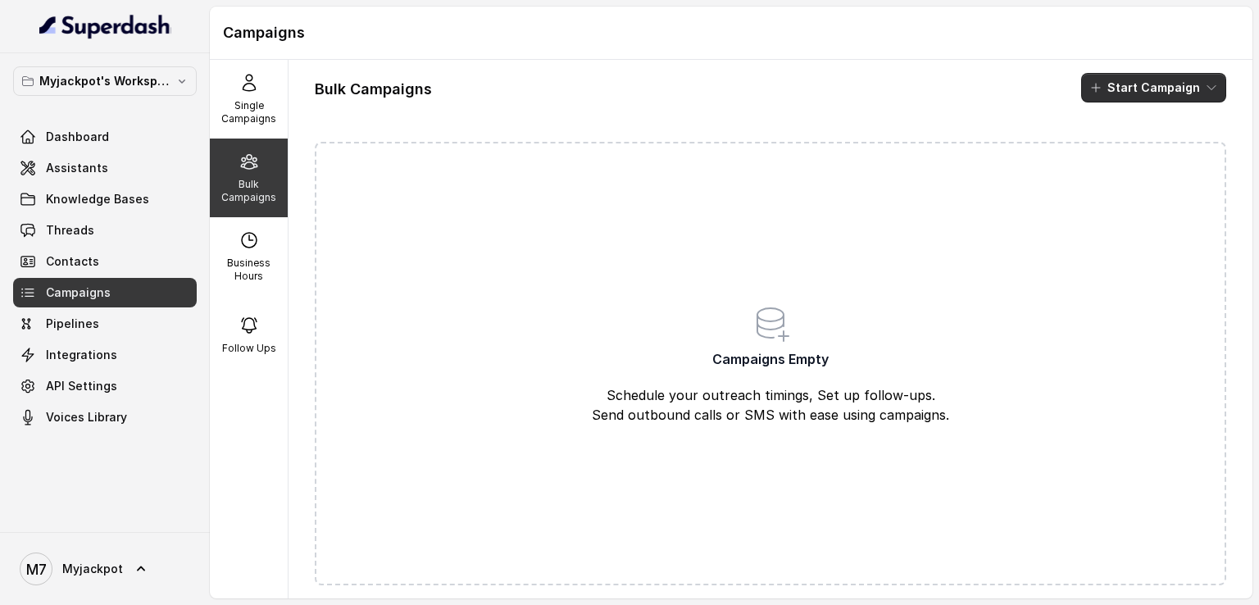
click at [1144, 87] on button "Start Campaign" at bounding box center [1153, 88] width 145 height 30
click at [1116, 155] on p "Call" at bounding box center [1112, 151] width 20 height 16
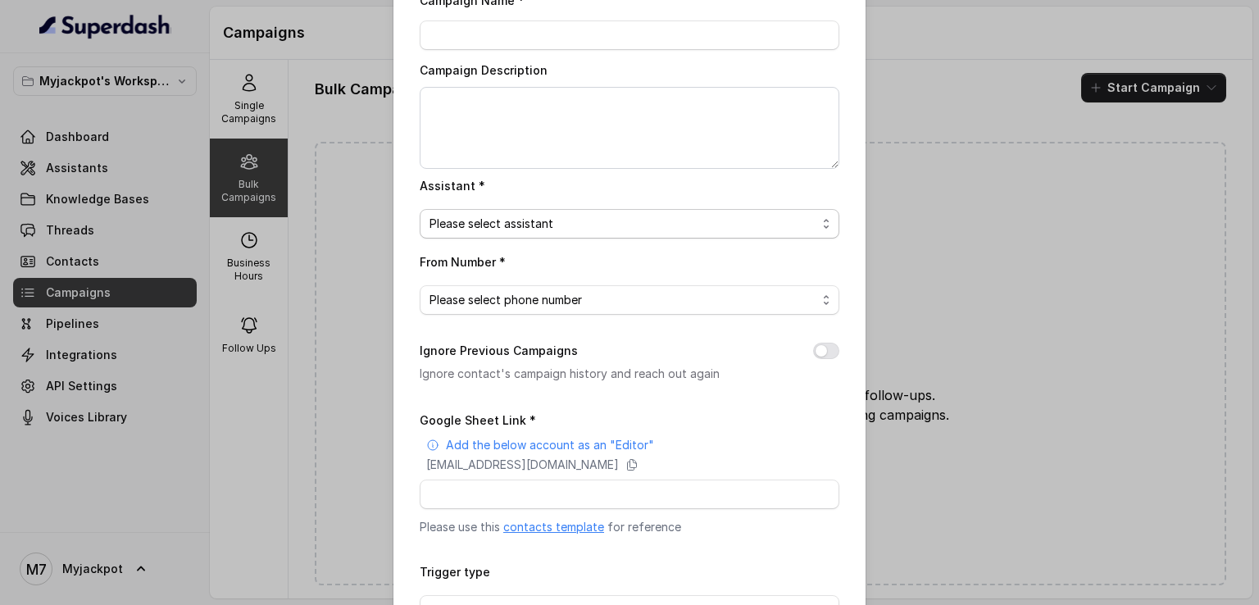
scroll to position [189, 0]
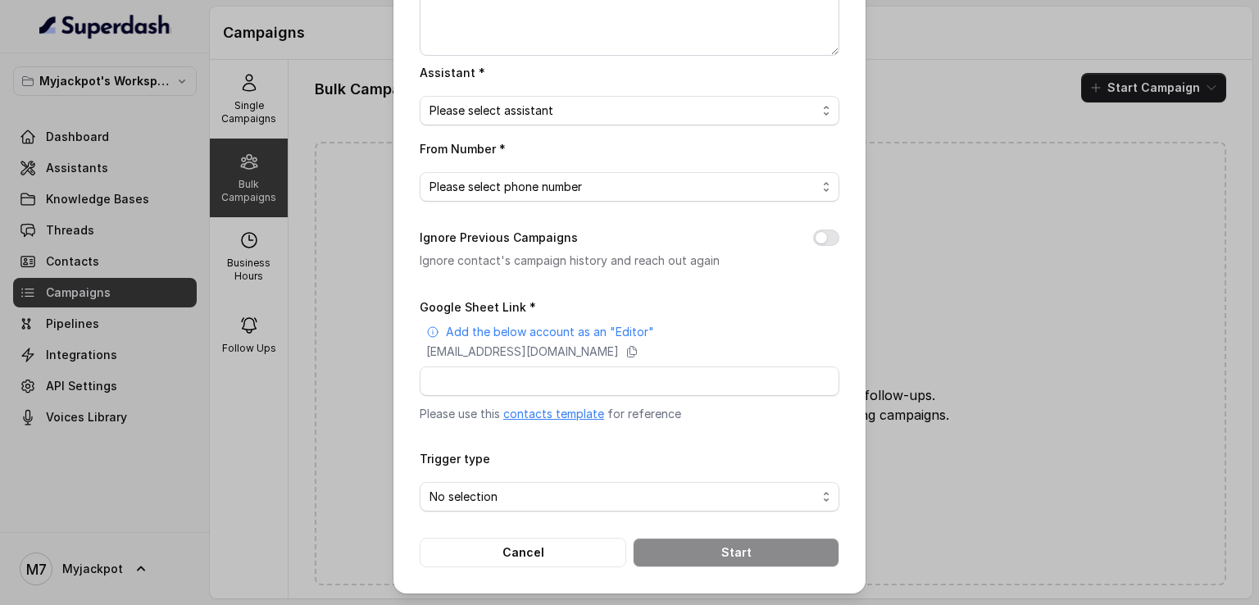
click at [553, 412] on link "contacts template" at bounding box center [553, 414] width 101 height 14
click at [639, 350] on icon at bounding box center [632, 351] width 13 height 13
click at [459, 383] on input "Google Sheet Link *" at bounding box center [630, 381] width 420 height 30
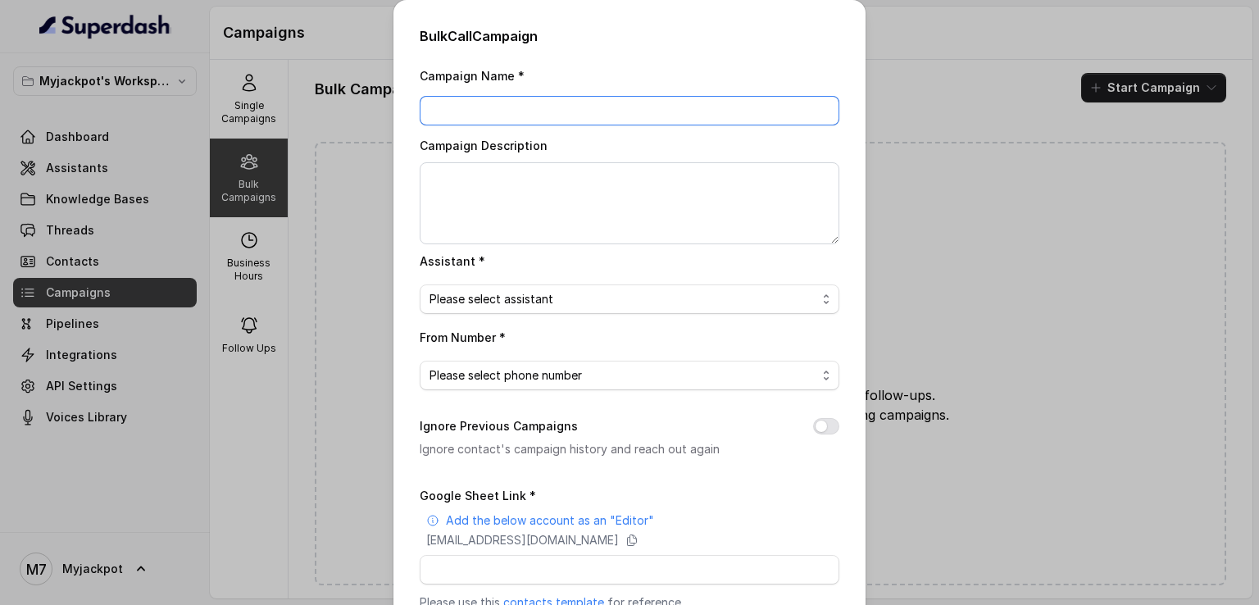
click at [480, 103] on input "Campaign Name *" at bounding box center [630, 111] width 420 height 30
type input "Test Myjackpot"
click at [521, 289] on span "Please select assistant" at bounding box center [623, 299] width 387 height 20
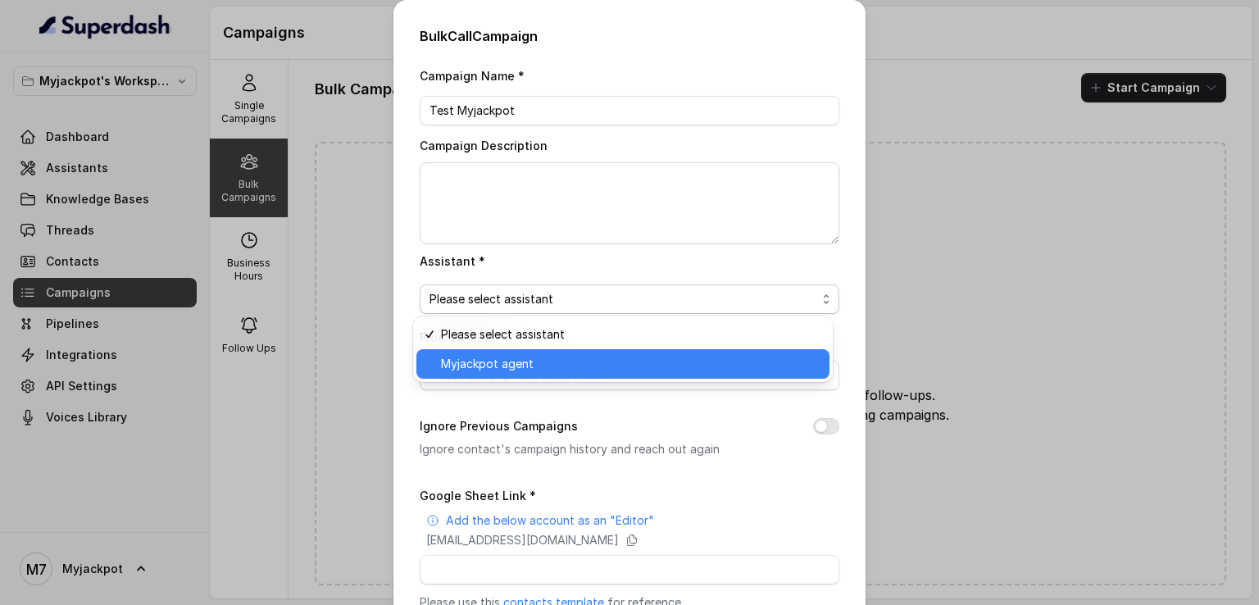
click at [527, 358] on span "Myjackpot agent" at bounding box center [630, 364] width 379 height 20
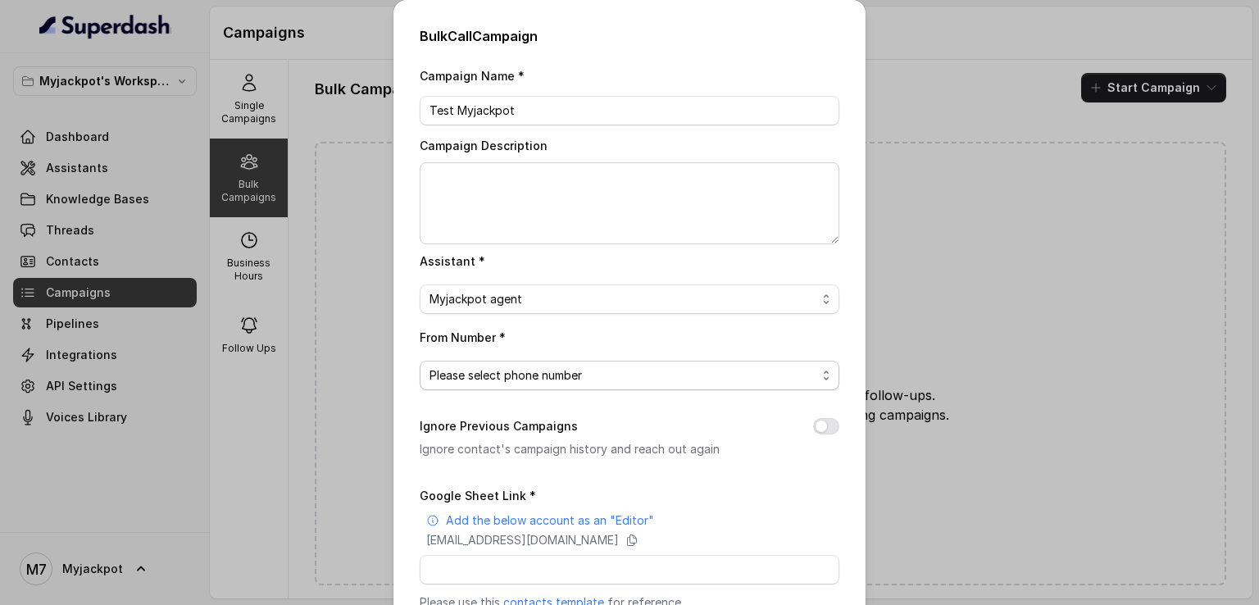
click at [531, 383] on span "Please select phone number" at bounding box center [623, 376] width 387 height 20
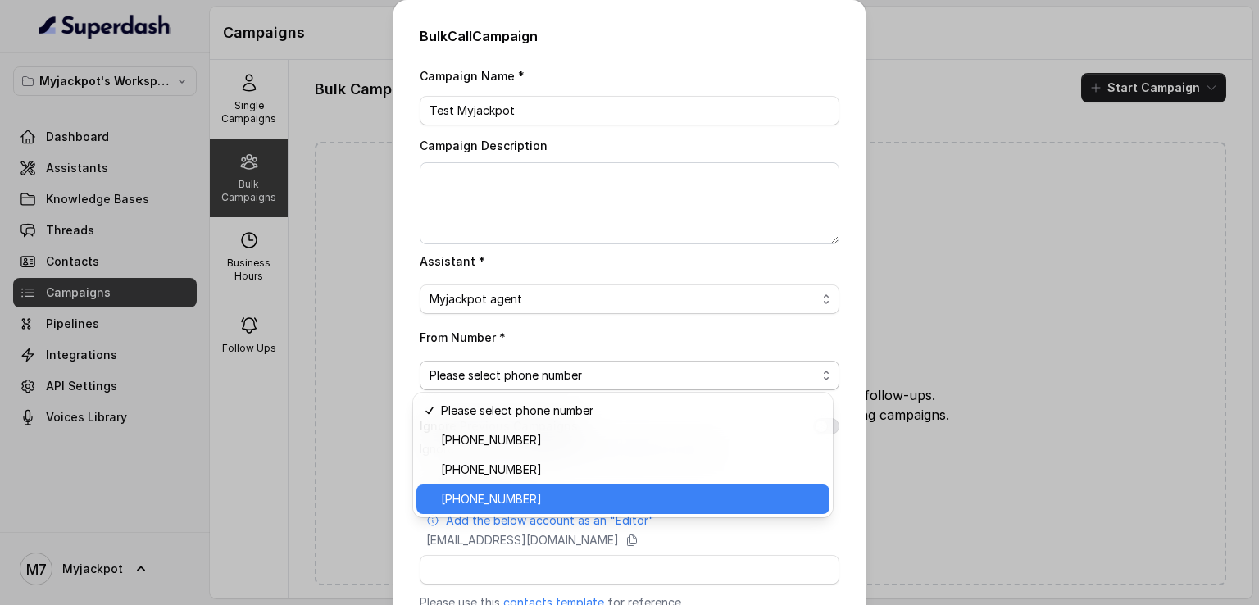
click at [521, 494] on span "[PHONE_NUMBER]" at bounding box center [630, 499] width 379 height 20
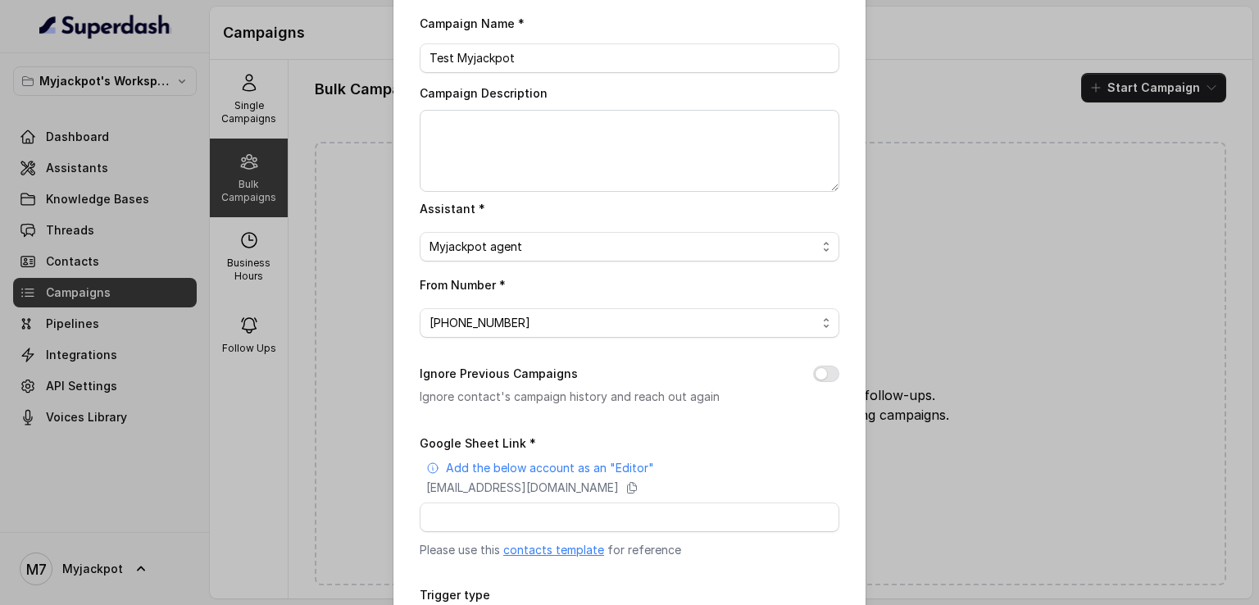
scroll to position [82, 0]
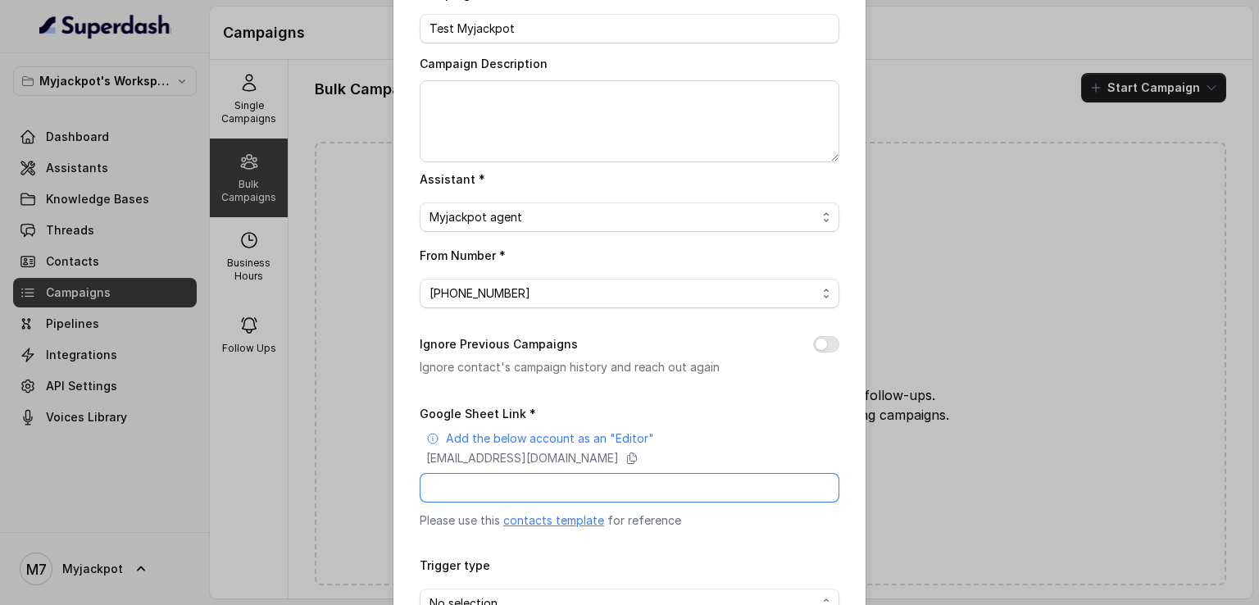
click at [494, 494] on input "Google Sheet Link *" at bounding box center [630, 488] width 420 height 30
paste input "[URL][DOMAIN_NAME]"
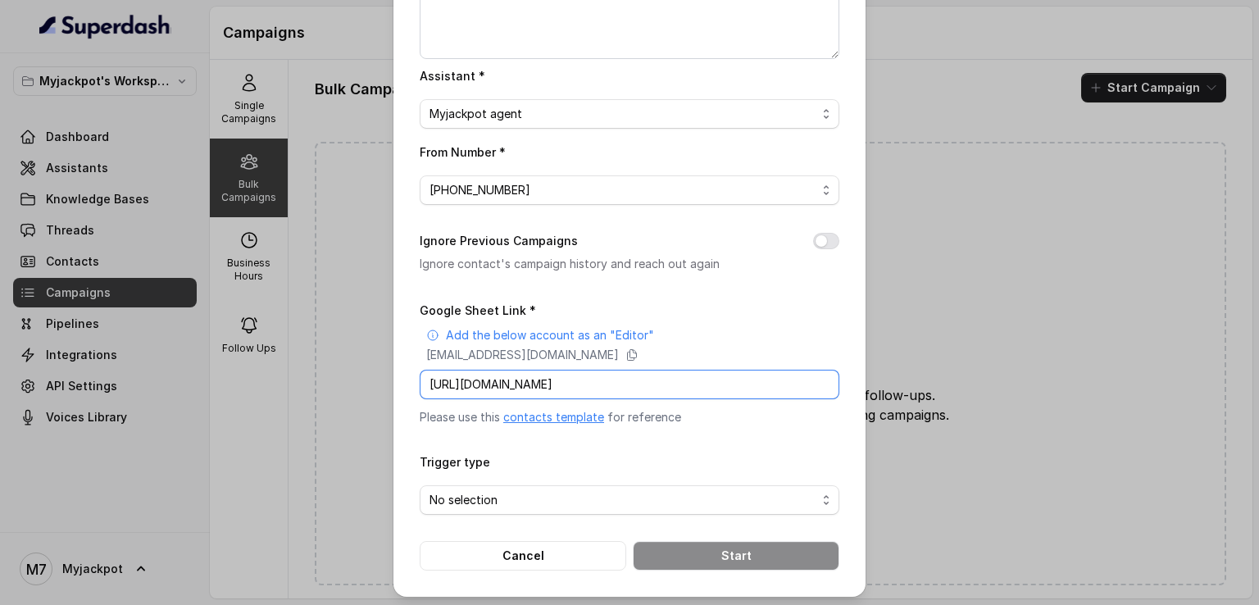
scroll to position [189, 0]
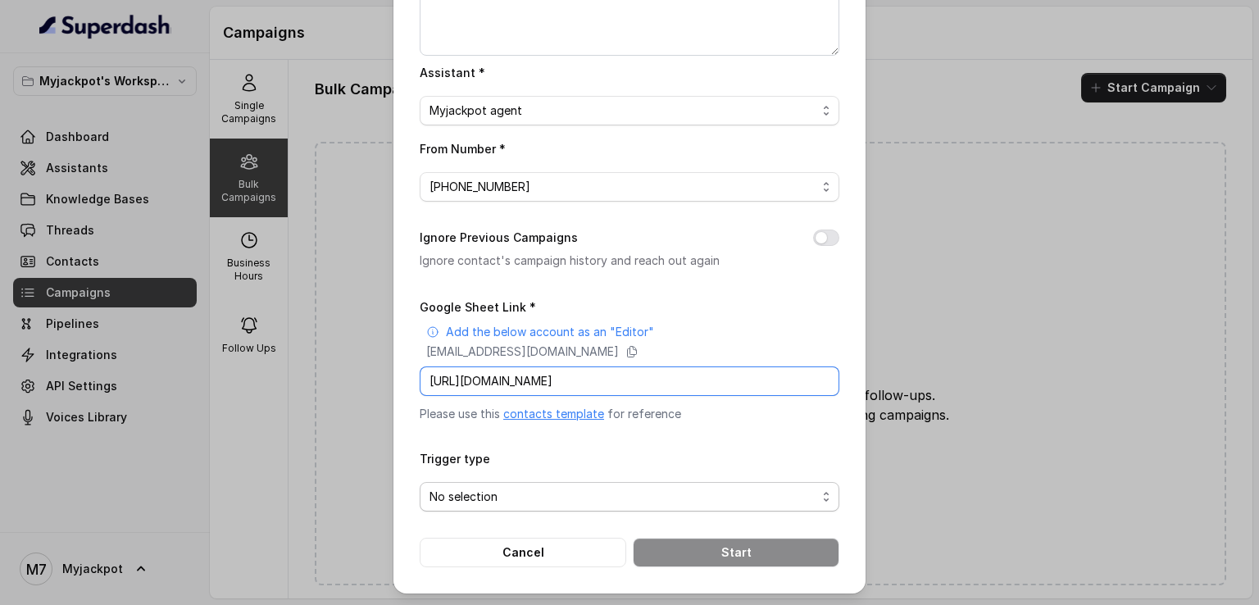
type input "[URL][DOMAIN_NAME]"
click at [728, 491] on span "No selection" at bounding box center [623, 497] width 387 height 20
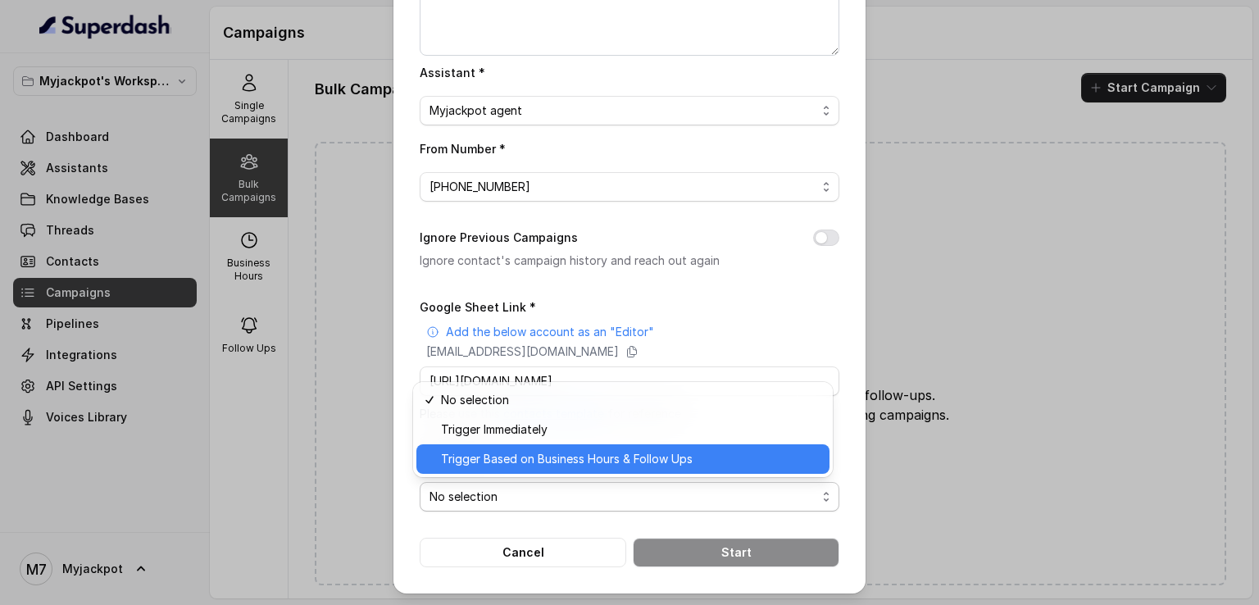
click at [571, 450] on span "Trigger Based on Business Hours & Follow Ups" at bounding box center [630, 459] width 379 height 20
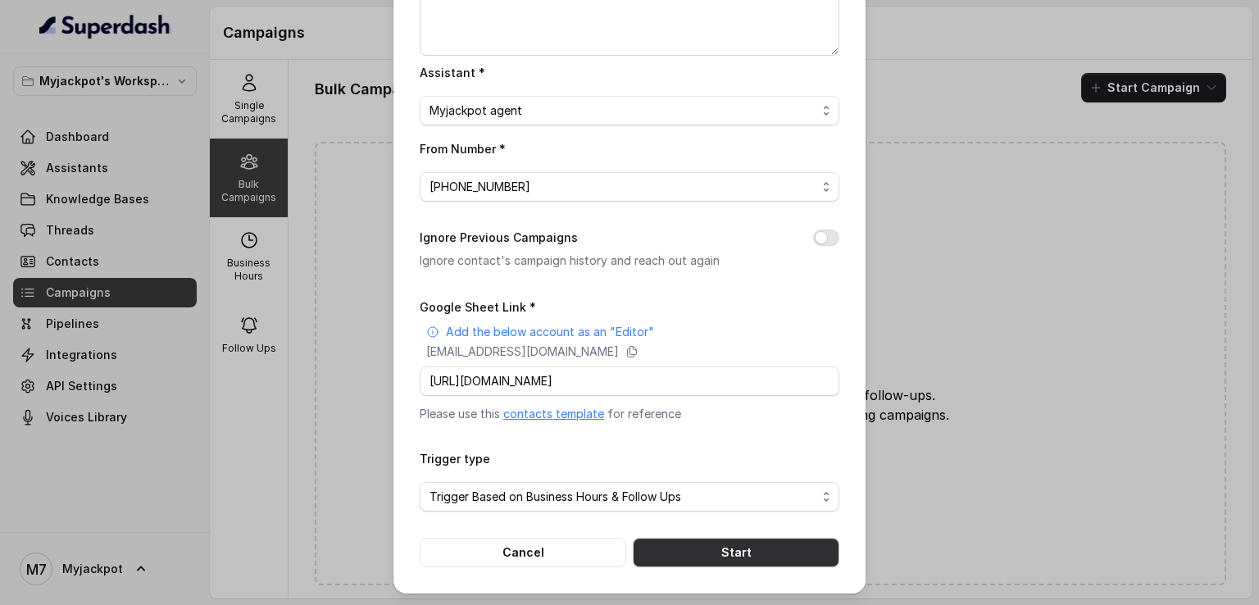
click at [789, 545] on button "Start" at bounding box center [736, 553] width 207 height 30
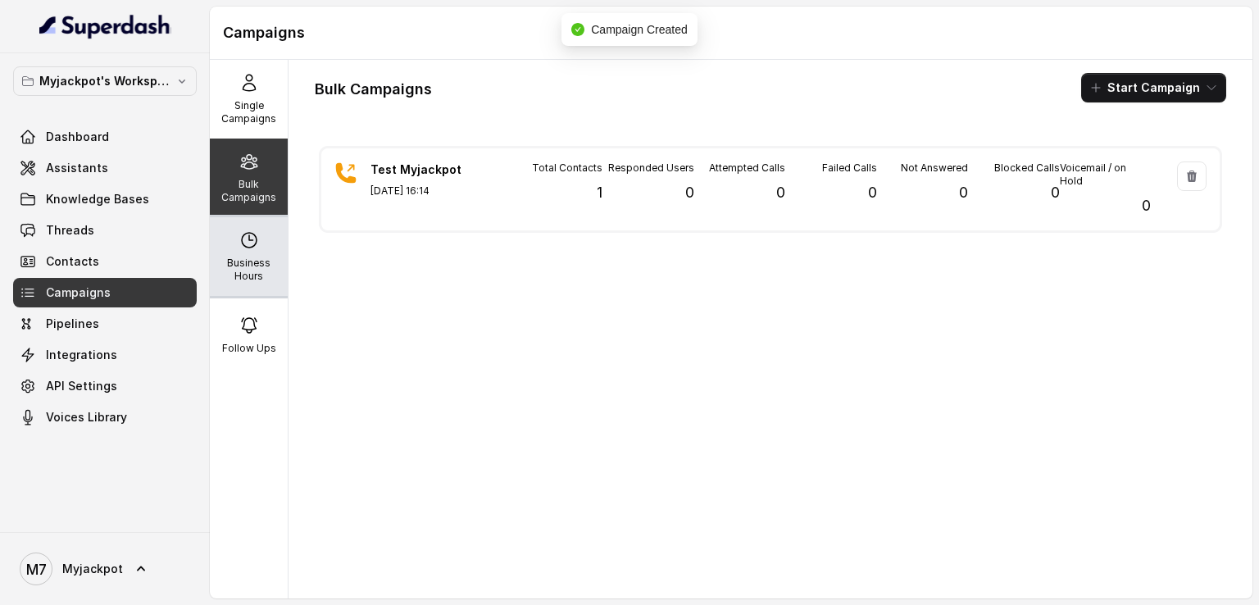
click at [250, 261] on p "Business Hours" at bounding box center [248, 270] width 65 height 26
select select "[GEOGRAPHIC_DATA]/[GEOGRAPHIC_DATA]"
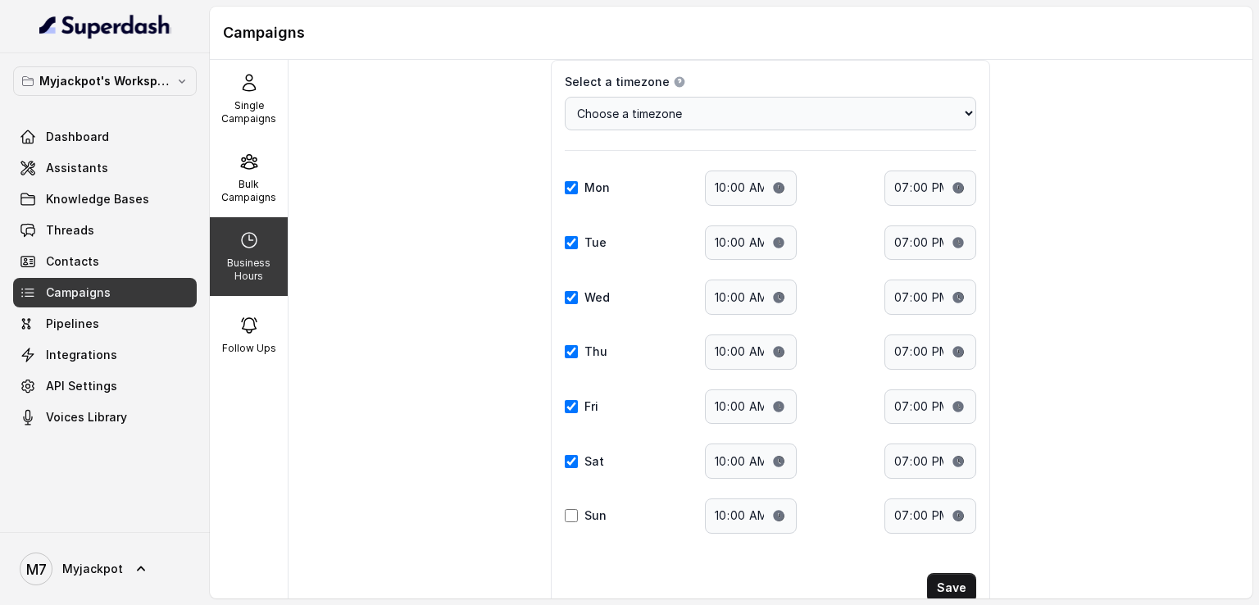
scroll to position [34, 0]
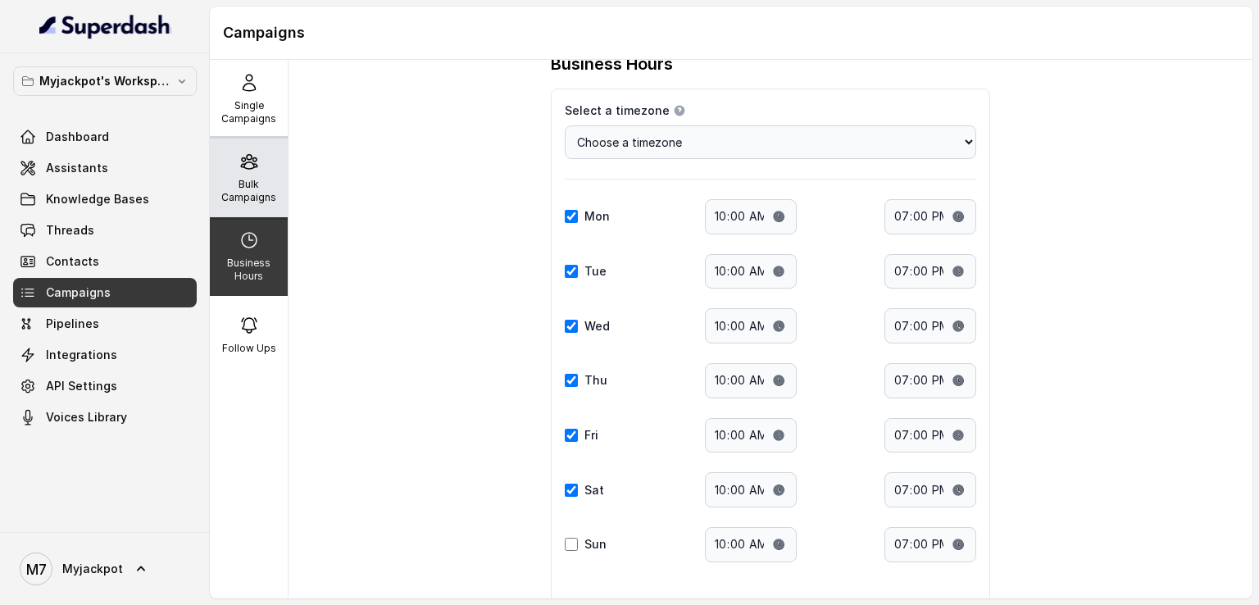
click at [252, 161] on icon at bounding box center [249, 162] width 20 height 20
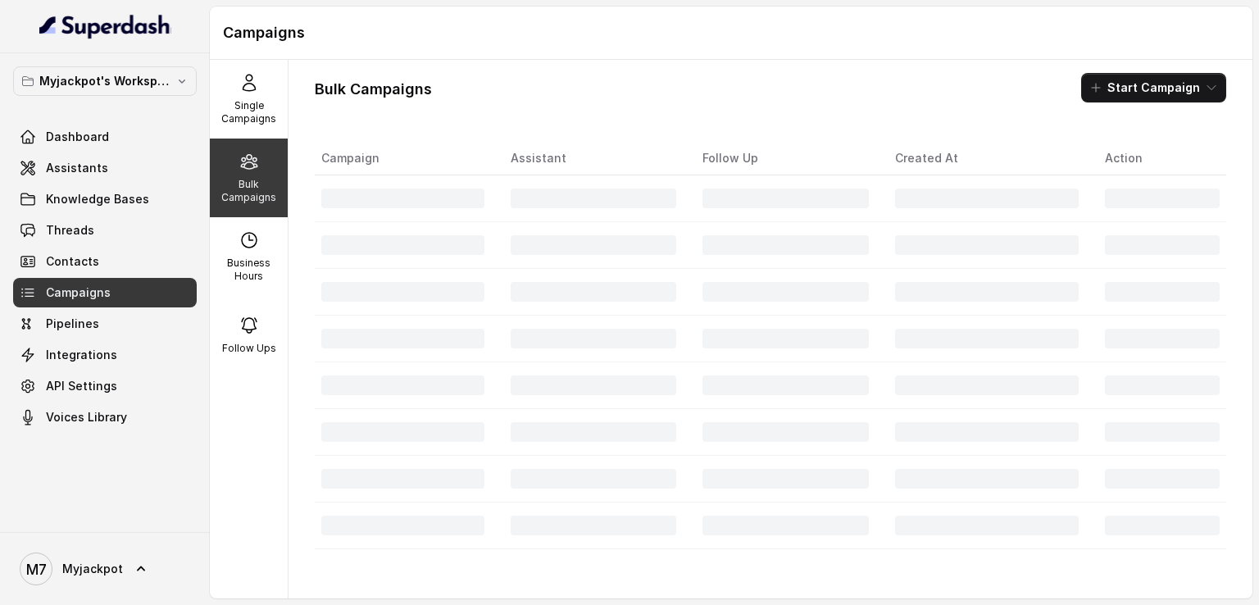
scroll to position [0, 0]
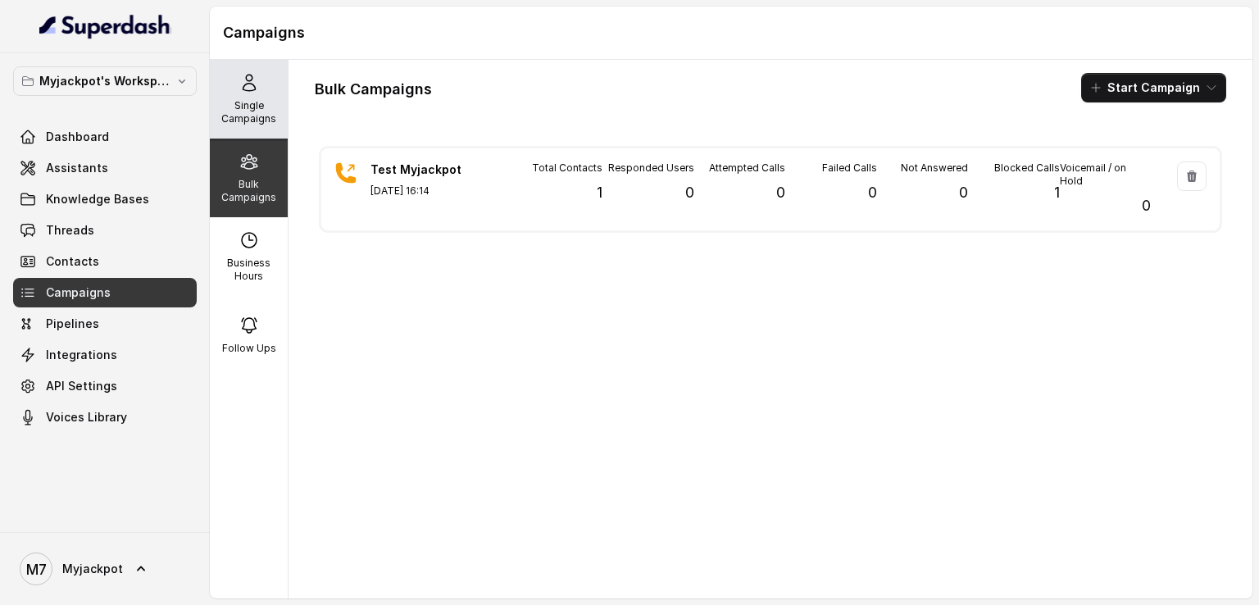
click at [261, 112] on p "Single Campaigns" at bounding box center [248, 112] width 65 height 26
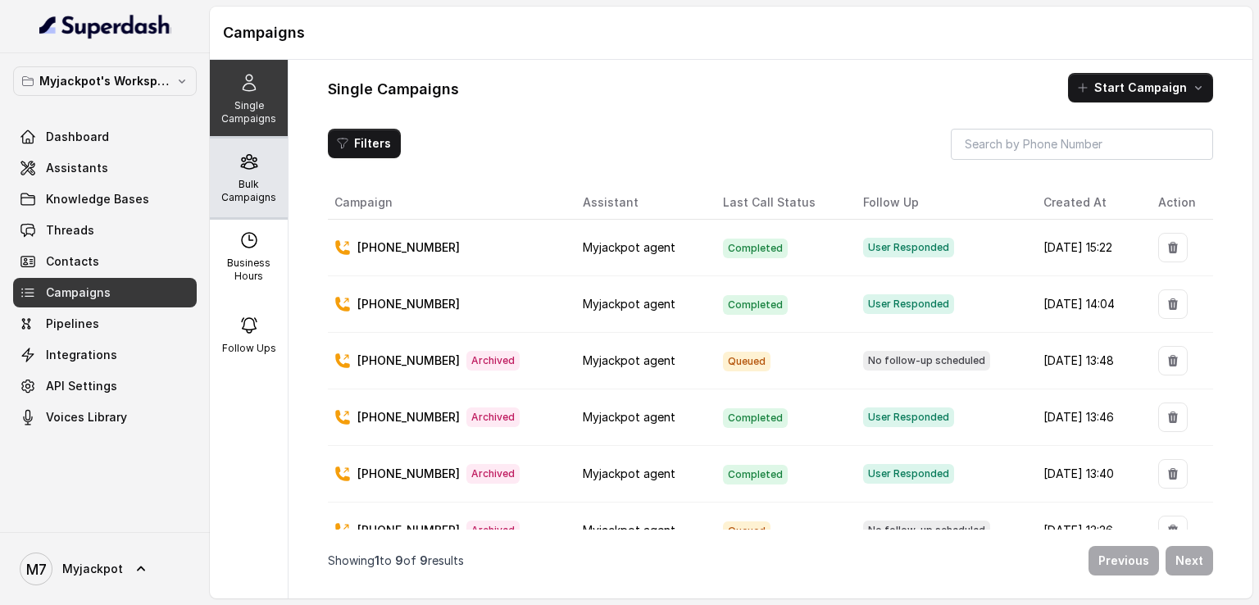
click at [266, 193] on p "Bulk Campaigns" at bounding box center [248, 191] width 65 height 26
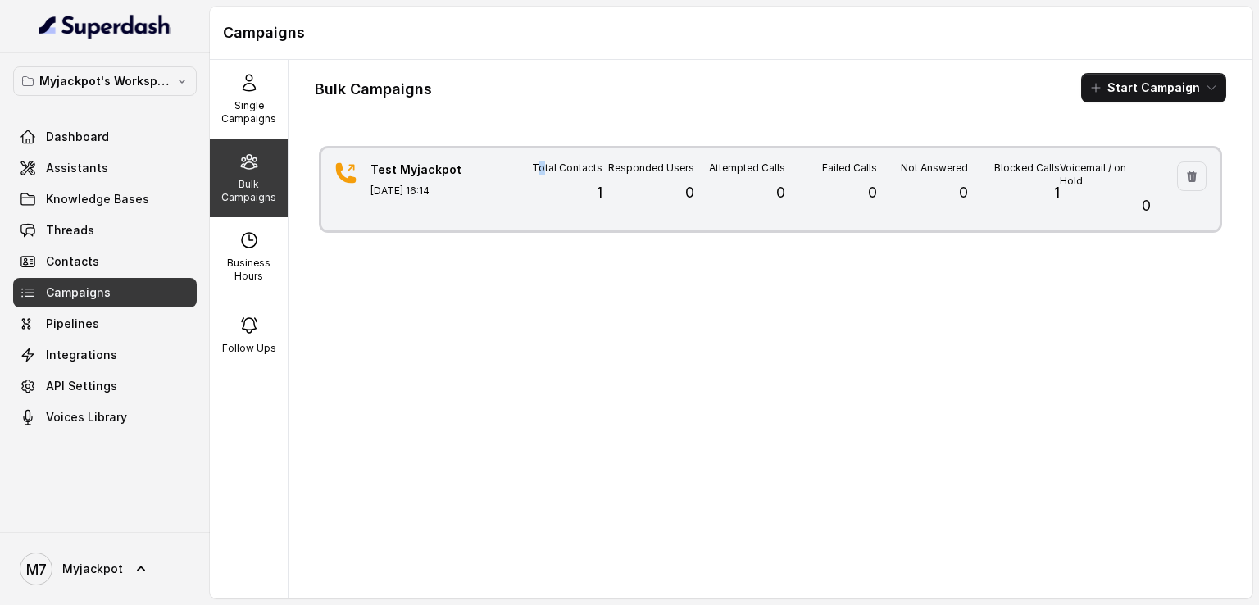
click at [541, 209] on div "Total Contacts 1" at bounding box center [557, 189] width 91 height 56
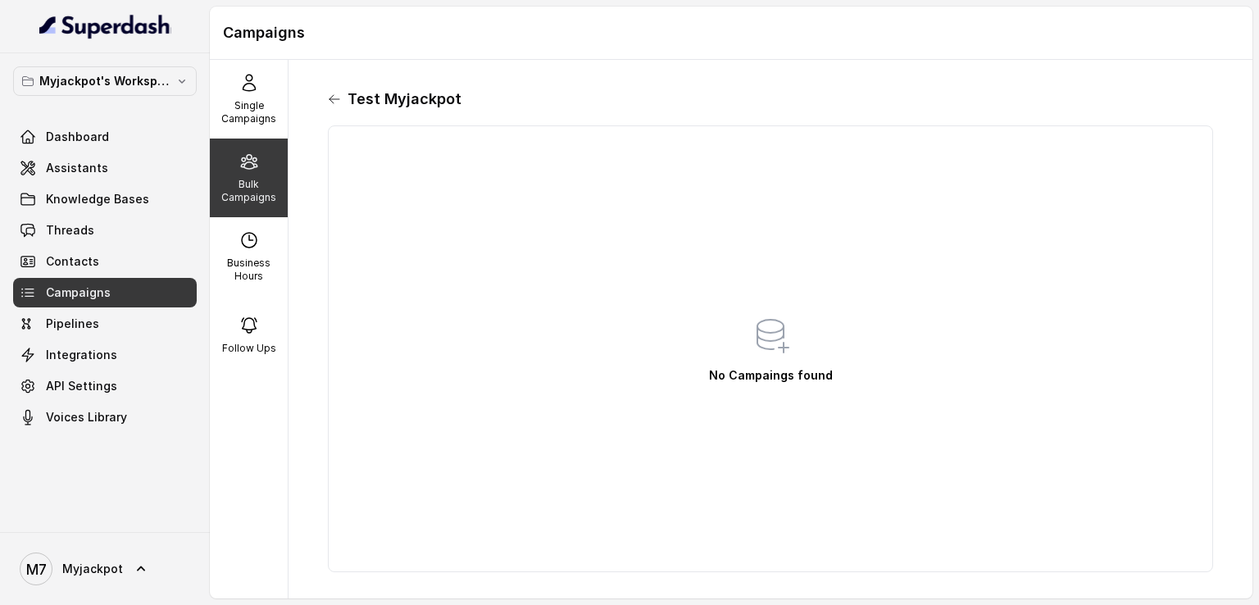
click at [331, 100] on icon at bounding box center [335, 99] width 10 height 8
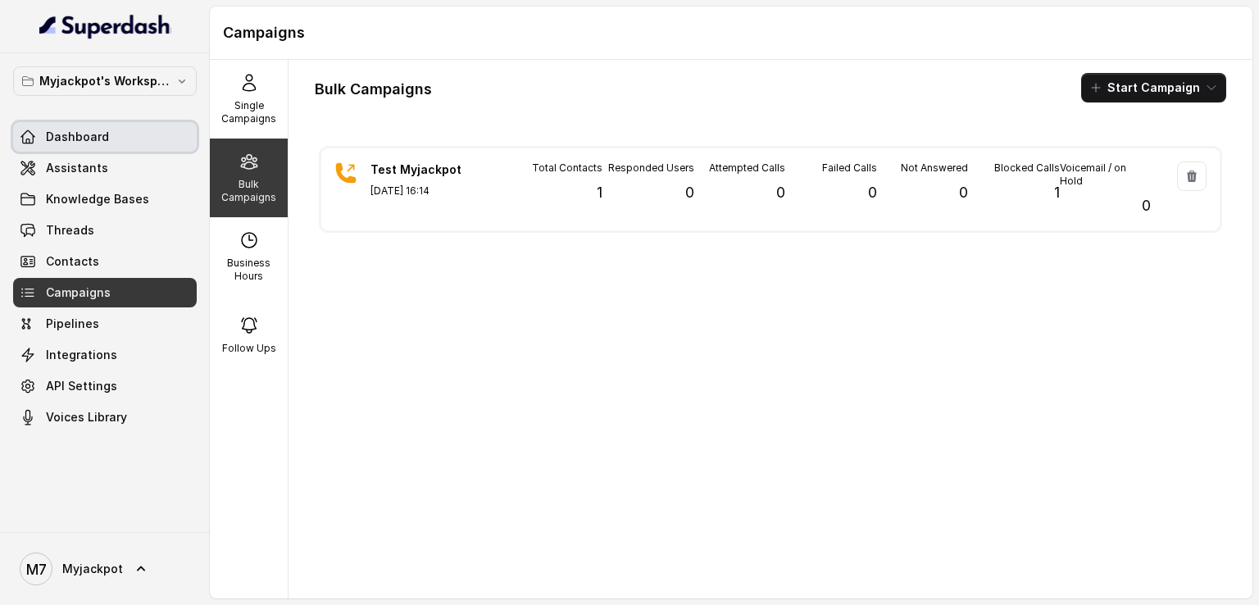
click at [80, 132] on span "Dashboard" at bounding box center [77, 137] width 63 height 16
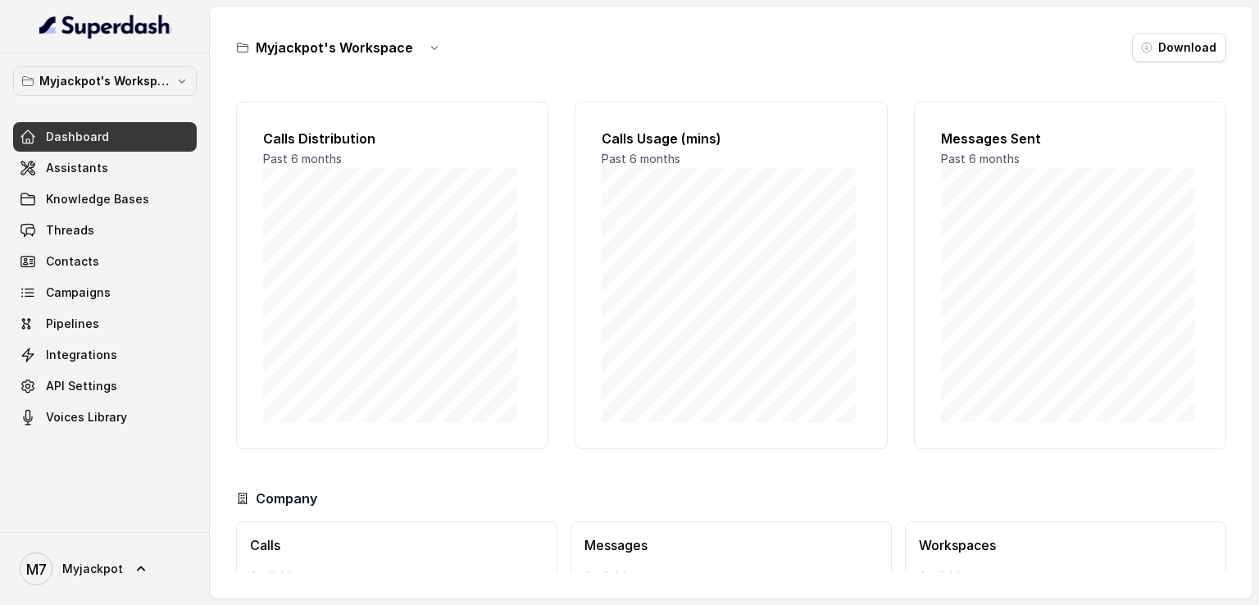
click at [49, 307] on div "Dashboard Assistants Knowledge Bases Threads Contacts Campaigns Pipelines Integ…" at bounding box center [105, 277] width 184 height 310
click at [66, 304] on link "Campaigns" at bounding box center [105, 293] width 184 height 30
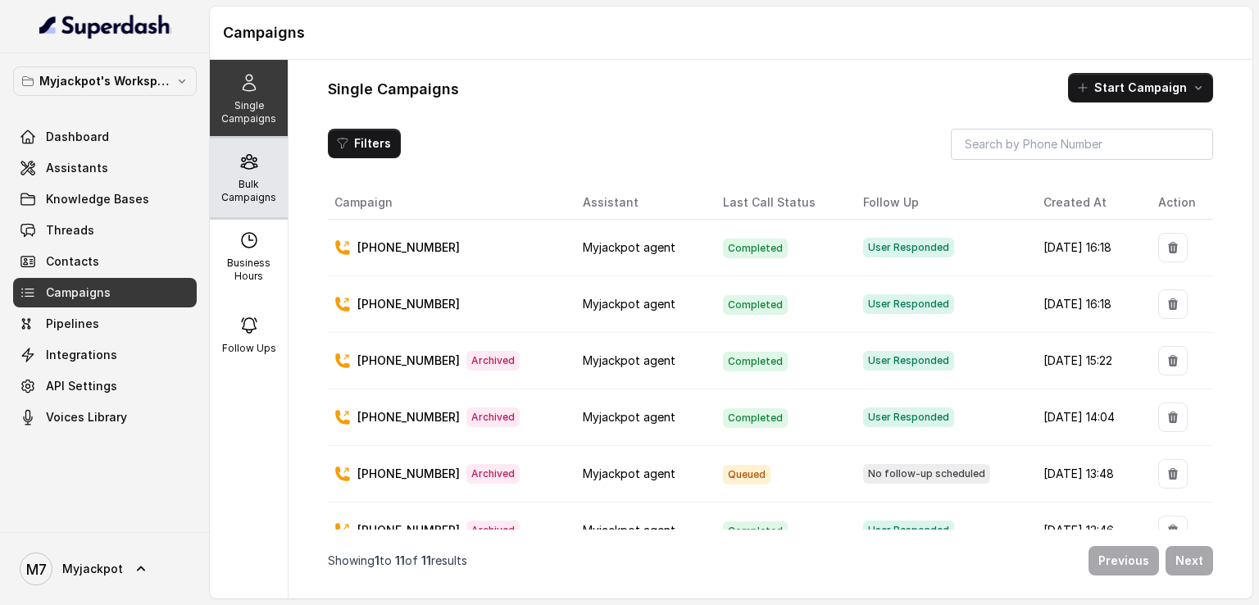
click at [255, 185] on p "Bulk Campaigns" at bounding box center [248, 191] width 65 height 26
